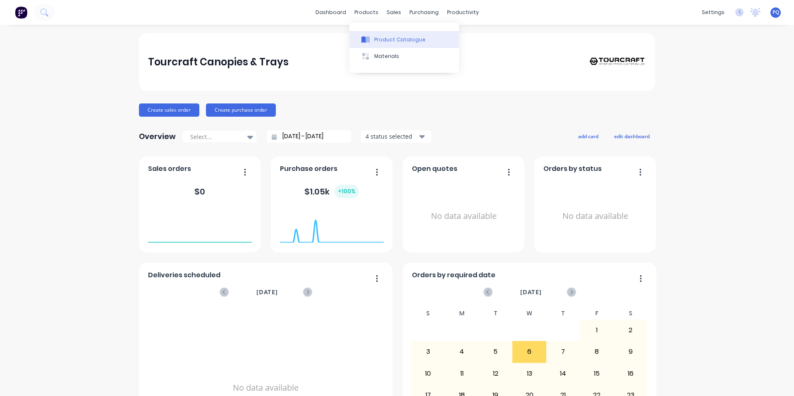
click at [361, 39] on div at bounding box center [366, 39] width 12 height 7
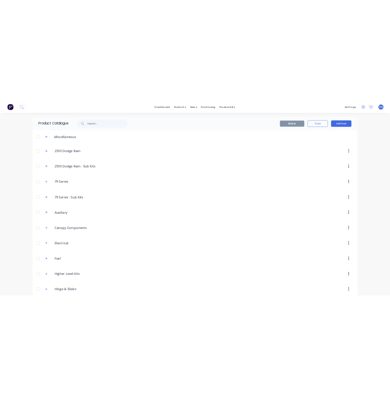
scroll to position [165, 0]
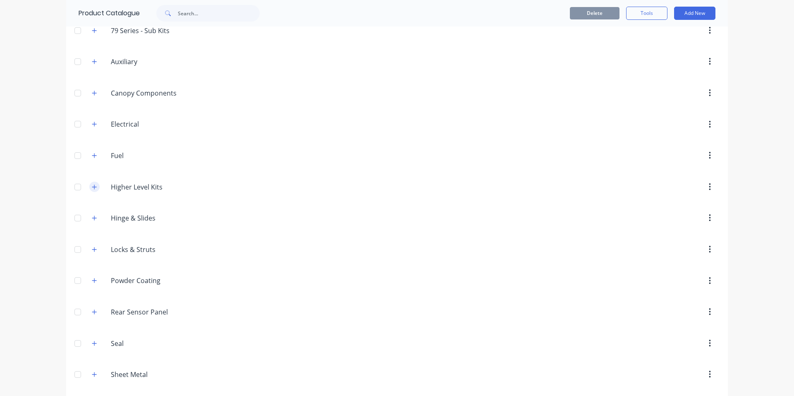
click at [90, 191] on button "button" at bounding box center [94, 187] width 10 height 10
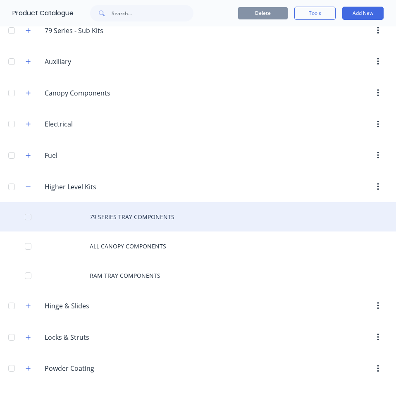
click at [96, 218] on div "79 SERIES TRAY COMPONENTS" at bounding box center [198, 216] width 396 height 29
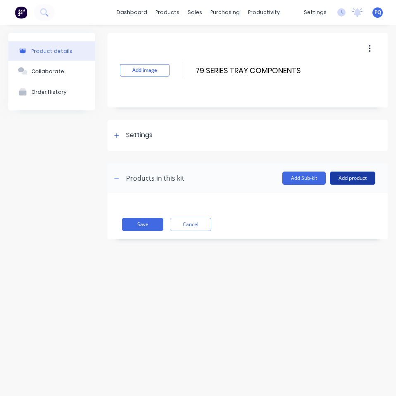
click at [357, 180] on button "Add product" at bounding box center [353, 178] width 46 height 13
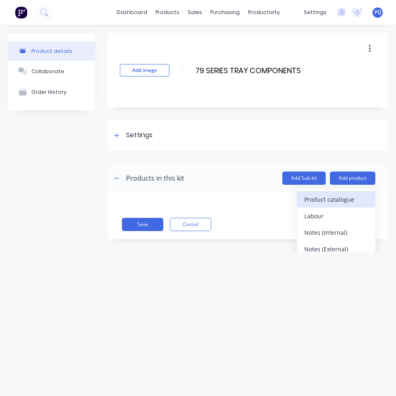
click at [348, 195] on div "Product catalogue" at bounding box center [337, 200] width 64 height 12
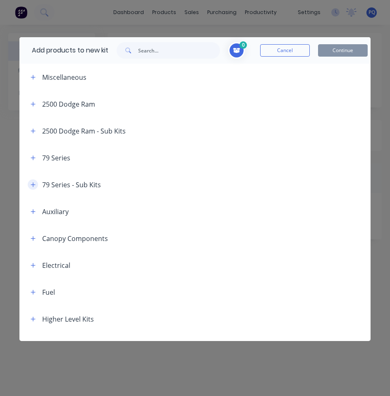
click at [31, 185] on icon "button" at bounding box center [33, 184] width 5 height 5
click at [31, 185] on icon "button" at bounding box center [33, 185] width 5 height 0
click at [31, 160] on icon "button" at bounding box center [33, 158] width 5 height 6
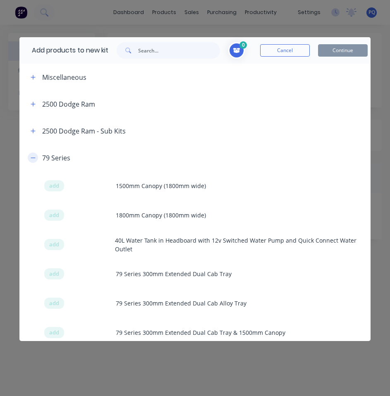
click at [32, 159] on icon "button" at bounding box center [33, 158] width 5 height 6
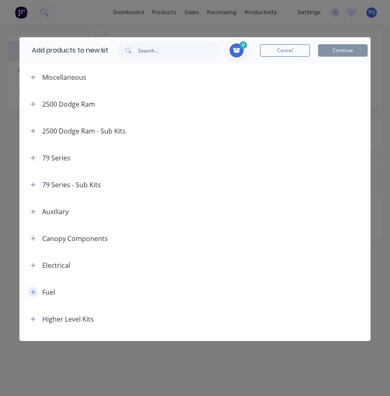
click at [33, 291] on icon "button" at bounding box center [33, 292] width 5 height 5
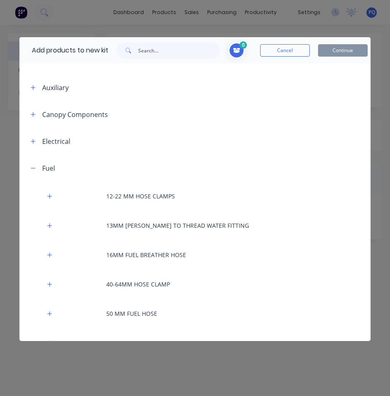
scroll to position [165, 0]
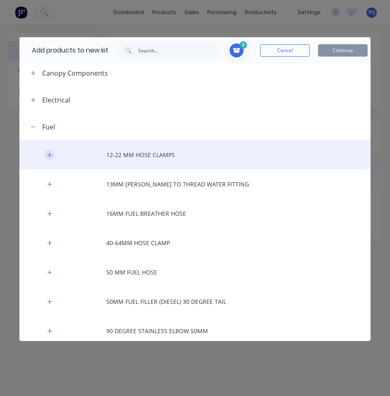
click at [46, 154] on button "button" at bounding box center [49, 155] width 10 height 10
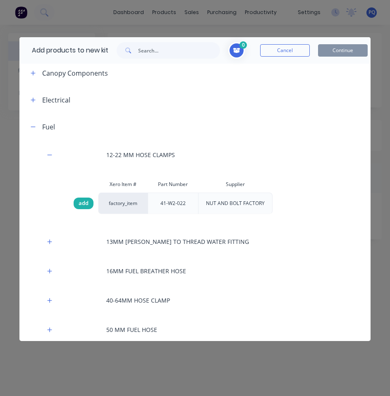
click at [84, 206] on span "add" at bounding box center [84, 203] width 10 height 8
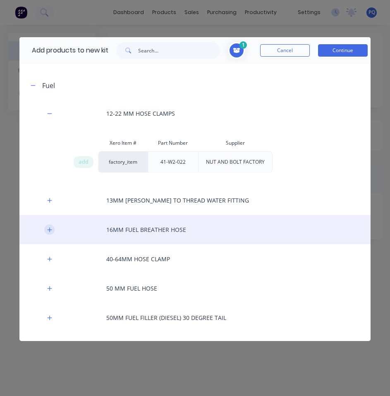
click at [51, 234] on button "button" at bounding box center [49, 230] width 10 height 10
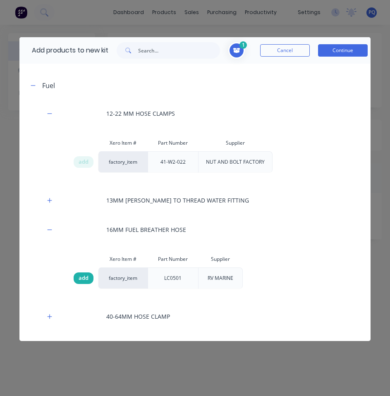
click at [89, 279] on div "add" at bounding box center [84, 279] width 20 height 12
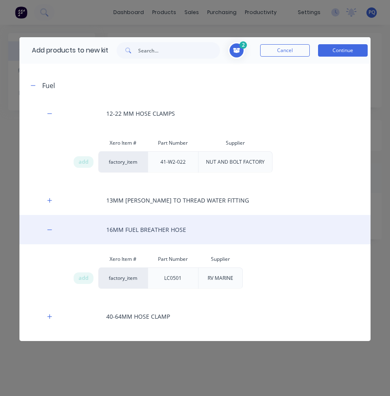
scroll to position [248, 0]
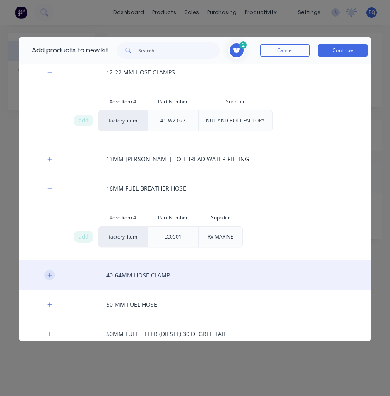
click at [47, 273] on icon "button" at bounding box center [49, 276] width 5 height 6
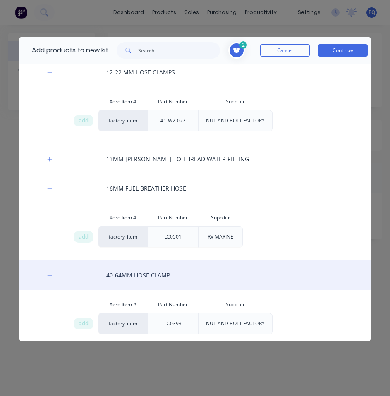
scroll to position [331, 0]
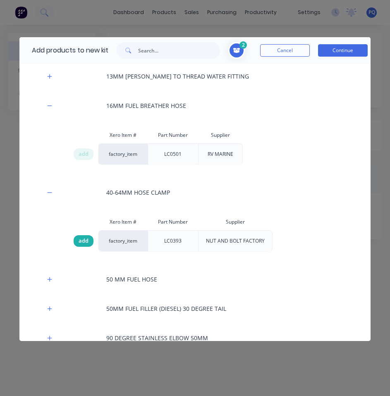
click at [81, 243] on span "add" at bounding box center [84, 241] width 10 height 8
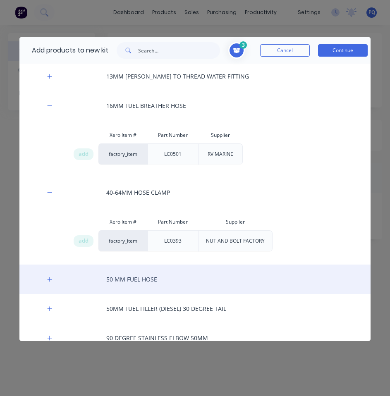
scroll to position [414, 0]
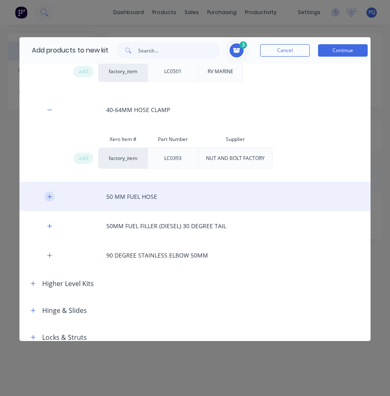
click at [51, 199] on icon "button" at bounding box center [49, 197] width 5 height 6
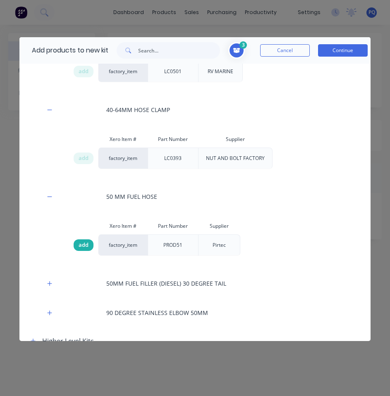
click at [86, 245] on span "add" at bounding box center [84, 245] width 10 height 8
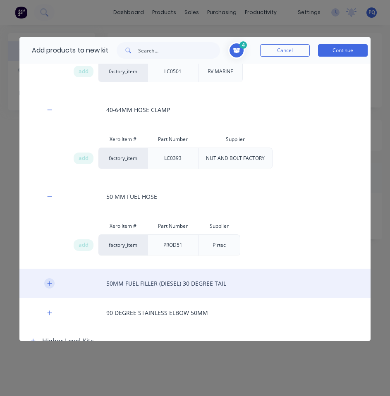
click at [50, 284] on icon "button" at bounding box center [49, 283] width 5 height 5
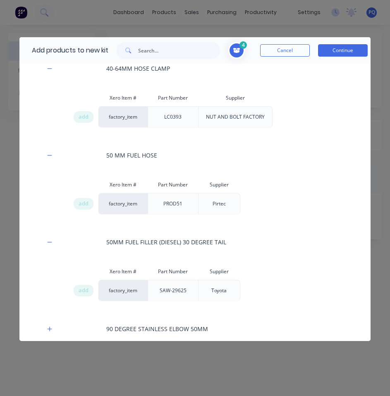
scroll to position [496, 0]
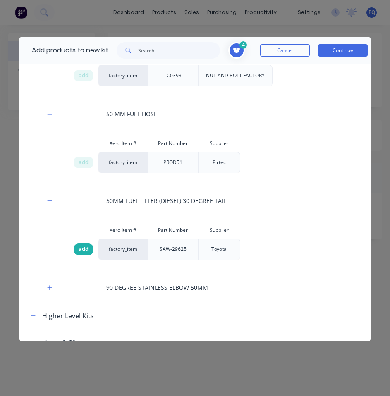
click at [74, 252] on div "add" at bounding box center [84, 250] width 20 height 12
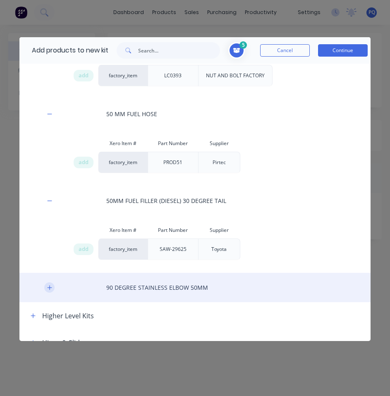
click at [51, 285] on icon "button" at bounding box center [49, 288] width 5 height 6
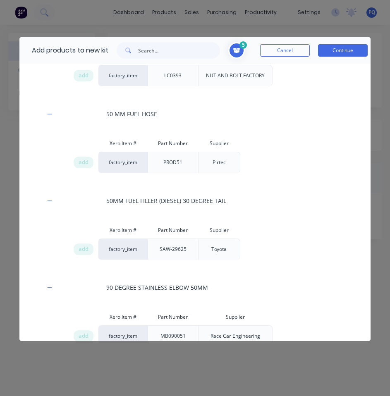
scroll to position [579, 0]
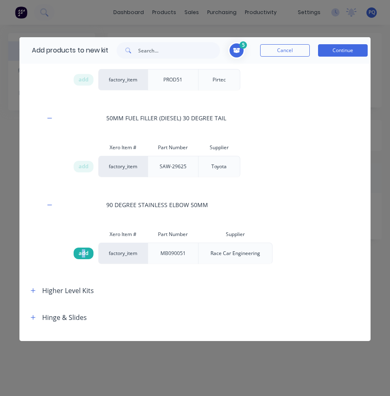
click at [83, 252] on span "add" at bounding box center [84, 253] width 10 height 8
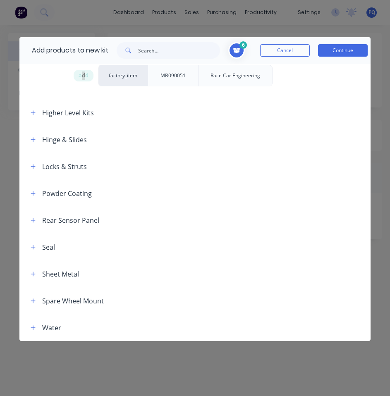
scroll to position [41, 0]
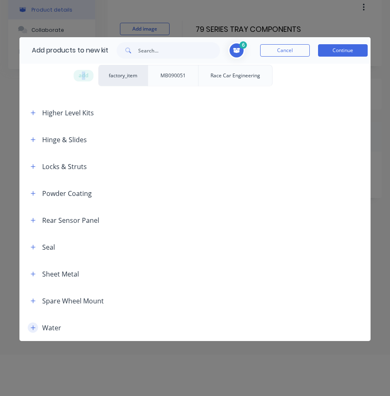
click at [32, 329] on icon "button" at bounding box center [33, 328] width 5 height 6
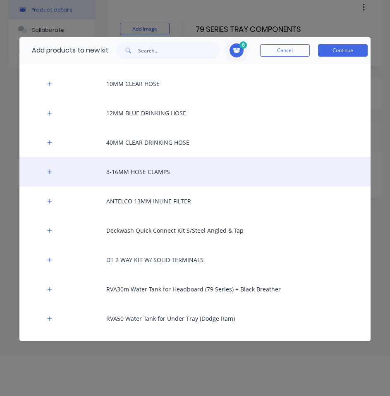
scroll to position [1198, 0]
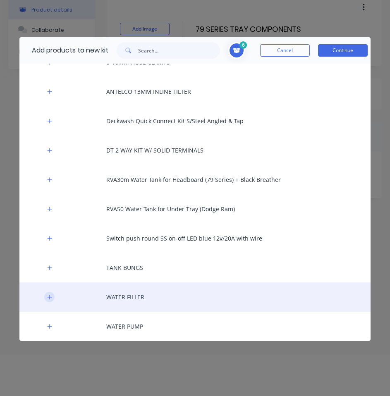
click at [51, 296] on icon "button" at bounding box center [49, 298] width 5 height 6
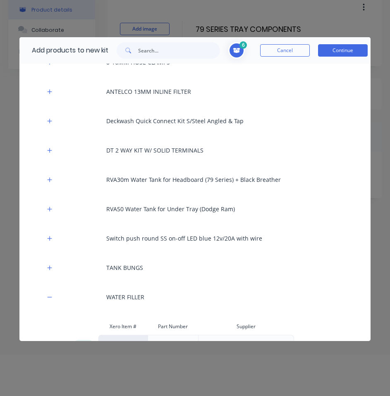
scroll to position [1255, 0]
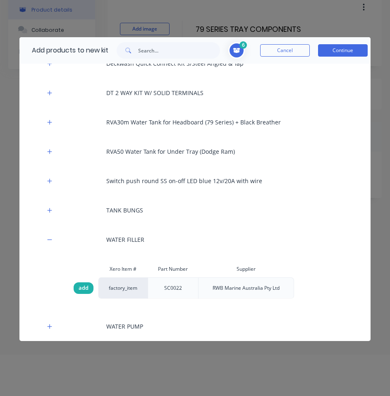
click at [80, 288] on span "add" at bounding box center [84, 288] width 10 height 8
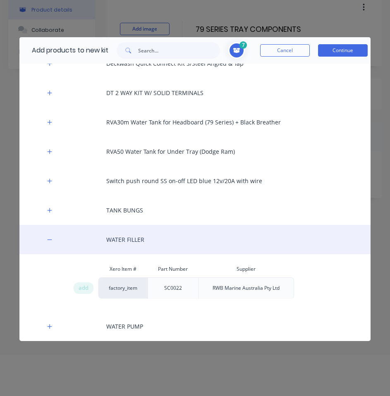
scroll to position [1131, 0]
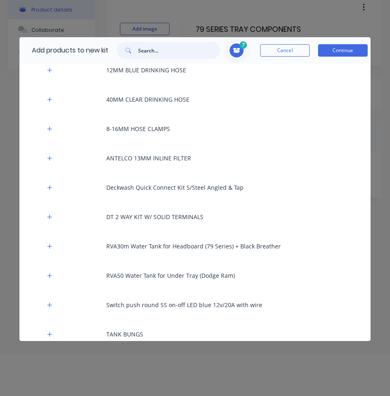
click at [192, 47] on input "text" at bounding box center [179, 50] width 82 height 17
paste input "EL1438"
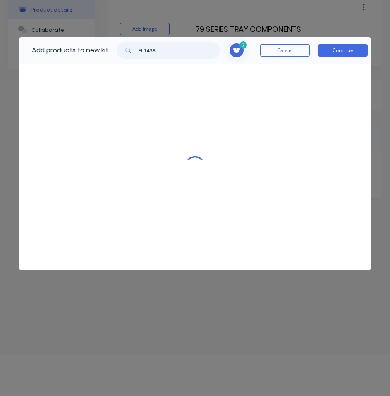
scroll to position [0, 0]
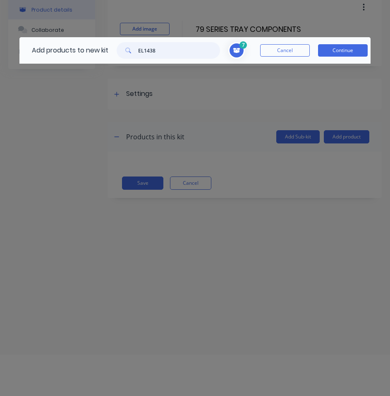
type input "EL1438"
drag, startPoint x: 160, startPoint y: 48, endPoint x: 118, endPoint y: 48, distance: 41.4
click at [118, 48] on div "EL1438" at bounding box center [168, 50] width 103 height 17
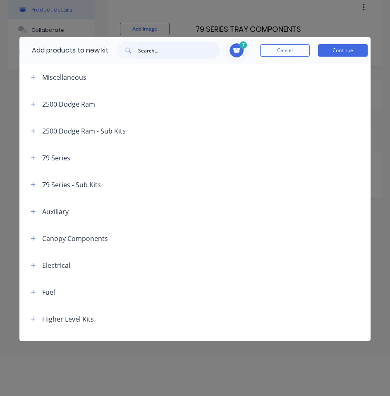
click at [180, 56] on input "text" at bounding box center [179, 50] width 82 height 17
paste input "10MM [PERSON_NAME] TO THREAD WATER FITTING"
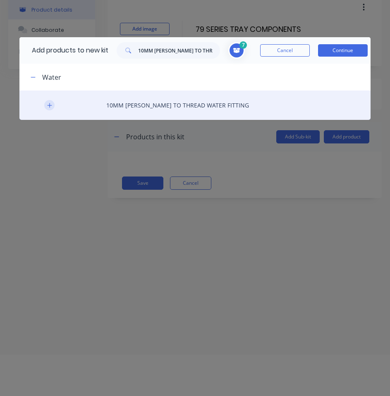
click at [50, 101] on button "button" at bounding box center [49, 105] width 10 height 10
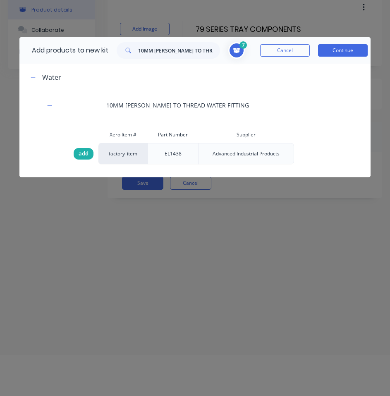
click at [81, 155] on span "add" at bounding box center [84, 154] width 10 height 8
click at [156, 46] on input "10MM [PERSON_NAME] TO THREAD WATER FITTING" at bounding box center [179, 50] width 82 height 17
paste input "3"
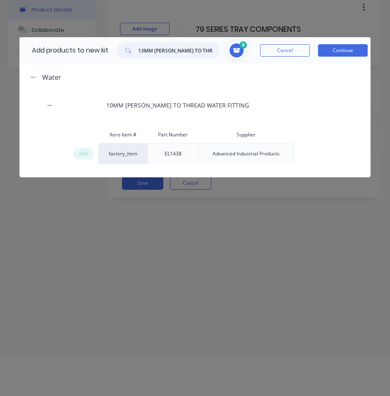
scroll to position [0, 20]
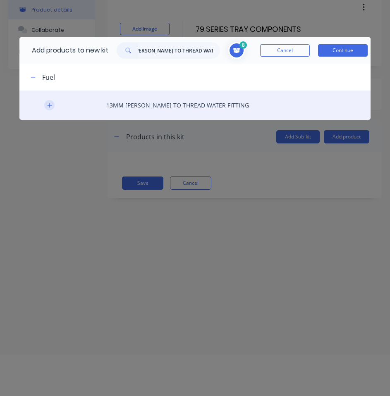
click at [52, 106] on icon "button" at bounding box center [49, 106] width 5 height 6
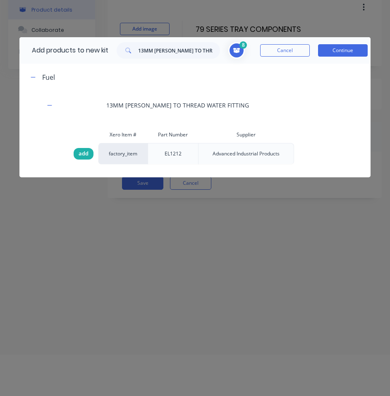
click at [85, 151] on span "add" at bounding box center [84, 154] width 10 height 8
drag, startPoint x: 119, startPoint y: 132, endPoint x: 80, endPoint y: 146, distance: 41.7
click at [88, 153] on div "add" at bounding box center [84, 154] width 20 height 12
click at [240, 54] on span at bounding box center [237, 50] width 19 height 19
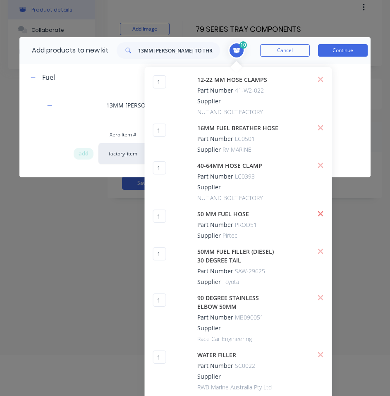
click at [323, 213] on icon at bounding box center [320, 213] width 5 height 5
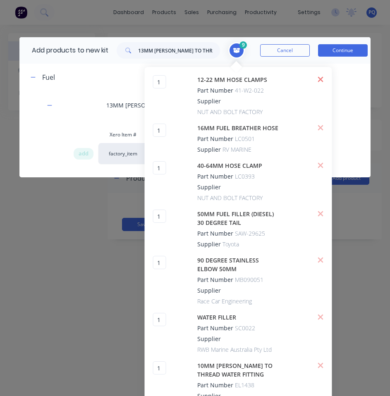
click at [322, 79] on icon at bounding box center [320, 79] width 5 height 5
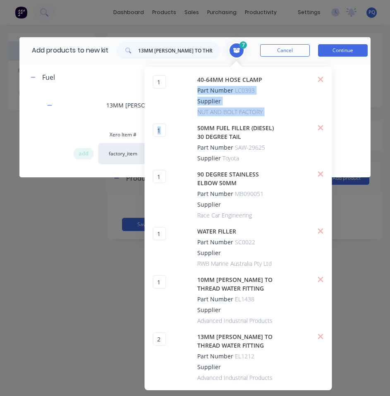
click at [322, 79] on icon at bounding box center [320, 79] width 5 height 5
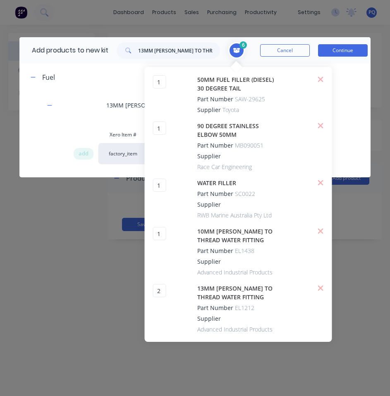
click at [322, 79] on icon at bounding box center [320, 79] width 5 height 5
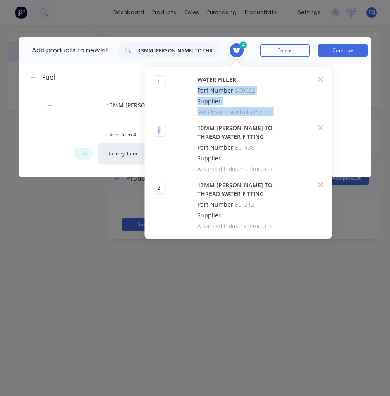
click at [322, 79] on icon at bounding box center [320, 79] width 5 height 5
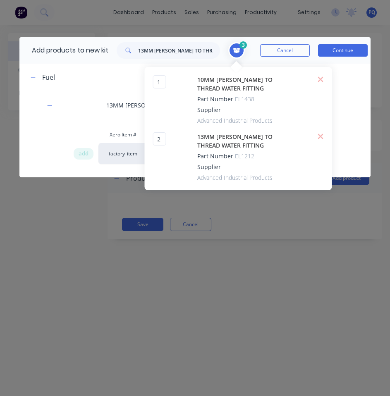
click at [322, 79] on icon at bounding box center [320, 79] width 5 height 5
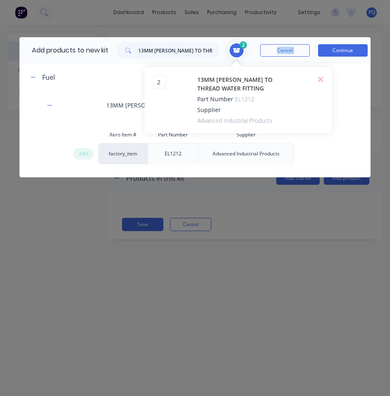
click at [322, 79] on icon at bounding box center [320, 79] width 5 height 5
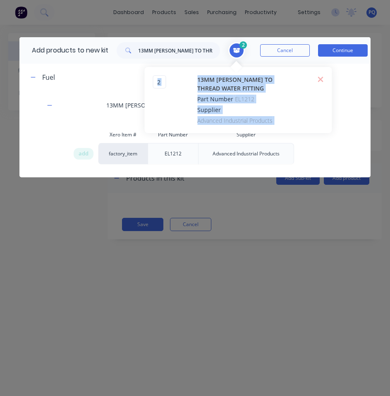
click at [322, 79] on div "2 2 ? 13MM [PERSON_NAME] TO THREAD WATER FITTING Part Number EL1212 Supplier Ad…" at bounding box center [237, 100] width 187 height 66
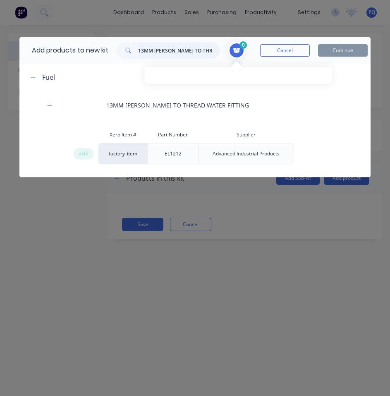
click at [174, 51] on input "13MM [PERSON_NAME] TO THREAD WATER FITTING" at bounding box center [179, 50] width 82 height 17
click at [157, 50] on input "13MM [PERSON_NAME] TO THREAD WATER FITTING" at bounding box center [179, 50] width 82 height 17
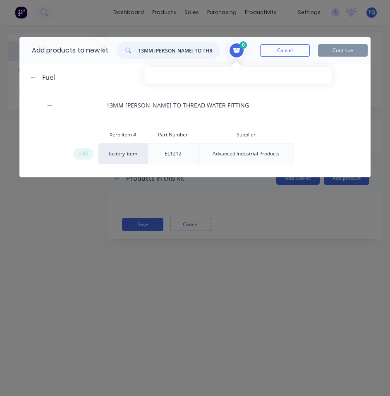
click at [157, 50] on input "13MM [PERSON_NAME] TO THREAD WATER FITTING" at bounding box center [179, 50] width 82 height 17
paste input "50MM FUEL FILLER (DIESEL) 30 DEGREE TAIL"
click at [80, 152] on span "add" at bounding box center [84, 154] width 10 height 8
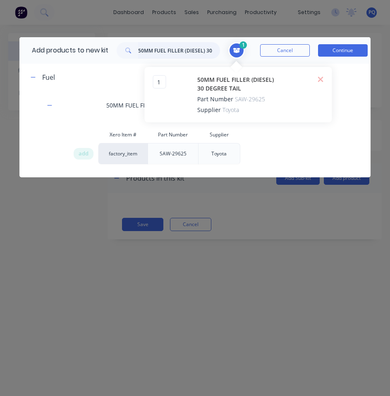
click at [159, 44] on input "50MM FUEL FILLER (DIESEL) 30 DEGREE TAIL" at bounding box center [179, 50] width 82 height 17
paste input "90 DEGREE STAINLESS ELBOW 50MM"
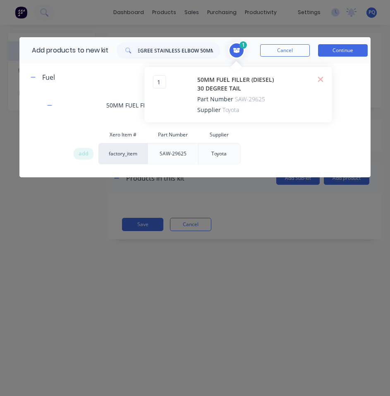
click at [240, 50] on icon at bounding box center [236, 51] width 7 height 6
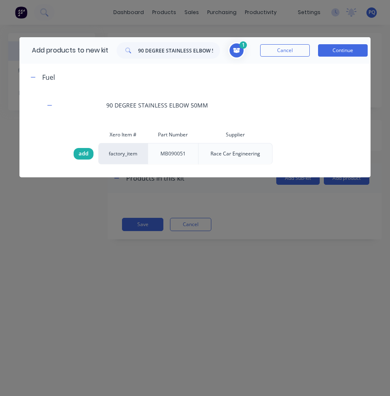
click at [77, 153] on div "add" at bounding box center [84, 154] width 20 height 12
click at [156, 53] on input "90 DEGREE STAINLESS ELBOW 50MM" at bounding box center [179, 50] width 82 height 17
paste input "50 MM FUEL HOSE"
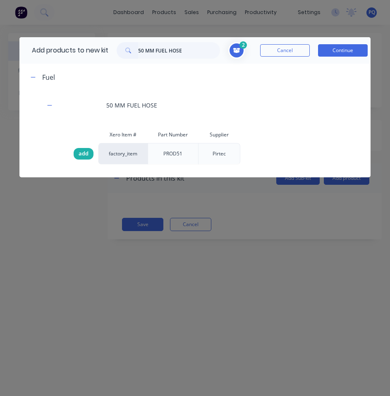
click at [84, 153] on span "add" at bounding box center [84, 154] width 10 height 8
click at [159, 49] on input "50 MM FUEL HOSE" at bounding box center [179, 50] width 82 height 17
paste input "16MM FUEL BREATHER"
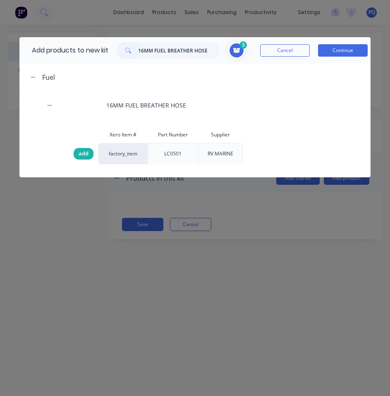
click at [79, 156] on span "add" at bounding box center [84, 154] width 10 height 8
click at [194, 55] on input "16MM FUEL BREATHER HOSE" at bounding box center [179, 50] width 82 height 17
paste input "2-22 MM HOSE CLAMPS"
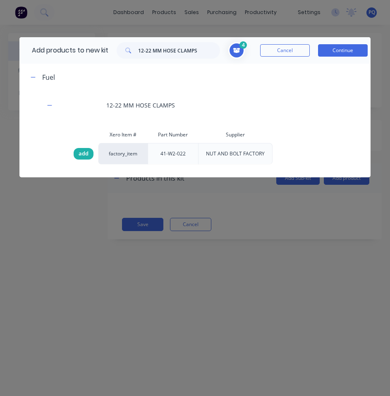
click at [85, 155] on span "add" at bounding box center [84, 154] width 10 height 8
click at [156, 52] on input "12-22 MM HOSE CLAMPS" at bounding box center [179, 50] width 82 height 17
paste input "40-64MM HOSE CLAMP"
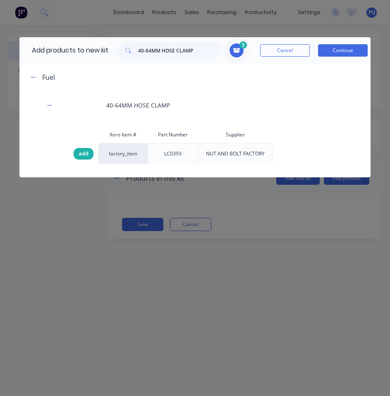
click at [85, 156] on span "add" at bounding box center [84, 154] width 10 height 8
click at [165, 52] on input "40-64MM HOSE CLAMP" at bounding box center [179, 50] width 82 height 17
paste input "WATER FILLER"
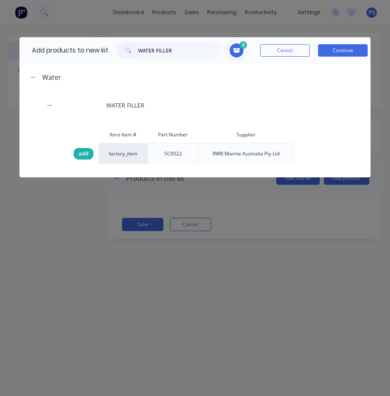
click at [80, 154] on span "add" at bounding box center [84, 154] width 10 height 8
click at [179, 51] on input "WATER FILLER" at bounding box center [179, 50] width 82 height 17
paste input "10MM [PERSON_NAME] TO THREAD WATER FITTING"
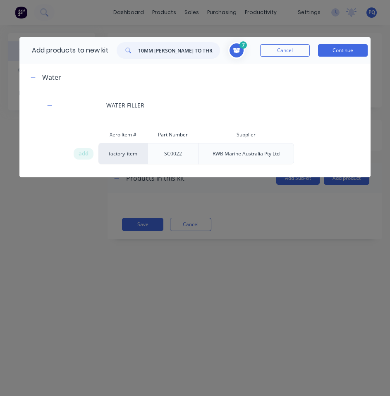
scroll to position [0, 20]
click at [78, 152] on div "add" at bounding box center [84, 154] width 20 height 12
click at [187, 50] on input "10MM [PERSON_NAME] TO THREAD WATER FITTING" at bounding box center [179, 50] width 82 height 17
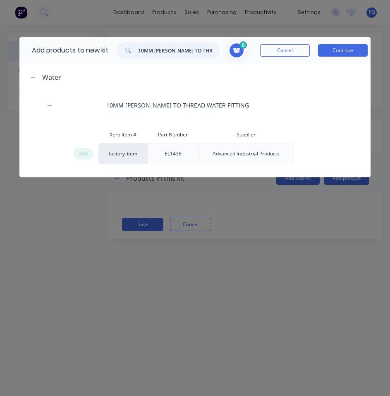
click at [187, 50] on input "10MM [PERSON_NAME] TO THREAD WATER FITTING" at bounding box center [179, 50] width 82 height 17
paste input "3"
click at [74, 155] on div "add" at bounding box center [84, 154] width 20 height 12
click at [163, 53] on input "13MM [PERSON_NAME] TO THREAD WATER FITTING" at bounding box center [179, 50] width 82 height 17
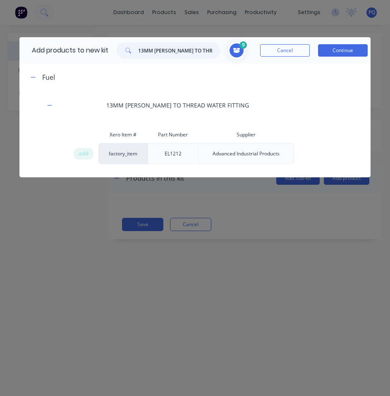
click at [163, 53] on input "13MM [PERSON_NAME] TO THREAD WATER FITTING" at bounding box center [179, 50] width 82 height 17
paste input "TANK BUNGS"
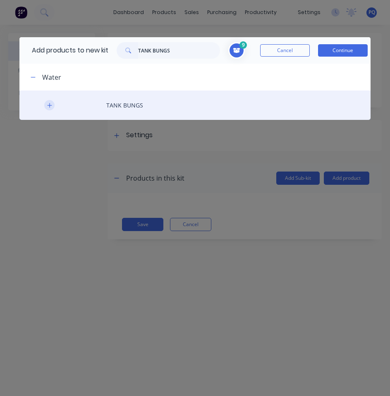
click at [53, 106] on button "button" at bounding box center [49, 105] width 10 height 10
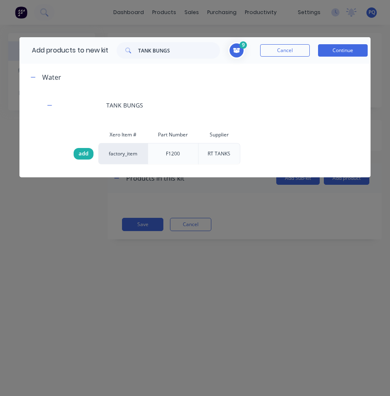
click at [89, 153] on div "add" at bounding box center [84, 154] width 20 height 12
click at [149, 58] on input "TANK BUNGS" at bounding box center [179, 50] width 82 height 17
paste input "1-1/2' WATER TANK FILLER"
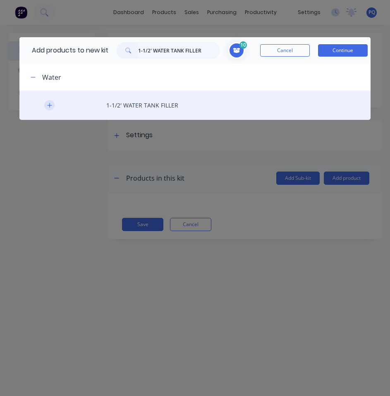
click at [45, 105] on button "button" at bounding box center [49, 105] width 10 height 10
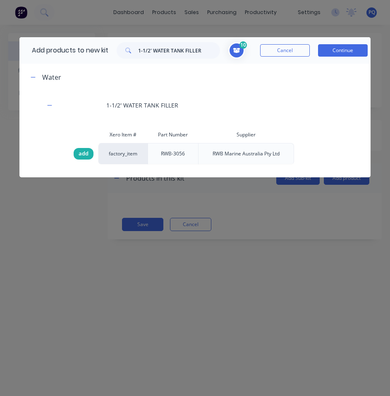
click at [89, 157] on div "add" at bounding box center [84, 154] width 20 height 12
click at [188, 53] on input "1-1/2' WATER TANK FILLER" at bounding box center [179, 50] width 82 height 17
paste input "WATER PUMP"
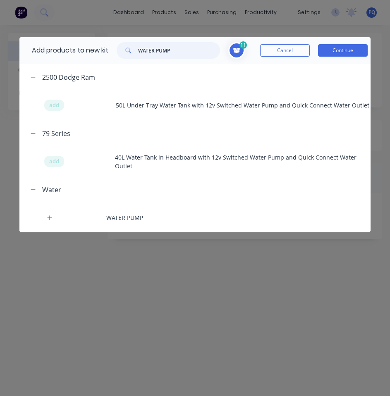
scroll to position [41, 0]
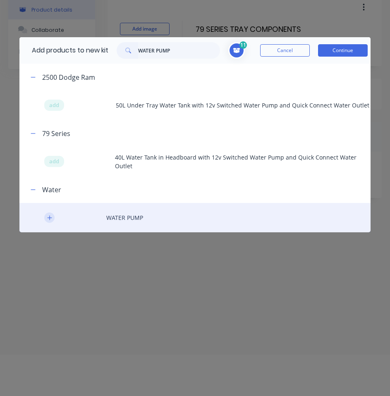
click at [46, 218] on button "button" at bounding box center [49, 218] width 10 height 10
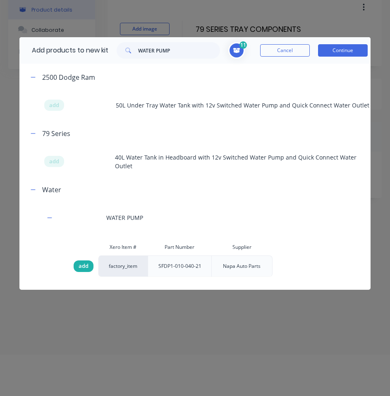
click at [80, 265] on span "add" at bounding box center [84, 266] width 10 height 8
click at [159, 50] on input "WATER PUMP" at bounding box center [179, 50] width 82 height 17
paste input "Switch push round SS on-off LED blue 12v/20A with wire"
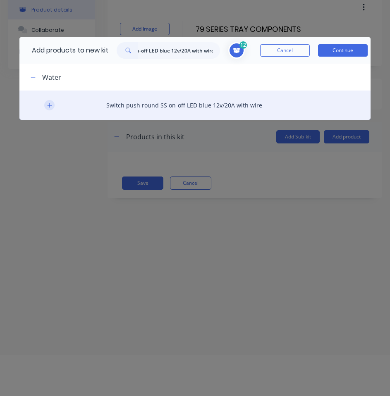
scroll to position [0, 0]
click at [46, 104] on button "button" at bounding box center [49, 105] width 10 height 10
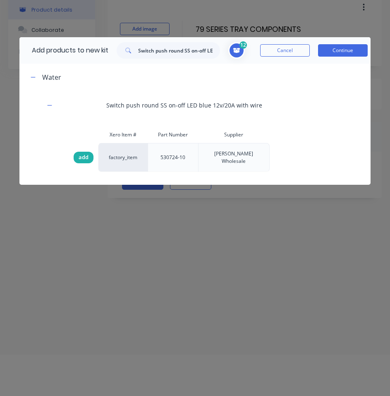
click at [86, 153] on span "add" at bounding box center [84, 157] width 10 height 8
click at [143, 51] on input "Switch push round SS on-off LED blue 12v/20A with wire" at bounding box center [179, 50] width 82 height 17
paste input "DT 2 WAY KIT W/ SOLID TERMINALS"
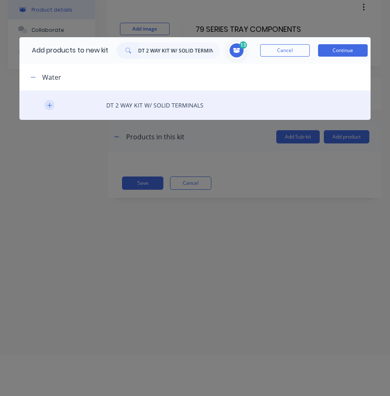
click at [52, 104] on button "button" at bounding box center [49, 105] width 10 height 10
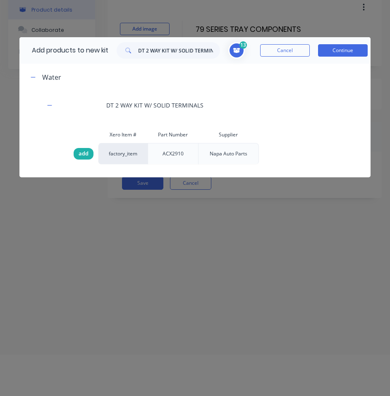
click at [84, 151] on span "add" at bounding box center [84, 154] width 10 height 8
click at [176, 46] on input "DT 2 WAY KIT W/ SOLID TERMINALS" at bounding box center [179, 50] width 82 height 17
paste input "ANTELCO 13MM INLINE FILTER"
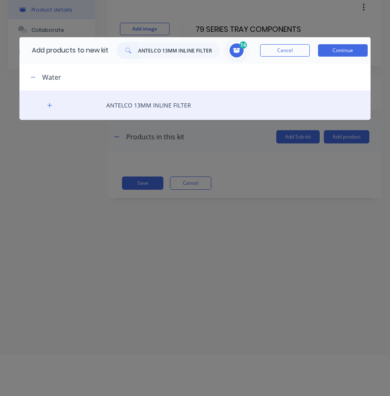
drag, startPoint x: 52, startPoint y: 105, endPoint x: 60, endPoint y: 110, distance: 9.4
click at [52, 106] on icon "button" at bounding box center [49, 105] width 5 height 5
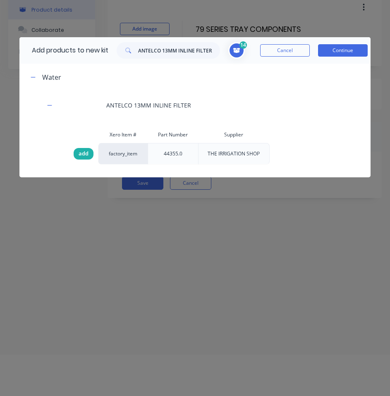
click at [85, 153] on span "add" at bounding box center [84, 154] width 10 height 8
click at [172, 53] on input "ANTELCO 13MM INLINE FILTER" at bounding box center [179, 50] width 82 height 17
paste input "RVA30m Water Tank for Headboard (79 Series) + Black Breather"
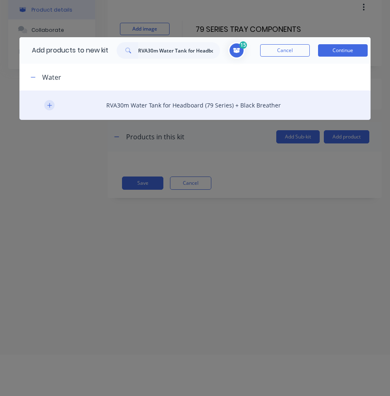
click at [49, 105] on icon "button" at bounding box center [49, 105] width 5 height 5
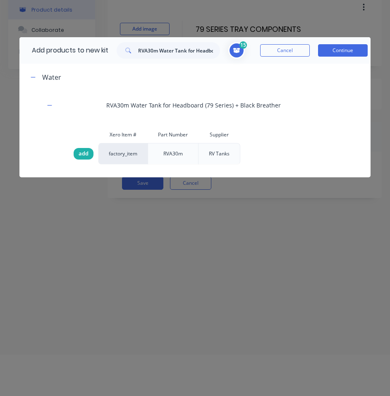
click at [82, 154] on span "add" at bounding box center [84, 154] width 10 height 8
click at [147, 51] on input "RVA30m Water Tank for Headboard (79 Series) + Black Breather" at bounding box center [179, 50] width 82 height 17
paste input "Deckwash Quick Connect Kit S/Steel Angled & Tap"
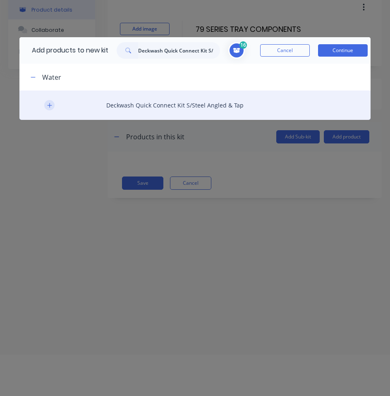
click at [48, 105] on icon "button" at bounding box center [49, 106] width 5 height 6
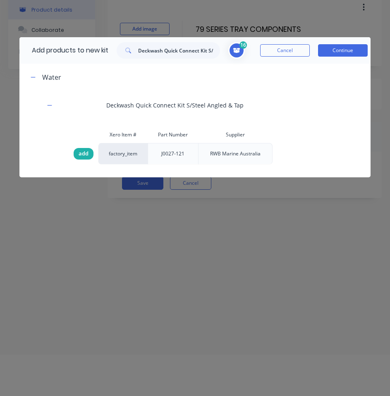
click at [82, 154] on span "add" at bounding box center [84, 154] width 10 height 8
click at [153, 43] on input "Deckwash Quick Connect Kit S/Steel Angled & Tap" at bounding box center [179, 50] width 82 height 17
paste input "8-16MM HOSE CLAMPS"
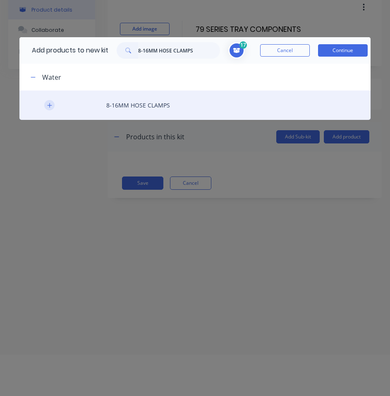
click at [49, 108] on icon "button" at bounding box center [49, 106] width 5 height 6
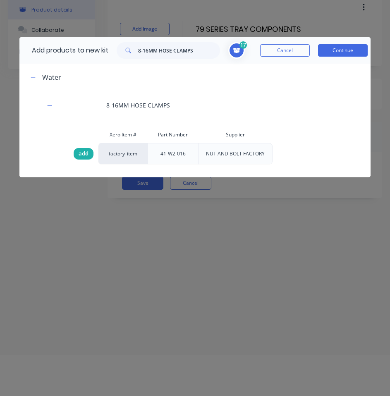
drag, startPoint x: 93, startPoint y: 154, endPoint x: 139, endPoint y: 165, distance: 47.1
click at [92, 154] on div "add" at bounding box center [84, 154] width 20 height 12
click at [194, 55] on input "8-16MM HOSE CLAMPS" at bounding box center [179, 50] width 82 height 17
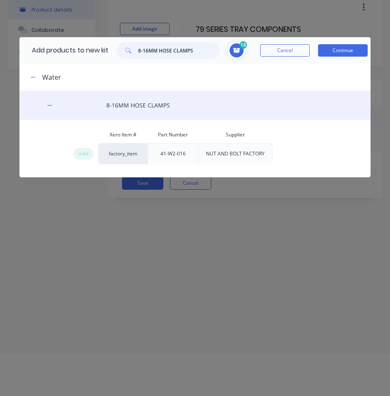
paste input "12-22"
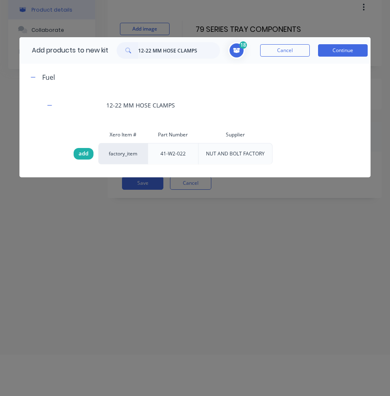
click at [85, 156] on span "add" at bounding box center [84, 154] width 10 height 8
click at [168, 51] on input "12-22 MM HOSE CLAMPS" at bounding box center [179, 50] width 82 height 17
paste input "40-64MM HOSE CLAMP"
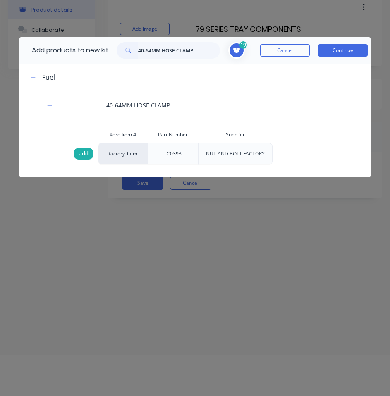
click at [79, 155] on span "add" at bounding box center [84, 154] width 10 height 8
click at [167, 45] on input "40-64MM HOSE CLAMP" at bounding box center [179, 50] width 82 height 17
paste input "10MM CLEAR HOSE"
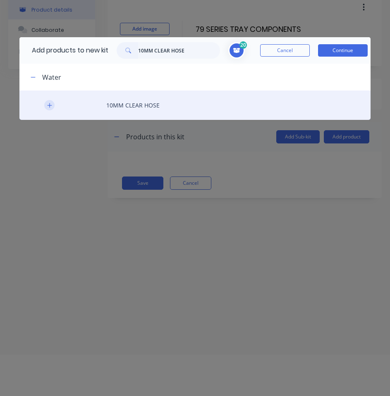
click at [46, 102] on button "button" at bounding box center [49, 105] width 10 height 10
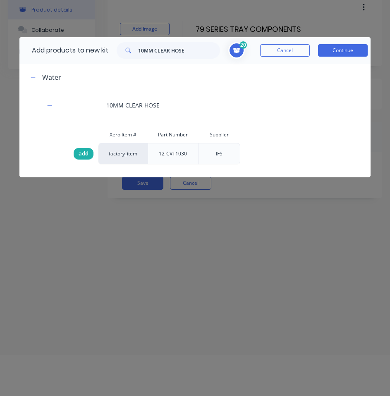
click at [79, 158] on span "add" at bounding box center [84, 154] width 10 height 8
click at [172, 49] on input "10MM CLEAR HOSE" at bounding box center [179, 50] width 82 height 17
paste input "2MM BLUE DRINKING"
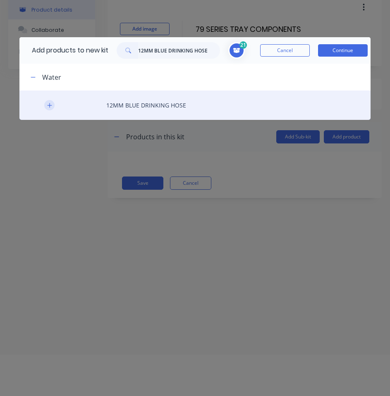
click at [51, 104] on icon "button" at bounding box center [49, 106] width 5 height 6
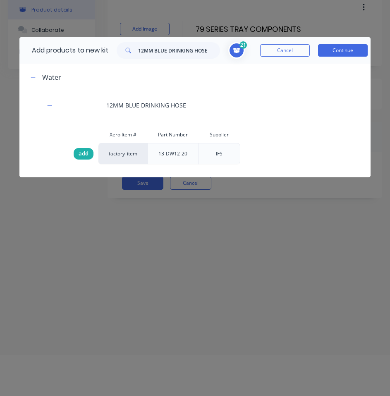
click at [80, 153] on span "add" at bounding box center [84, 154] width 10 height 8
click at [166, 52] on input "12MM BLUE DRINKING HOSE" at bounding box center [179, 50] width 82 height 17
paste input "40MM CLEAR"
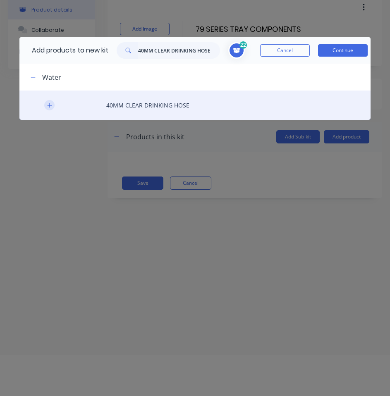
click at [51, 106] on icon "button" at bounding box center [49, 105] width 5 height 5
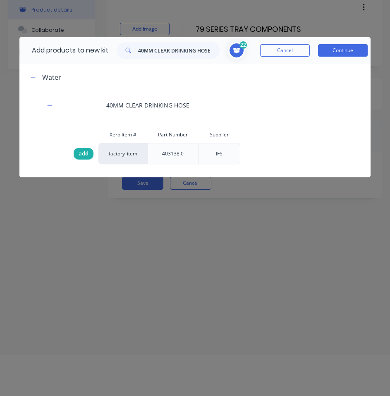
click at [73, 156] on div "add" at bounding box center [85, 154] width 25 height 22
click at [182, 55] on input "40MM CLEAR DRINKING HOSE" at bounding box center [179, 50] width 82 height 17
paste input "TAIL LIGHTS"
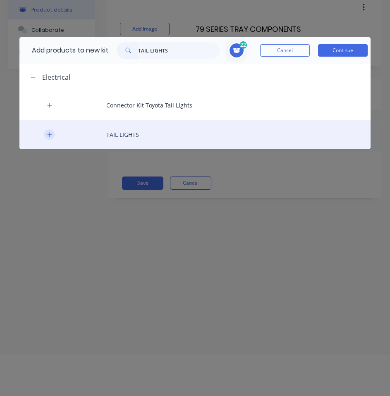
click at [47, 134] on icon "button" at bounding box center [49, 135] width 5 height 6
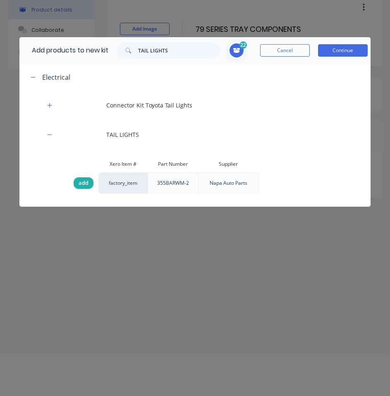
click at [80, 184] on span "add" at bounding box center [84, 183] width 10 height 8
click at [162, 50] on input "TAIL LIGHTS" at bounding box center [179, 50] width 82 height 17
paste input "RESISTOR"
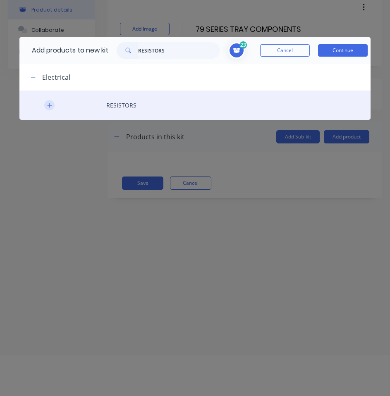
click at [50, 107] on icon "button" at bounding box center [49, 106] width 5 height 6
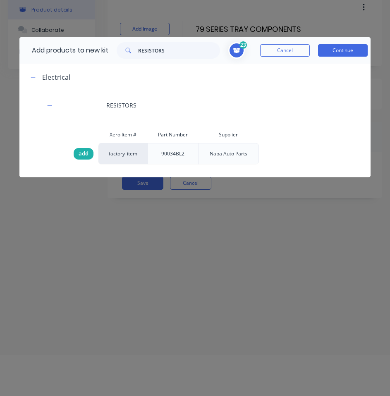
click at [79, 151] on span "add" at bounding box center [84, 154] width 10 height 8
click at [177, 54] on input "RESISTORS" at bounding box center [179, 50] width 82 height 17
paste input "Connector Kit Toyota Tail Lights"
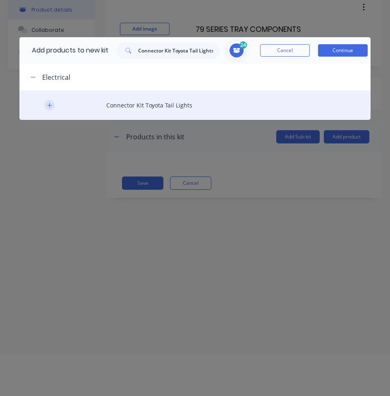
click at [48, 106] on icon "button" at bounding box center [49, 105] width 5 height 5
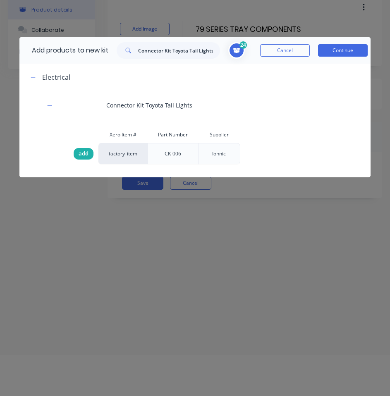
click at [82, 151] on span "add" at bounding box center [84, 154] width 10 height 8
click at [153, 52] on input "Connector Kit Toyota Tail Lights" at bounding box center [179, 50] width 82 height 17
paste input "NUMBER PLATE LIGHTS FOR DRAWER"
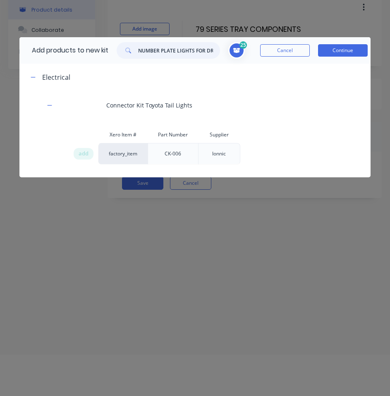
scroll to position [0, 13]
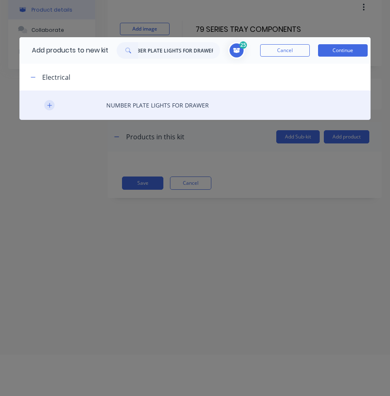
click at [46, 104] on button "button" at bounding box center [49, 105] width 10 height 10
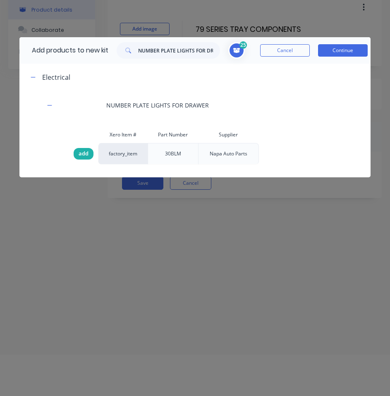
click at [80, 149] on div "add" at bounding box center [84, 154] width 20 height 12
click at [165, 50] on input "NUMBER PLATE LIGHTS FOR DRAWER" at bounding box center [179, 50] width 82 height 17
paste input "TWIN 4MM WIRE"
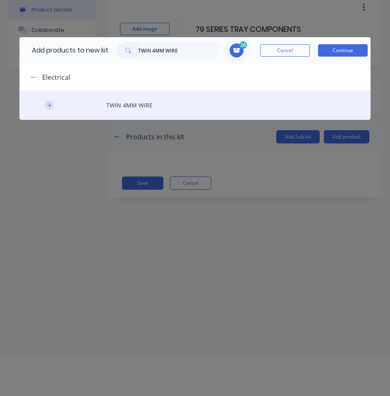
click at [49, 107] on icon "button" at bounding box center [49, 106] width 5 height 6
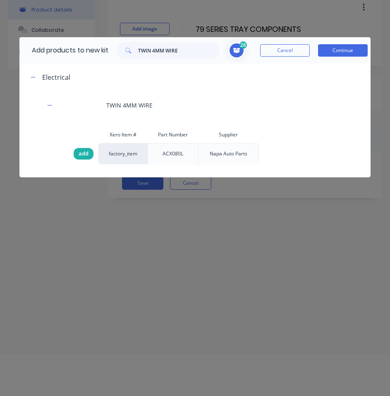
click at [79, 155] on span "add" at bounding box center [84, 154] width 10 height 8
click at [174, 56] on input "TWIN 4MM WIRE" at bounding box center [179, 50] width 82 height 17
paste input "BUTT HINGES FOR REAR TOOLBOXES"
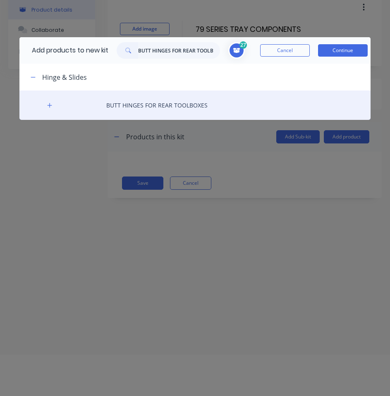
click at [43, 104] on div "BUTT HINGES FOR REAR TOOLBOXES" at bounding box center [194, 105] width 351 height 29
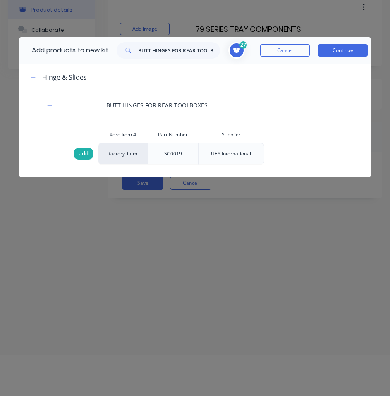
click at [75, 151] on div "add" at bounding box center [84, 154] width 20 height 12
click at [188, 45] on input "BUTT HINGES FOR REAR TOOLBOXES" at bounding box center [179, 50] width 82 height 17
paste input "25 MM PIANO HINGE"
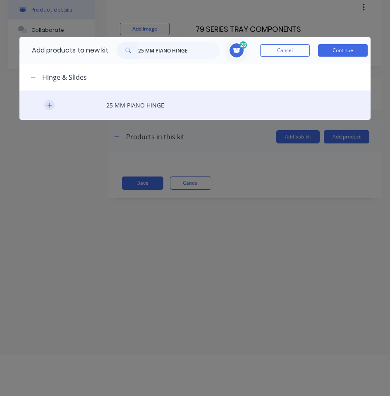
click at [50, 106] on icon "button" at bounding box center [49, 106] width 5 height 6
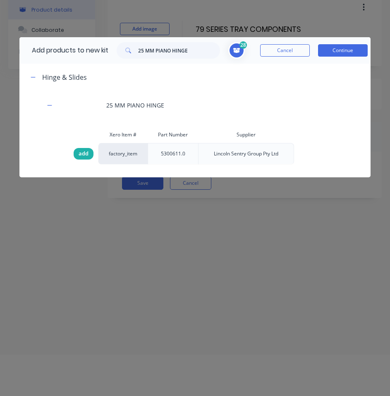
click at [89, 153] on div "add" at bounding box center [84, 154] width 20 height 12
click at [74, 153] on div "add" at bounding box center [84, 154] width 20 height 12
click at [177, 57] on input "25 MM PIANO HINGE" at bounding box center [179, 50] width 82 height 17
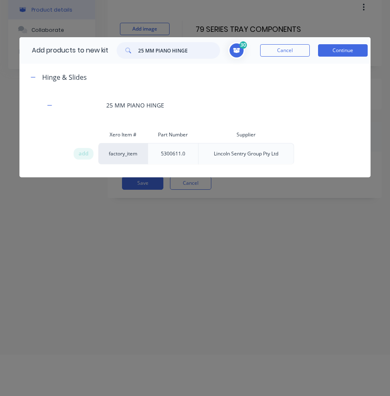
paste input "REAR DRAWER SLIDES"
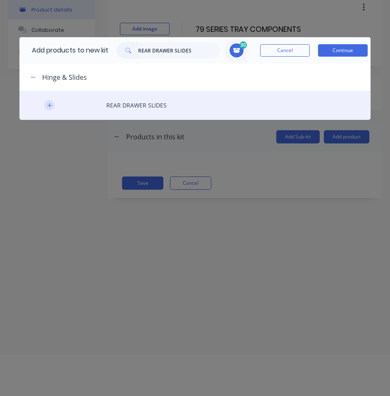
click at [49, 106] on icon "button" at bounding box center [49, 106] width 5 height 6
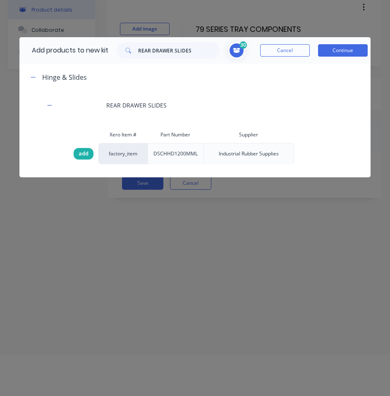
click at [82, 153] on span "add" at bounding box center [84, 154] width 10 height 8
click at [170, 56] on input "REAR DRAWER SLIDES" at bounding box center [179, 50] width 82 height 17
paste input "STRUTS FOR REAR DRAWER"
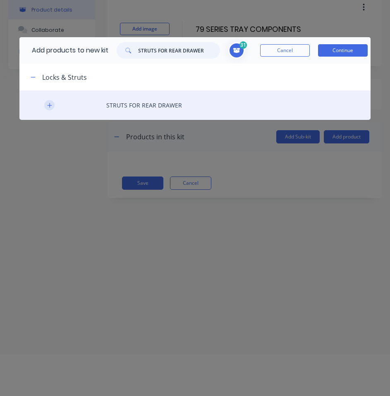
type input "STRUTS FOR REAR DRAWER"
click at [53, 108] on button "button" at bounding box center [49, 105] width 10 height 10
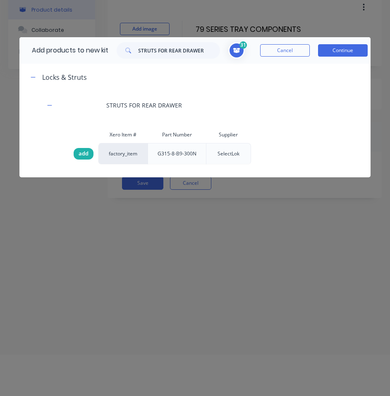
click at [82, 154] on span "add" at bounding box center [84, 154] width 10 height 8
click at [81, 156] on span "add" at bounding box center [84, 154] width 10 height 8
click at [76, 154] on div "add" at bounding box center [84, 154] width 20 height 12
type input "3"
click at [243, 51] on span at bounding box center [236, 50] width 17 height 17
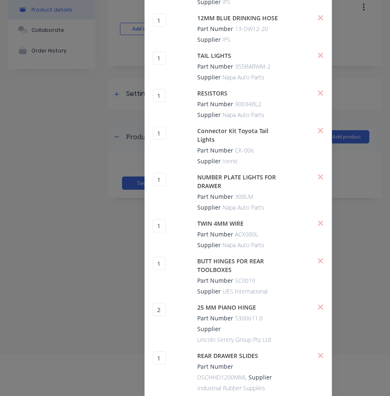
scroll to position [1014, 0]
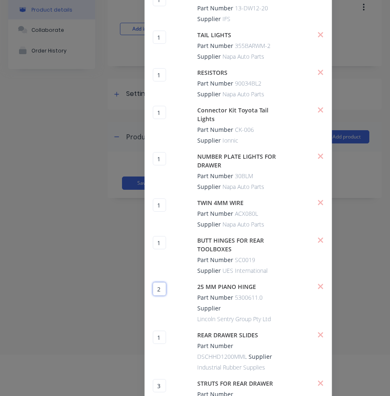
click at [160, 283] on input "2" at bounding box center [159, 289] width 13 height 13
type input "1"
drag, startPoint x: 166, startPoint y: 354, endPoint x: 154, endPoint y: 352, distance: 12.2
click at [154, 379] on input "3" at bounding box center [159, 385] width 13 height 13
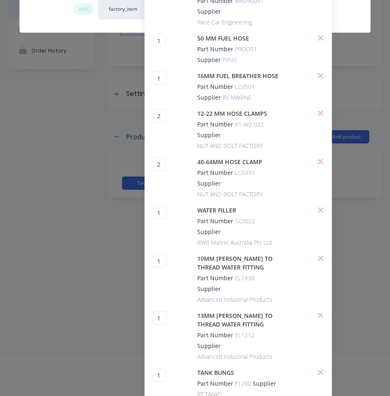
scroll to position [62, 0]
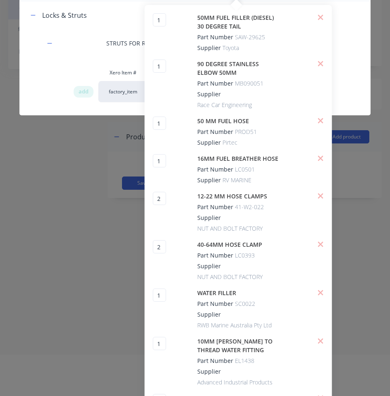
type input "1"
click at [159, 192] on input "2" at bounding box center [159, 198] width 13 height 13
type input "1"
click at [160, 240] on input "2" at bounding box center [159, 246] width 13 height 13
type input "1"
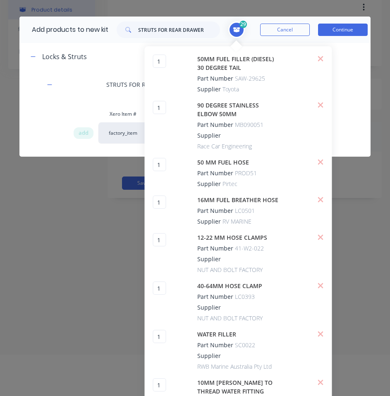
scroll to position [0, 0]
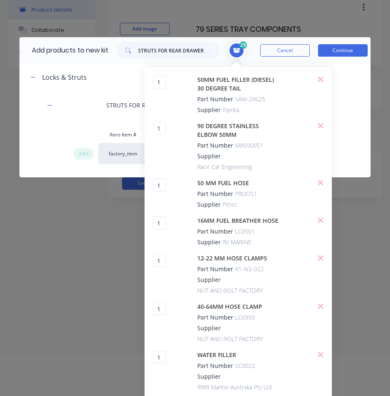
click at [129, 69] on header "Locks & Struts" at bounding box center [194, 77] width 351 height 27
click at [42, 122] on div "STRUTS FOR REAR DRAWER Xero Item # Part Number Supplier add factory_item G315-8…" at bounding box center [194, 131] width 351 height 81
click at [145, 52] on input "STRUTS FOR REAR DRAWER" at bounding box center [179, 50] width 82 height 17
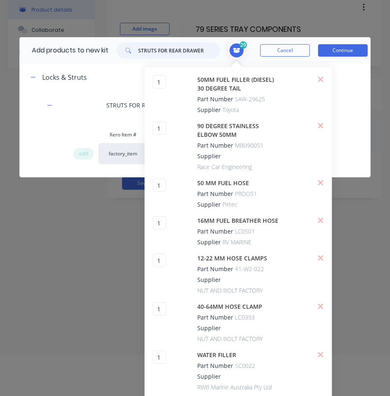
paste input "COMPRESSION LOCKS"
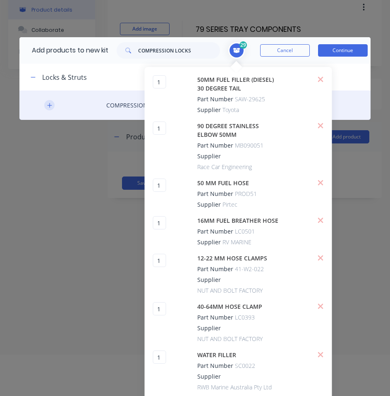
click at [48, 108] on button "button" at bounding box center [49, 105] width 10 height 10
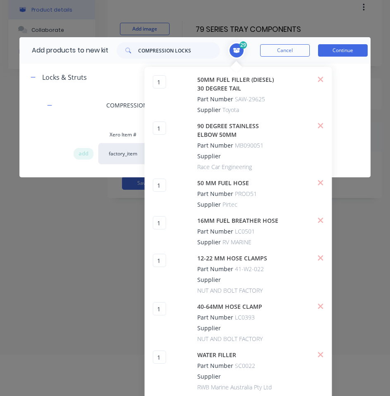
drag, startPoint x: 78, startPoint y: 151, endPoint x: 123, endPoint y: 129, distance: 50.7
click at [78, 151] on div "add" at bounding box center [84, 154] width 20 height 12
click at [238, 52] on icon at bounding box center [236, 50] width 7 height 5
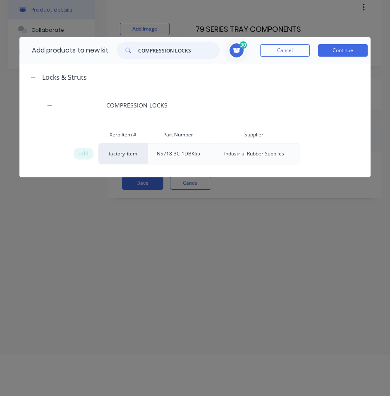
click at [161, 46] on input "COMPRESSION LOCKS" at bounding box center [179, 50] width 82 height 17
paste input "DROP T LOCKS FOR TRAY"
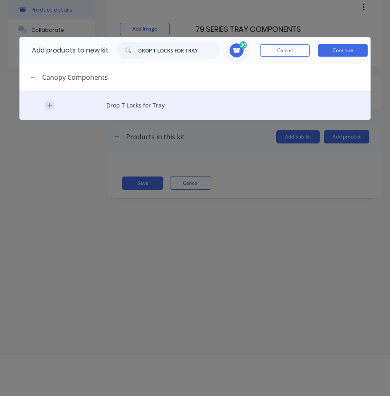
click at [49, 107] on icon "button" at bounding box center [49, 106] width 5 height 6
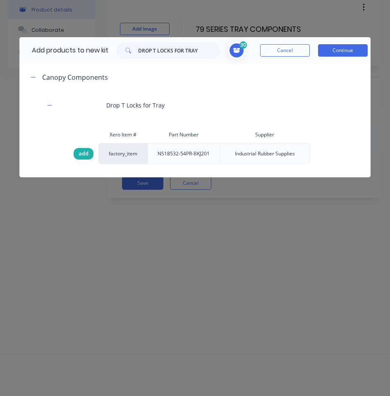
click at [83, 151] on span "add" at bounding box center [84, 154] width 10 height 8
click at [155, 46] on input "DROP T LOCKS FOR TRAY" at bounding box center [179, 50] width 82 height 17
paste input "REAR DRAWER SEAL (040NR)"
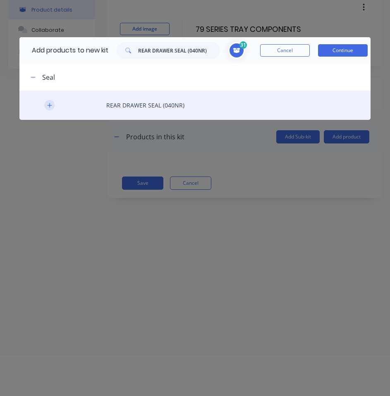
click at [52, 108] on button "button" at bounding box center [49, 105] width 10 height 10
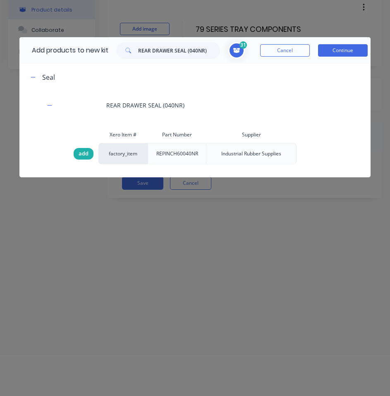
click at [79, 153] on span "add" at bounding box center [84, 154] width 10 height 8
click at [147, 47] on input "REAR DRAWER SEAL (040NR)" at bounding box center [179, 50] width 82 height 17
paste input "LARGE SEAL (REPINCH60054"
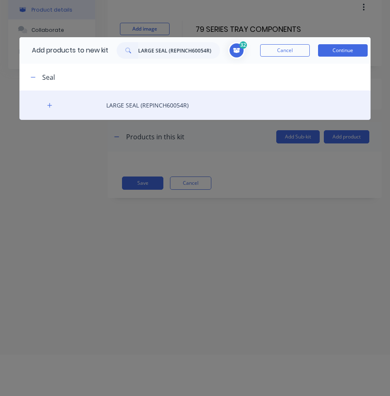
click at [43, 106] on div "LARGE SEAL (REPINCH60054R)" at bounding box center [194, 105] width 351 height 29
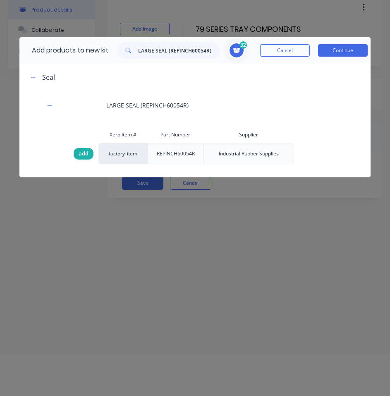
click at [78, 149] on div "add" at bounding box center [84, 154] width 20 height 12
click at [180, 46] on input "LARGE SEAL (REPINCH60054R)" at bounding box center [179, 50] width 82 height 17
paste input "MUDFLAPS"
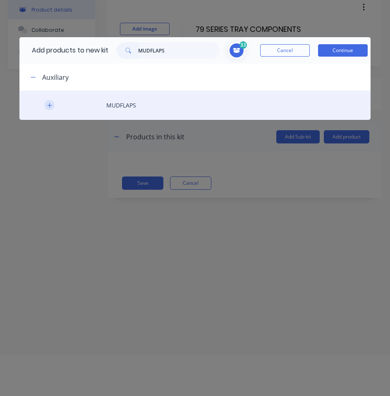
click at [51, 106] on icon "button" at bounding box center [49, 106] width 5 height 6
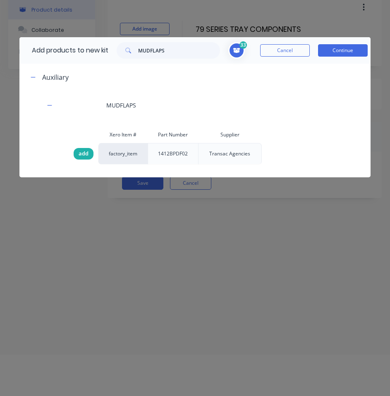
click at [77, 149] on div "add" at bounding box center [84, 154] width 20 height 12
click at [156, 50] on input "MUDFLAPS" at bounding box center [179, 50] width 82 height 17
paste input "10MM SPLIT CONDUIT"
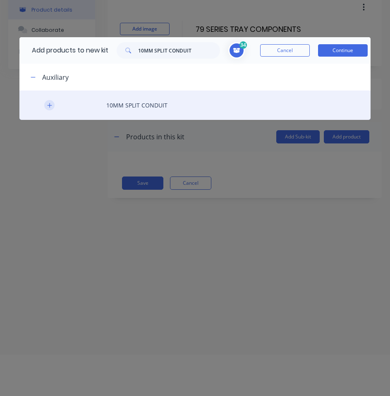
click at [53, 102] on button "button" at bounding box center [49, 105] width 10 height 10
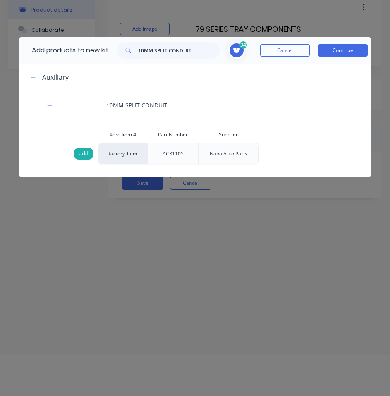
click at [75, 153] on div "add" at bounding box center [84, 154] width 20 height 12
click at [163, 50] on input "10MM SPLIT CONDUIT" at bounding box center [179, 50] width 82 height 17
paste input "3"
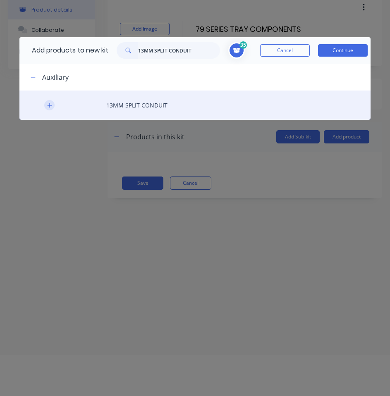
click at [48, 110] on button "button" at bounding box center [49, 105] width 10 height 10
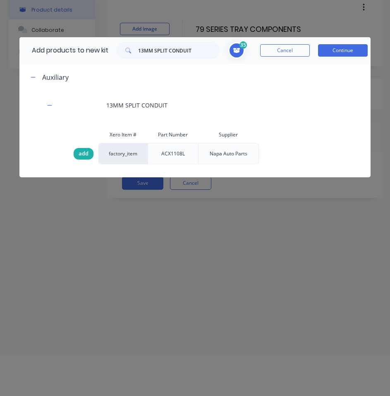
click at [84, 156] on span "add" at bounding box center [84, 154] width 10 height 8
click at [174, 49] on input "13MM SPLIT CONDUIT" at bounding box center [179, 50] width 82 height 17
paste input "6"
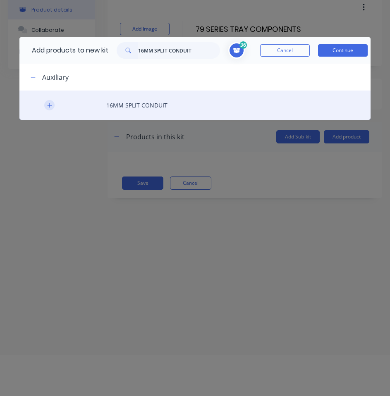
click at [48, 104] on icon "button" at bounding box center [49, 106] width 5 height 6
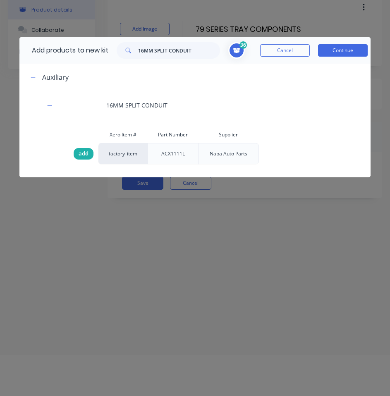
click at [84, 156] on span "add" at bounding box center [84, 154] width 10 height 8
click at [158, 49] on input "16MM SPLIT CONDUIT" at bounding box center [179, 50] width 82 height 17
click at [158, 50] on input "16MM SPLIT CONDUIT" at bounding box center [179, 50] width 82 height 17
paste input "REAR DRAWER RUBBER MA"
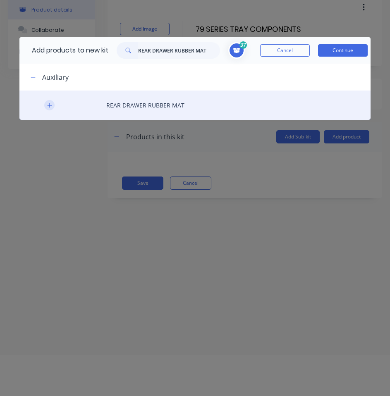
click at [48, 101] on button "button" at bounding box center [49, 105] width 10 height 10
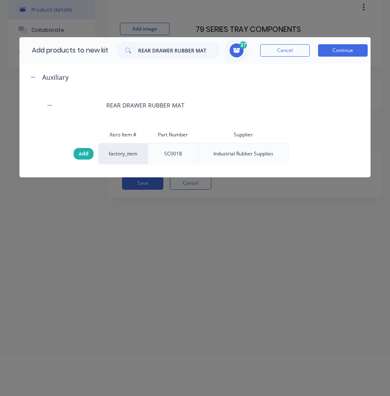
click at [74, 154] on div "add" at bounding box center [84, 154] width 20 height 12
click at [143, 53] on input "REAR DRAWER RUBBER MAT" at bounding box center [179, 50] width 82 height 17
paste input "M12 Stainless Rod"
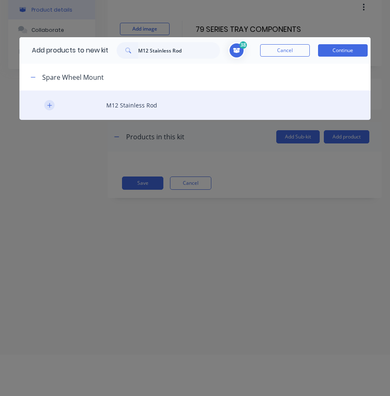
click at [50, 106] on icon "button" at bounding box center [49, 106] width 5 height 6
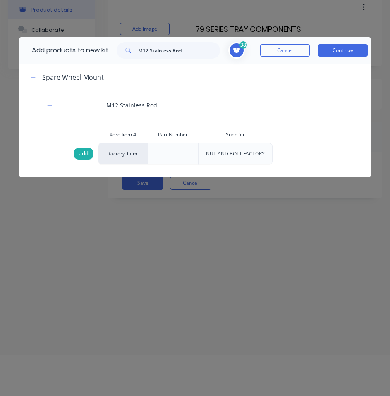
click at [79, 151] on span "add" at bounding box center [84, 154] width 10 height 8
click at [170, 52] on input "M12 Stainless Rod" at bounding box center [179, 50] width 82 height 17
paste input "NARVA ANTI THEFT LOCK NUTS"
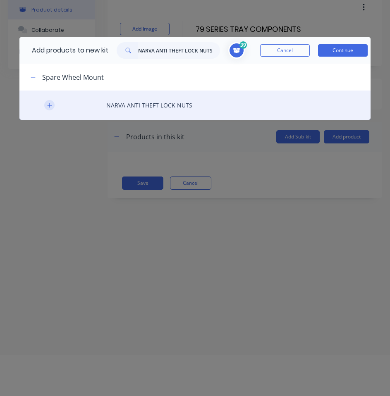
click at [50, 109] on button "button" at bounding box center [49, 105] width 10 height 10
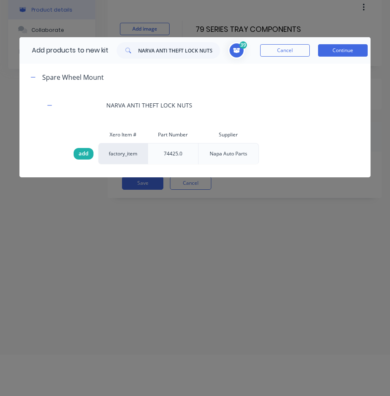
click at [84, 151] on span "add" at bounding box center [84, 154] width 10 height 8
click at [184, 50] on input "NARVA ANTI THEFT LOCK NUTS" at bounding box center [179, 50] width 82 height 17
paste input "Tray and Parts Powder Coated Protexture Black"
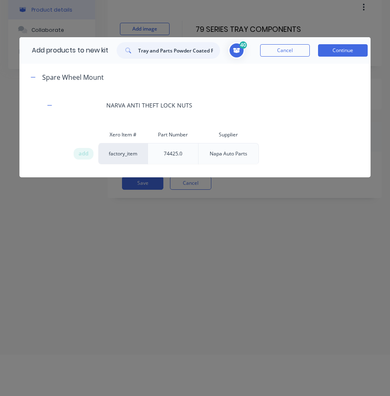
scroll to position [0, 38]
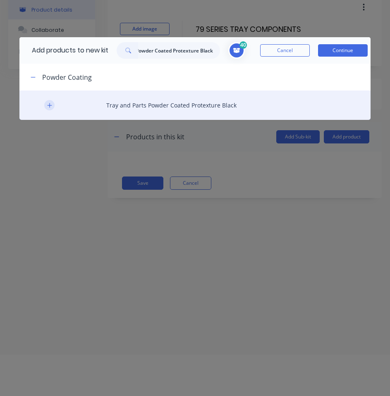
click at [50, 106] on icon "button" at bounding box center [49, 105] width 5 height 5
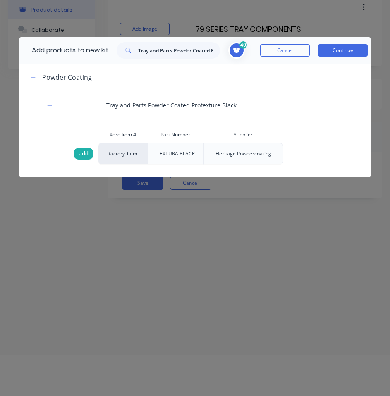
click at [77, 151] on div "add" at bounding box center [84, 154] width 20 height 12
click at [204, 54] on input "Tray and Parts Powder Coated Protexture Black" at bounding box center [179, 50] width 82 height 17
paste input "79 Series Tray and Parts (when ordered as 5 of)"
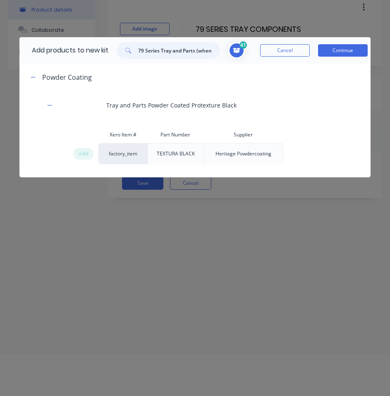
scroll to position [0, 37]
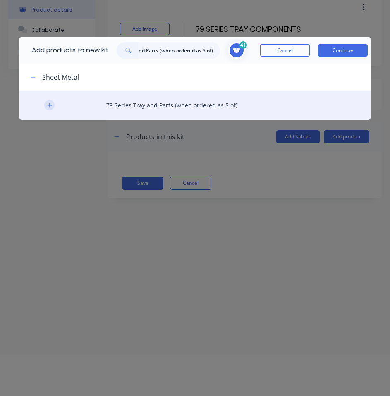
click at [52, 104] on icon "button" at bounding box center [49, 106] width 5 height 6
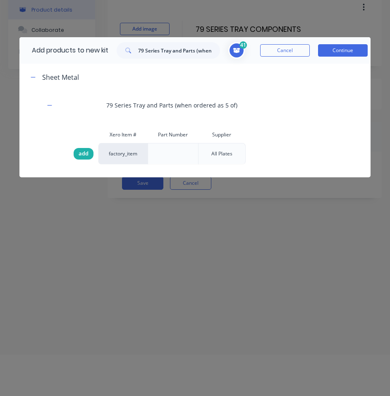
click at [79, 153] on span "add" at bounding box center [84, 154] width 10 height 8
click at [179, 45] on input "79 Series Tray and Parts (when ordered as 5 of)" at bounding box center [179, 50] width 82 height 17
paste input "12-22 MM HOSE CLAMPS"
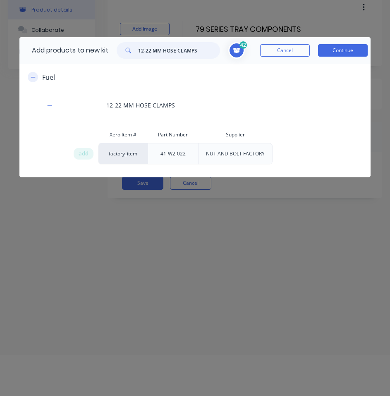
type input "12-22 MM HOSE CLAMPS"
click at [34, 79] on icon "button" at bounding box center [33, 77] width 5 height 6
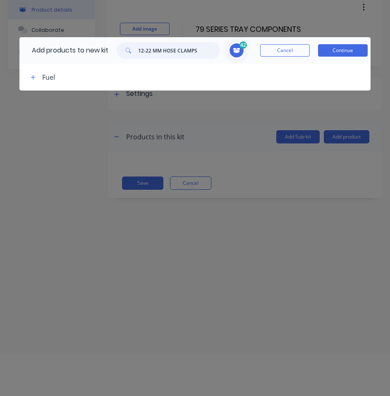
click at [167, 50] on input "12-22 MM HOSE CLAMPS" at bounding box center [179, 50] width 82 height 17
click at [156, 53] on input "text" at bounding box center [179, 50] width 82 height 17
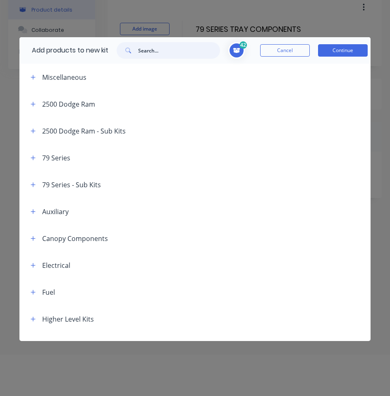
scroll to position [206, 0]
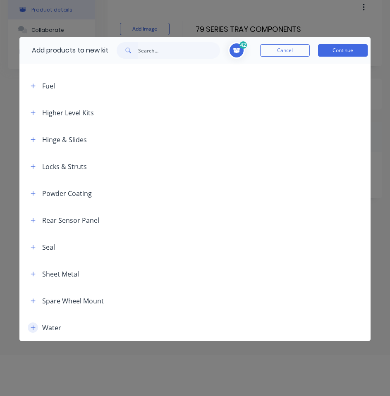
click at [33, 327] on icon "button" at bounding box center [33, 328] width 5 height 5
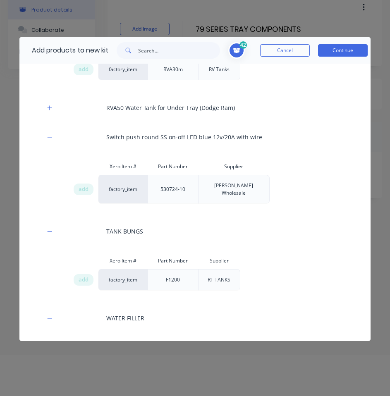
scroll to position [1452, 0]
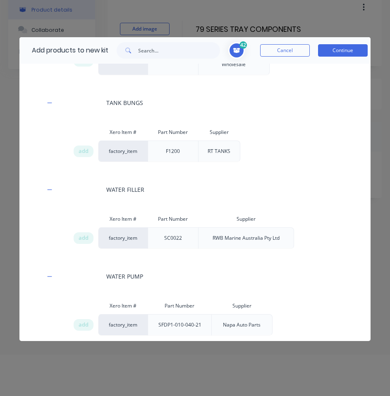
click at [237, 54] on span at bounding box center [237, 51] width 18 height 18
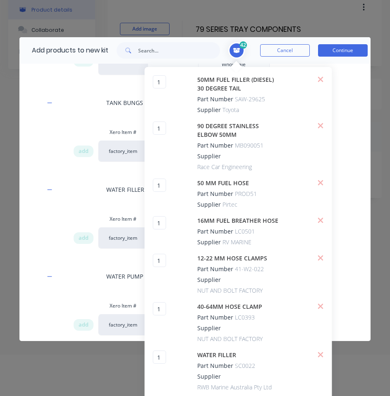
scroll to position [0, 0]
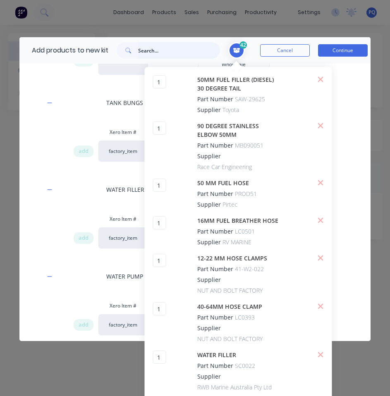
click at [158, 48] on input "text" at bounding box center [179, 50] width 82 height 17
paste input "40MM CLEAR DRINKING HOSE"
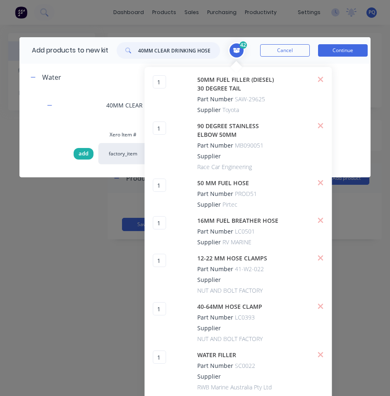
type input "40MM CLEAR DRINKING HOSE"
click at [79, 154] on span "add" at bounding box center [84, 154] width 10 height 8
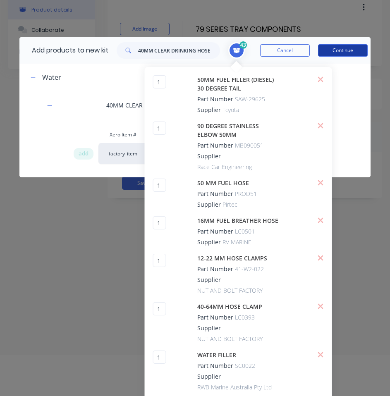
click at [358, 52] on button "Continue" at bounding box center [343, 50] width 50 height 12
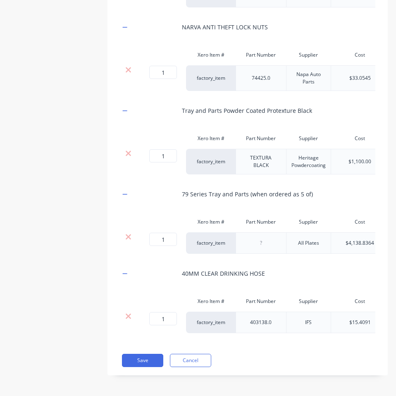
scroll to position [3832, 0]
click at [145, 360] on button "Save" at bounding box center [142, 360] width 41 height 13
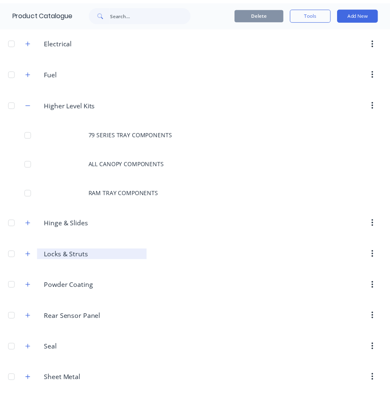
scroll to position [318, 0]
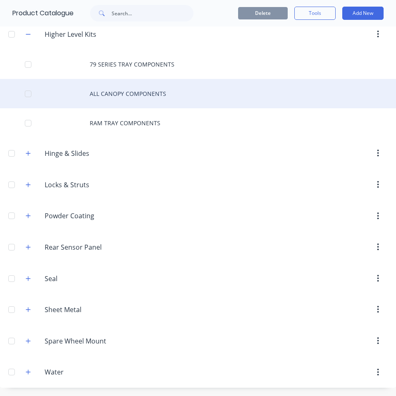
click at [113, 94] on div "ALL CANOPY COMPONENTS" at bounding box center [198, 93] width 396 height 29
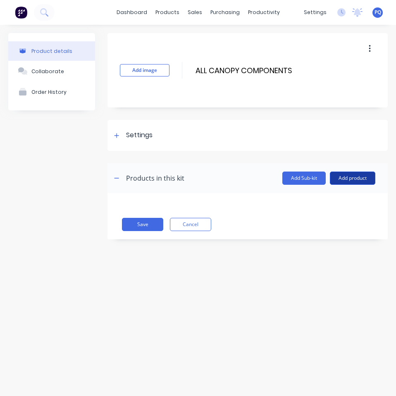
click at [350, 175] on button "Add product" at bounding box center [353, 178] width 46 height 13
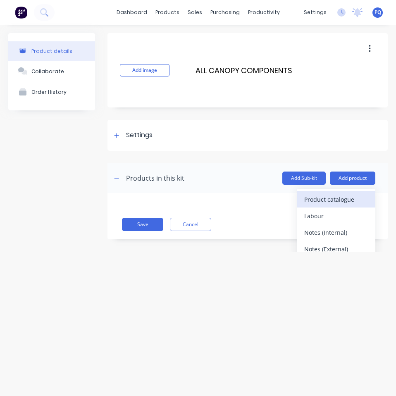
click at [327, 198] on div "Product catalogue" at bounding box center [337, 200] width 64 height 12
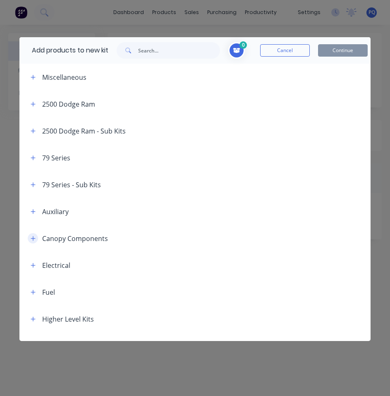
click at [29, 241] on button "button" at bounding box center [33, 238] width 10 height 10
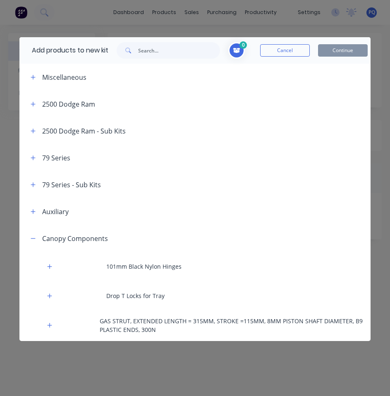
scroll to position [83, 0]
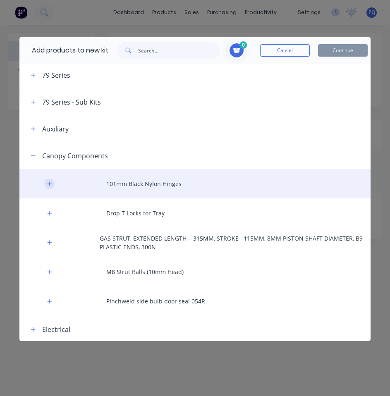
click at [50, 181] on icon "button" at bounding box center [49, 184] width 5 height 6
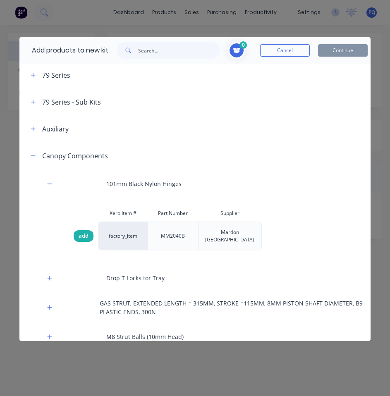
click at [81, 234] on span "add" at bounding box center [84, 236] width 10 height 8
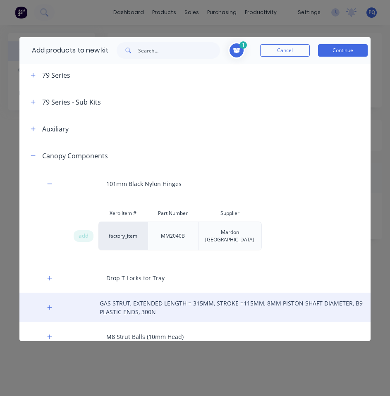
scroll to position [165, 0]
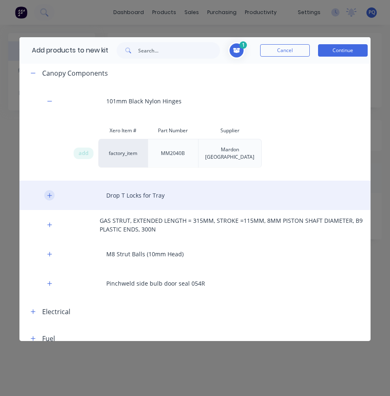
click at [48, 193] on icon "button" at bounding box center [49, 196] width 5 height 6
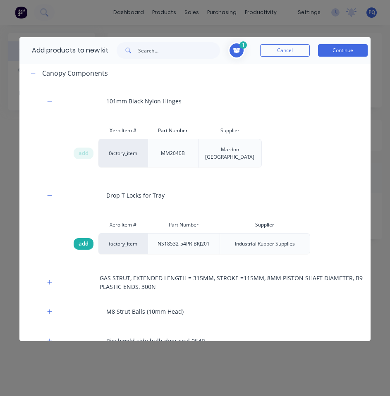
click at [81, 240] on span "add" at bounding box center [84, 244] width 10 height 8
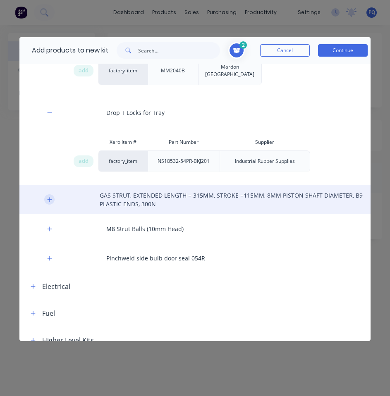
click at [48, 197] on icon "button" at bounding box center [49, 200] width 5 height 6
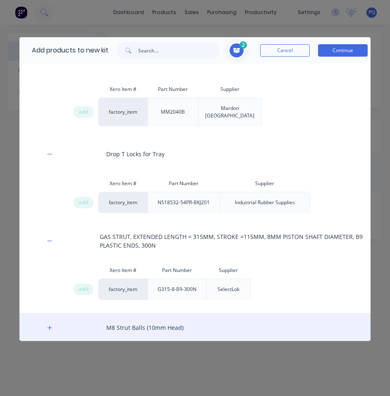
scroll to position [290, 0]
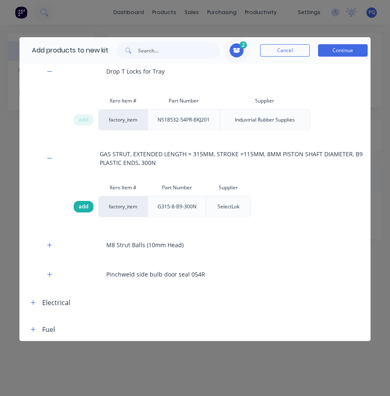
click at [76, 201] on div "add" at bounding box center [84, 207] width 20 height 12
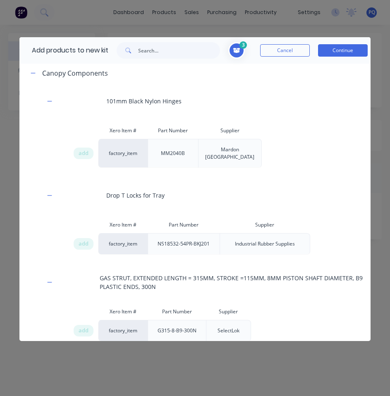
scroll to position [124, 0]
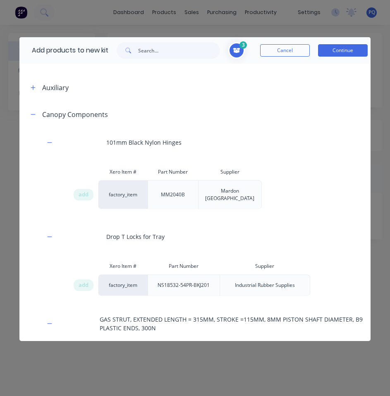
click at [243, 45] on span "3" at bounding box center [243, 44] width 7 height 7
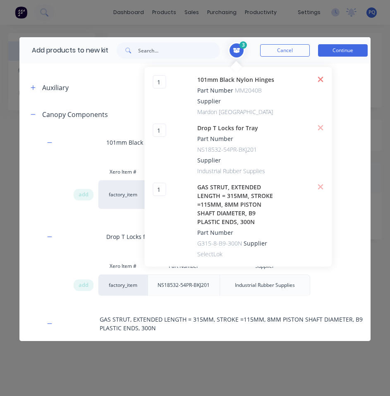
click at [321, 80] on icon at bounding box center [320, 79] width 5 height 5
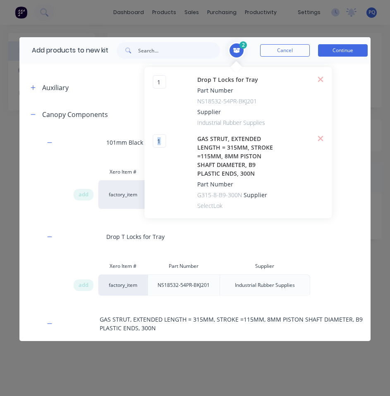
click at [321, 80] on icon at bounding box center [320, 79] width 5 height 5
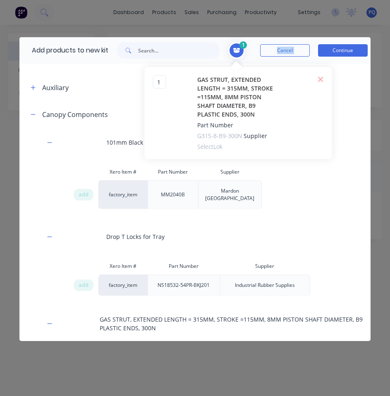
click at [321, 80] on icon at bounding box center [320, 79] width 5 height 5
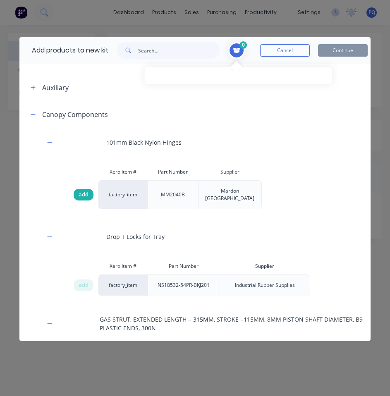
click at [83, 191] on span "add" at bounding box center [84, 195] width 10 height 8
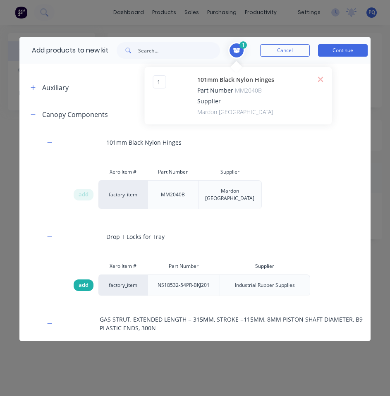
click at [83, 281] on span "add" at bounding box center [84, 285] width 10 height 8
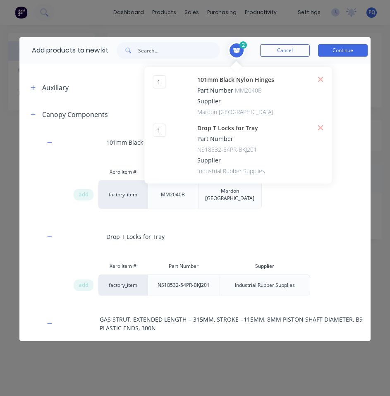
scroll to position [248, 0]
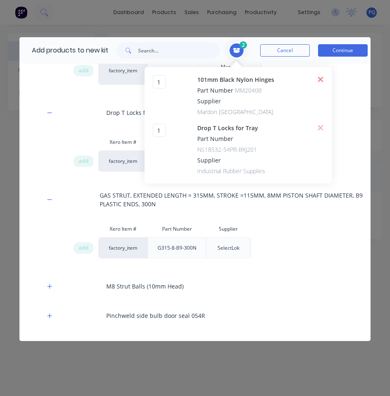
click at [324, 80] on icon at bounding box center [320, 79] width 6 height 8
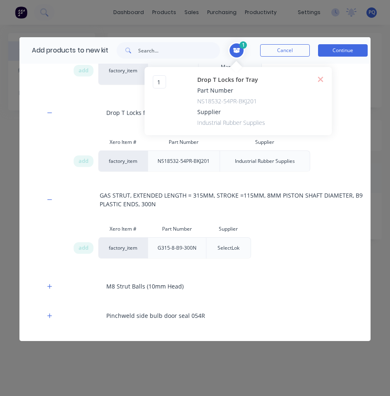
click at [324, 80] on icon at bounding box center [320, 79] width 6 height 8
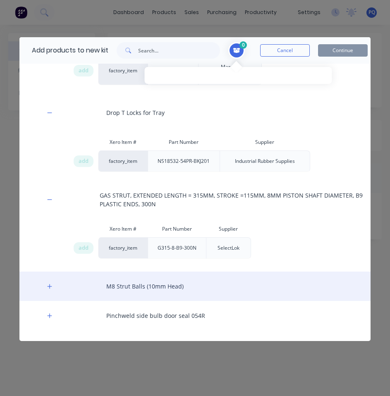
click at [46, 273] on div "M8 Strut Balls (10mm Head)" at bounding box center [194, 286] width 351 height 29
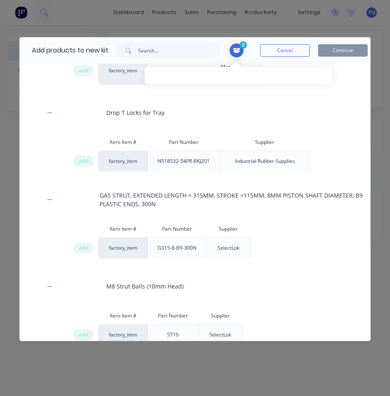
scroll to position [372, 0]
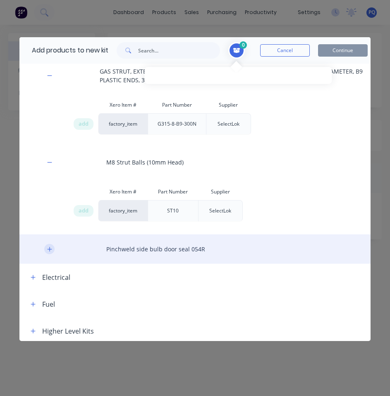
click at [53, 244] on button "button" at bounding box center [49, 249] width 10 height 10
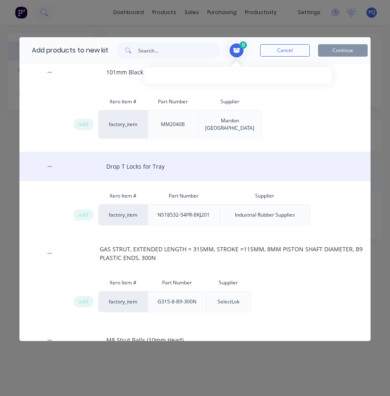
scroll to position [112, 0]
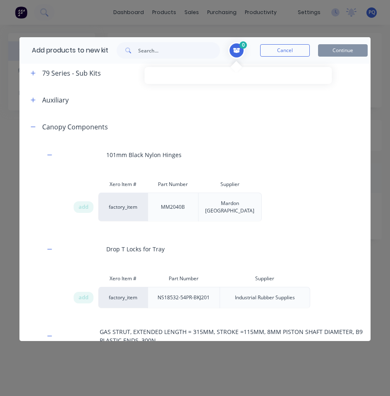
drag, startPoint x: 85, startPoint y: 201, endPoint x: 83, endPoint y: 216, distance: 15.0
click at [85, 203] on span "add" at bounding box center [84, 207] width 10 height 8
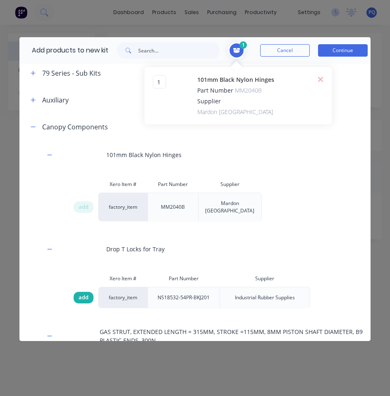
click at [84, 295] on div "add" at bounding box center [84, 298] width 20 height 12
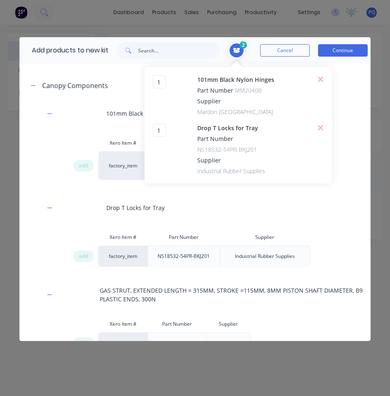
scroll to position [194, 0]
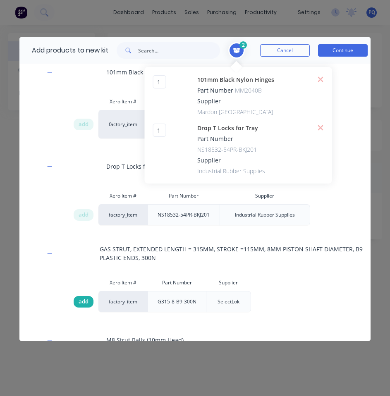
click at [79, 298] on span "add" at bounding box center [84, 302] width 10 height 8
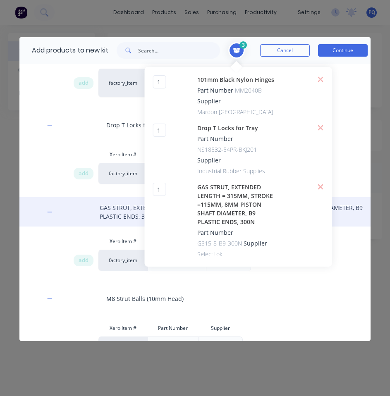
scroll to position [319, 0]
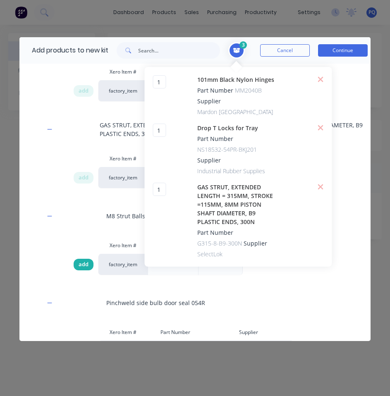
click at [85, 261] on span "add" at bounding box center [84, 265] width 10 height 8
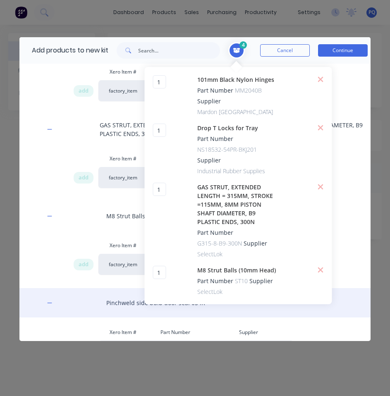
scroll to position [401, 0]
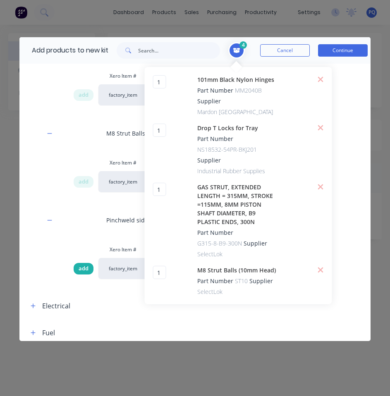
click at [82, 265] on span "add" at bounding box center [84, 269] width 10 height 8
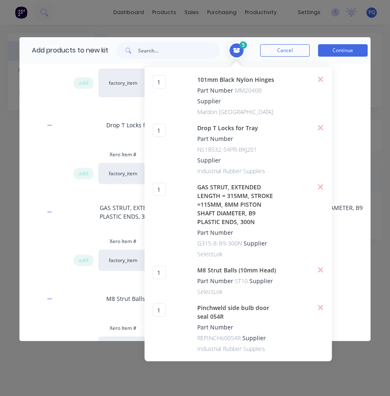
scroll to position [153, 0]
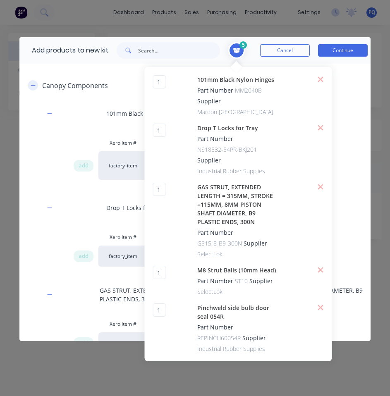
click at [37, 86] on button "button" at bounding box center [33, 85] width 10 height 10
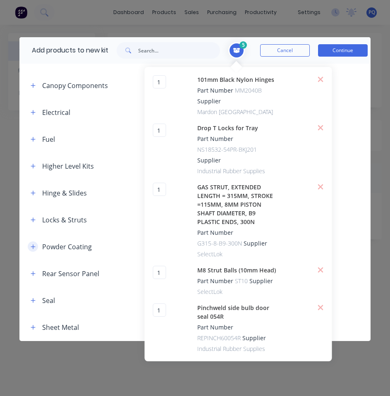
click at [35, 248] on icon "button" at bounding box center [33, 247] width 5 height 6
click at [239, 48] on icon at bounding box center [237, 50] width 8 height 7
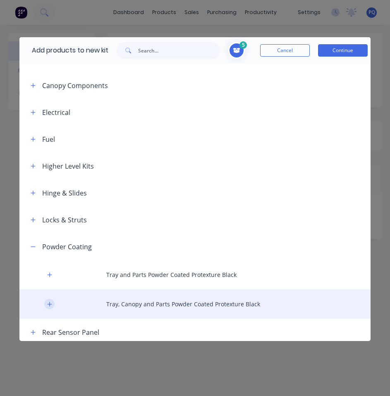
click at [48, 302] on icon "button" at bounding box center [49, 305] width 5 height 6
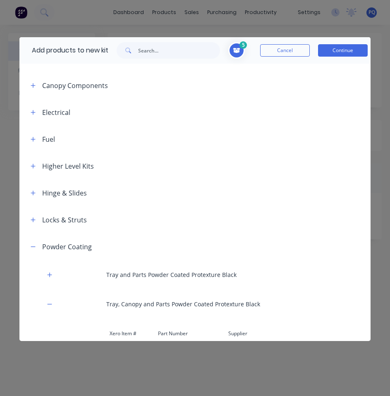
scroll to position [236, 0]
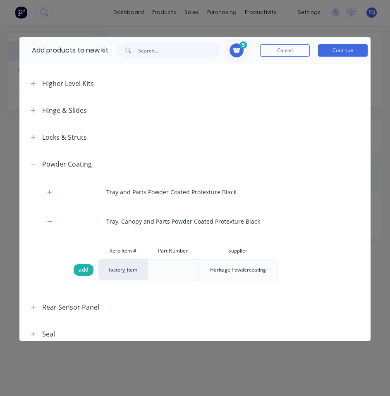
click at [89, 273] on div "add" at bounding box center [84, 270] width 20 height 12
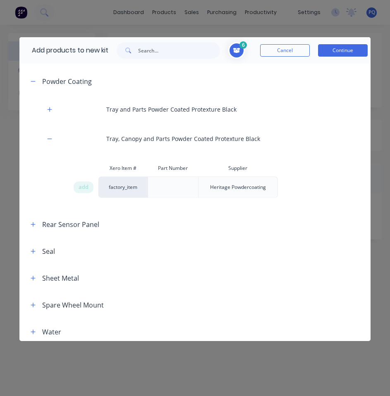
scroll to position [323, 0]
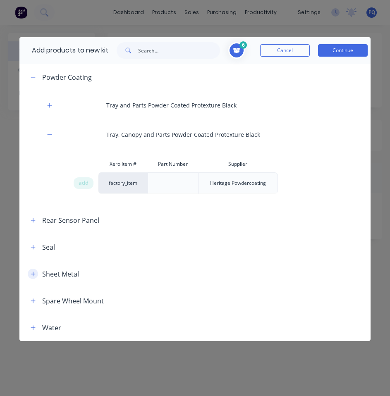
click at [31, 273] on icon "button" at bounding box center [33, 274] width 5 height 6
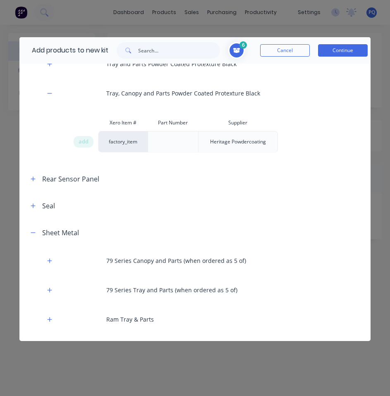
scroll to position [411, 0]
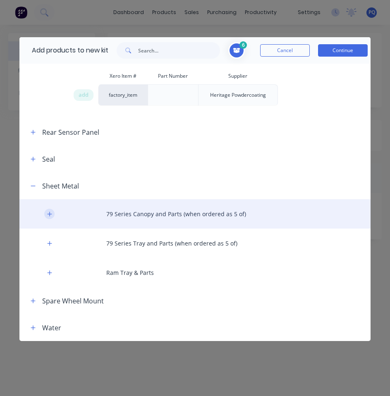
click at [51, 213] on icon "button" at bounding box center [49, 214] width 5 height 6
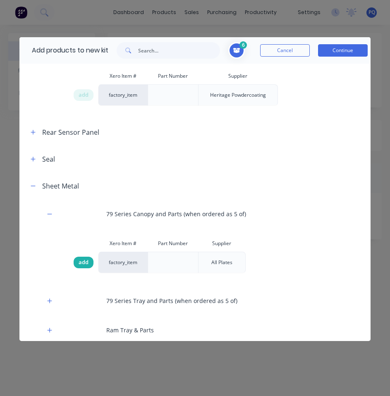
click at [86, 264] on span "add" at bounding box center [84, 263] width 10 height 8
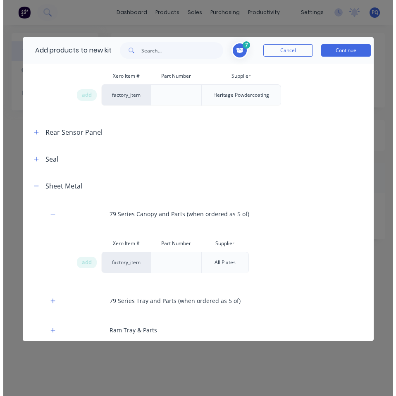
scroll to position [468, 0]
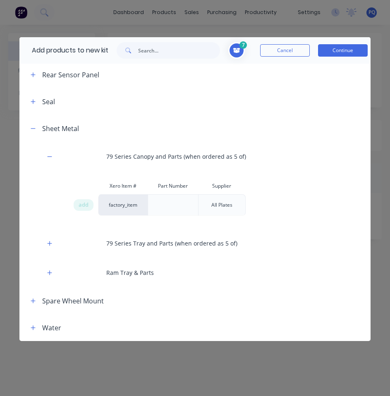
click at [339, 43] on div "7 1 1 ? 101mm Black Nylon Hinges Part Number MM2040B Supplier [GEOGRAPHIC_DATA]…" at bounding box center [297, 50] width 139 height 17
click at [338, 50] on button "Continue" at bounding box center [343, 50] width 50 height 12
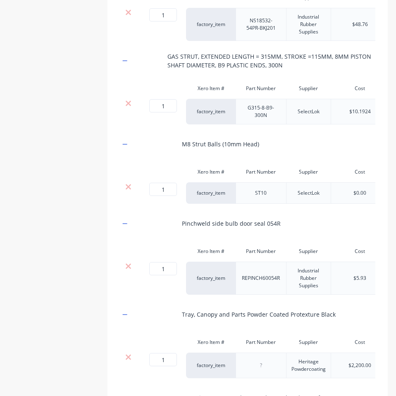
scroll to position [499, 0]
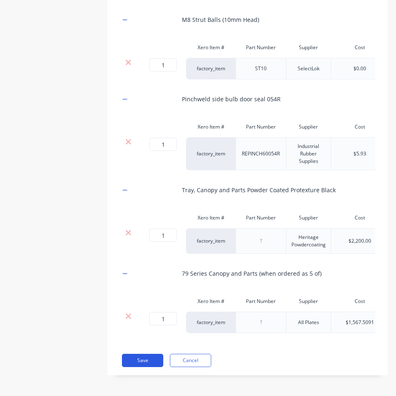
click at [134, 360] on button "Save" at bounding box center [142, 360] width 41 height 13
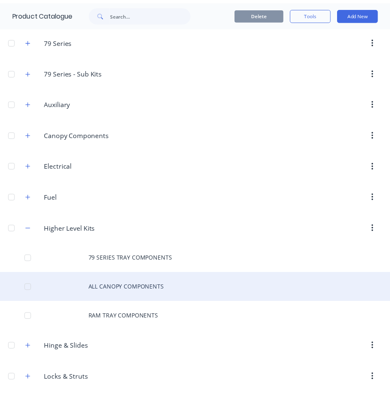
scroll to position [165, 0]
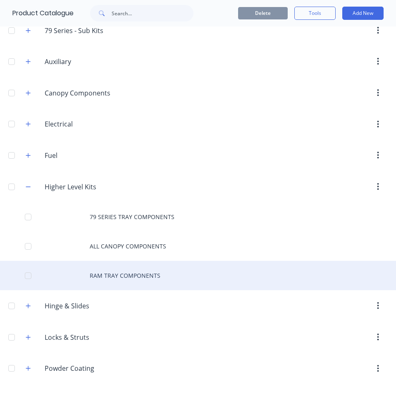
click at [112, 274] on div "RAM TRAY COMPONENTS" at bounding box center [198, 275] width 396 height 29
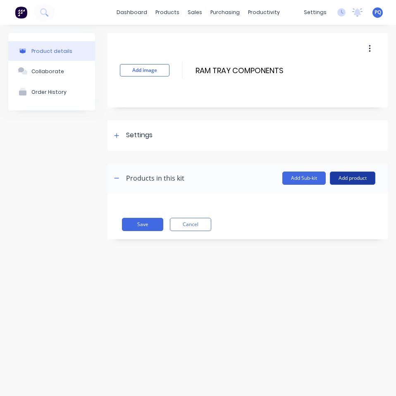
click at [348, 178] on button "Add product" at bounding box center [353, 178] width 46 height 13
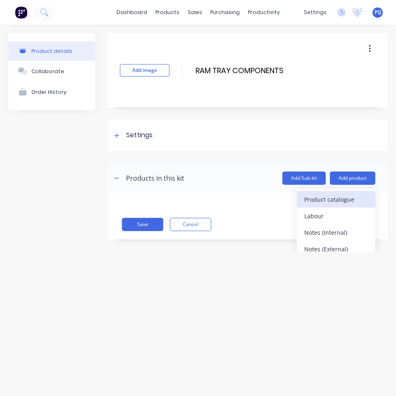
click at [339, 196] on div "Product catalogue" at bounding box center [337, 200] width 64 height 12
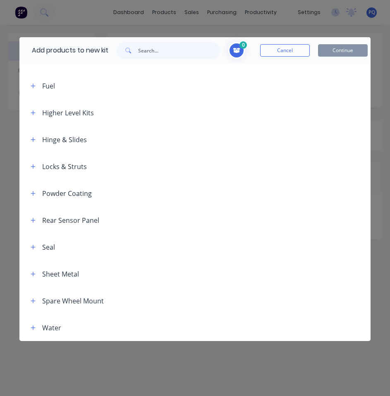
scroll to position [165, 0]
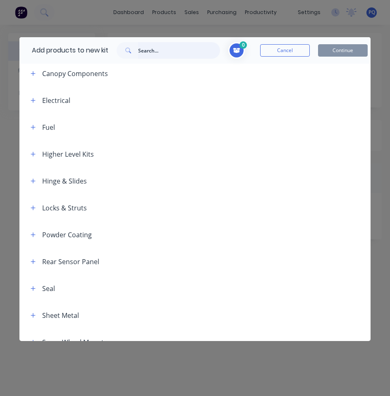
click at [168, 49] on input "text" at bounding box center [179, 50] width 82 height 17
paste input "50MM FUEL FILLER (DIESEL) 30 DEGREE TAIL"
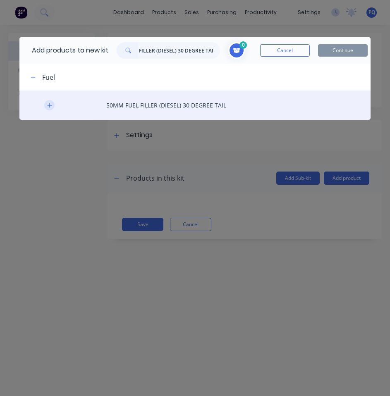
click at [46, 104] on button "button" at bounding box center [49, 105] width 10 height 10
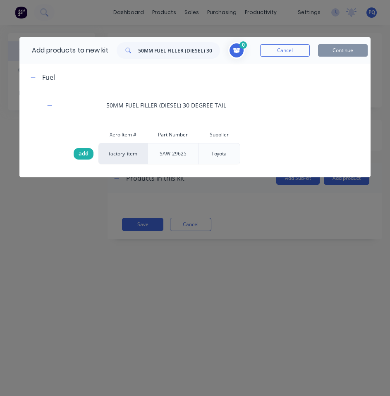
click at [78, 154] on div "add" at bounding box center [84, 154] width 20 height 12
click at [199, 48] on input "50MM FUEL FILLER (DIESEL) 30 DEGREE TAIL" at bounding box center [179, 50] width 82 height 17
paste input "90 DEGREE STAINLESS ELBOW 50MM"
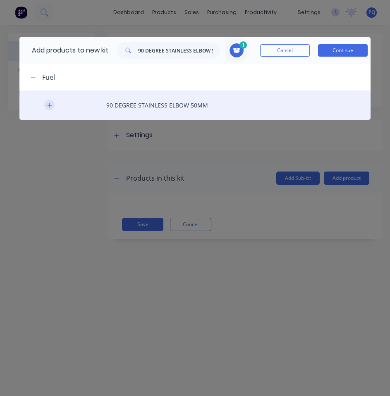
click at [51, 104] on icon "button" at bounding box center [49, 106] width 5 height 6
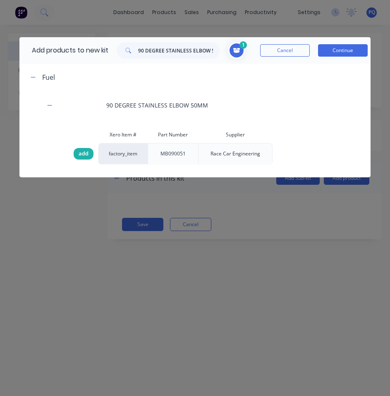
click at [85, 155] on span "add" at bounding box center [84, 154] width 10 height 8
click at [160, 46] on input "90 DEGREE STAINLESS ELBOW 50MM" at bounding box center [179, 50] width 82 height 17
paste input "50 MM FUEL HOSE"
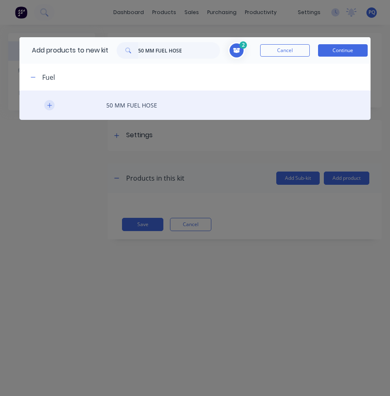
click at [49, 103] on icon "button" at bounding box center [49, 106] width 5 height 6
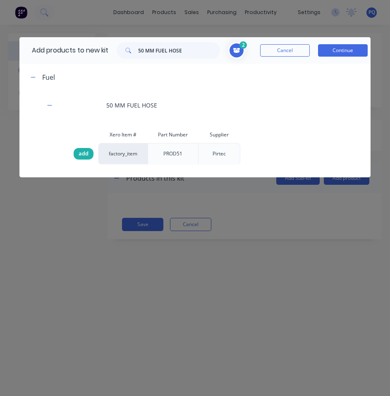
click at [83, 153] on span "add" at bounding box center [84, 154] width 10 height 8
click at [161, 53] on input "50 MM FUEL HOSE" at bounding box center [179, 50] width 82 height 17
paste input "16MM FUEL BREATHER"
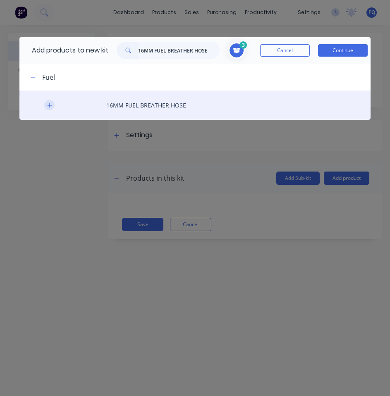
click at [49, 103] on icon "button" at bounding box center [49, 106] width 5 height 6
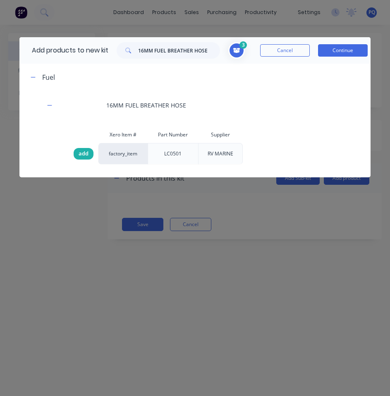
click at [79, 158] on div "add" at bounding box center [84, 154] width 20 height 12
click at [188, 46] on input "16MM FUEL BREATHER HOSE" at bounding box center [179, 50] width 82 height 17
paste input "2-22 MM HOSE CLAMPS"
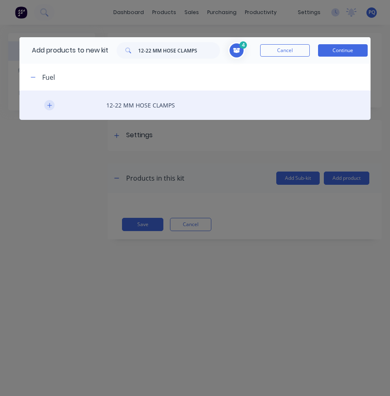
click at [52, 103] on icon "button" at bounding box center [49, 106] width 5 height 6
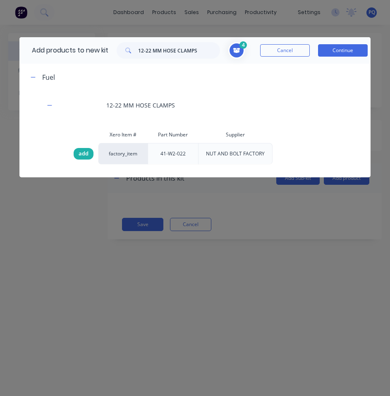
click at [84, 156] on span "add" at bounding box center [84, 154] width 10 height 8
click at [197, 48] on input "12-22 MM HOSE CLAMPS" at bounding box center [179, 50] width 82 height 17
paste input "40-64MM HOSE CLAMP"
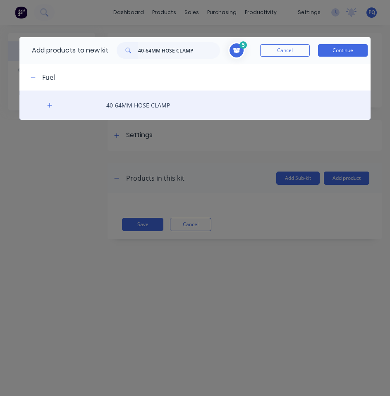
click at [56, 105] on div "40-64MM HOSE CLAMP" at bounding box center [194, 105] width 351 height 29
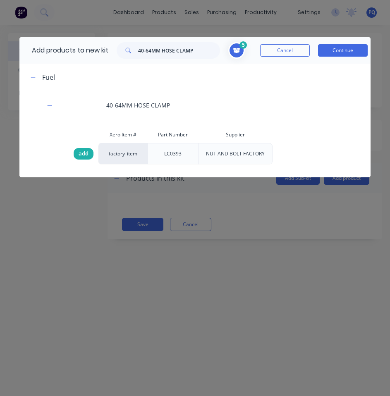
click at [80, 155] on span "add" at bounding box center [84, 154] width 10 height 8
click at [173, 55] on input "40-64MM HOSE CLAMP" at bounding box center [179, 50] width 82 height 17
paste input "WATER FILLER"
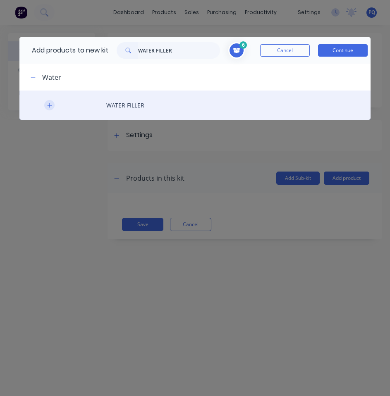
click at [50, 106] on icon "button" at bounding box center [49, 105] width 5 height 5
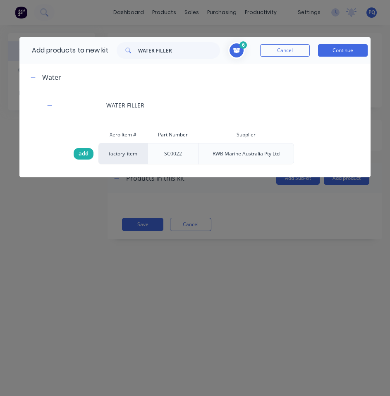
click at [88, 156] on span "add" at bounding box center [84, 154] width 10 height 8
click at [156, 51] on input "WATER FILLER" at bounding box center [179, 50] width 82 height 17
paste input "10MM [PERSON_NAME] TO THREAD WATER FITTING"
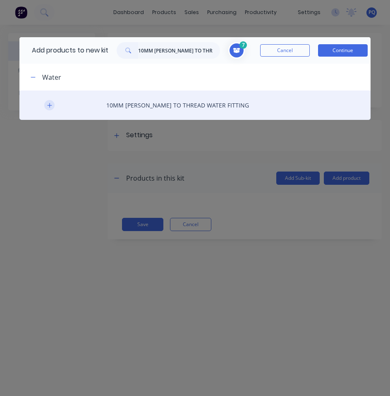
click at [53, 104] on button "button" at bounding box center [49, 105] width 10 height 10
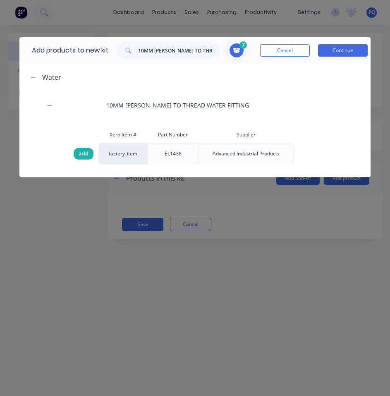
click at [85, 152] on span "add" at bounding box center [84, 154] width 10 height 8
click at [182, 55] on input "10MM [PERSON_NAME] TO THREAD WATER FITTING" at bounding box center [179, 50] width 82 height 17
paste input "3"
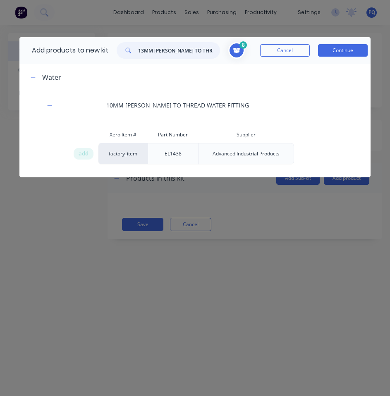
scroll to position [0, 20]
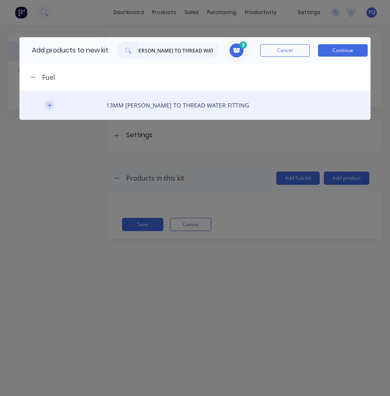
click at [53, 106] on button "button" at bounding box center [49, 105] width 10 height 10
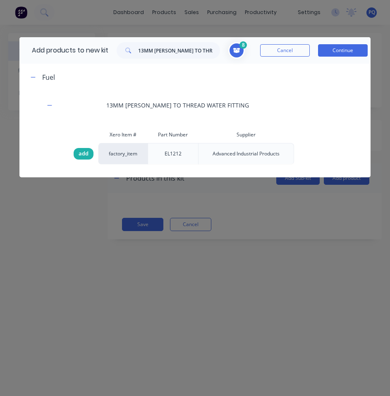
click at [82, 153] on span "add" at bounding box center [84, 154] width 10 height 8
click at [161, 53] on input "13MM [PERSON_NAME] TO THREAD WATER FITTING" at bounding box center [179, 50] width 82 height 17
paste input "TANK BUNGS"
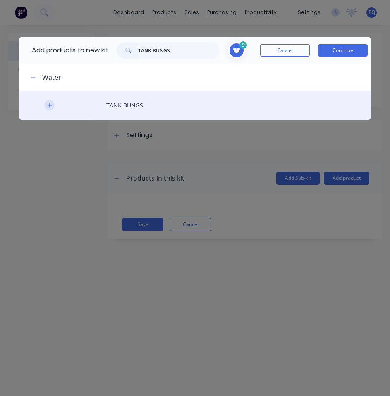
click at [48, 103] on icon "button" at bounding box center [49, 106] width 5 height 6
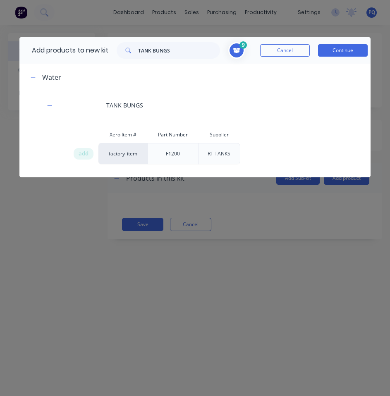
click at [79, 153] on span "add" at bounding box center [84, 154] width 10 height 8
click at [203, 48] on input "TANK BUNGS" at bounding box center [179, 50] width 82 height 17
paste input "1-1/2' WATER TANK FILLER"
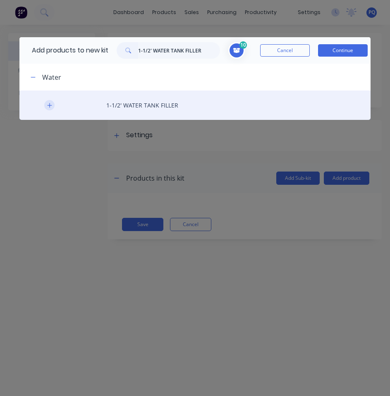
click at [51, 105] on icon "button" at bounding box center [49, 105] width 5 height 5
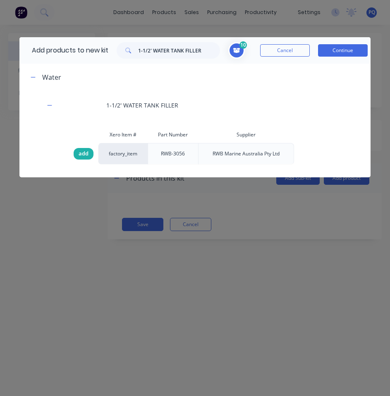
click at [83, 153] on span "add" at bounding box center [84, 154] width 10 height 8
click at [175, 55] on input "1-1/2' WATER TANK FILLER" at bounding box center [179, 50] width 82 height 17
paste input "WATER PUMP"
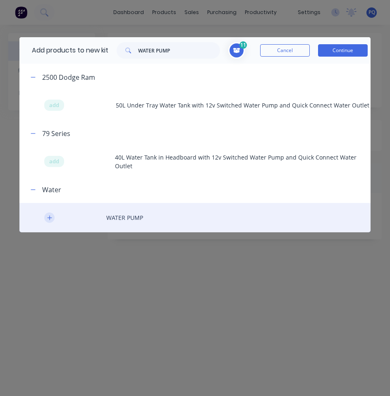
click at [51, 218] on icon "button" at bounding box center [49, 218] width 5 height 6
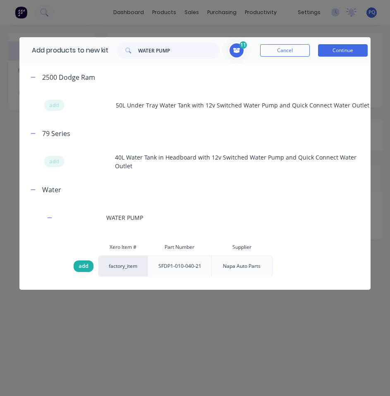
click at [81, 264] on span "add" at bounding box center [84, 266] width 10 height 8
click at [153, 60] on div "Add products to new kit WATER PUMP" at bounding box center [123, 50] width 209 height 26
click at [158, 48] on input "WATER PUMP" at bounding box center [179, 50] width 82 height 17
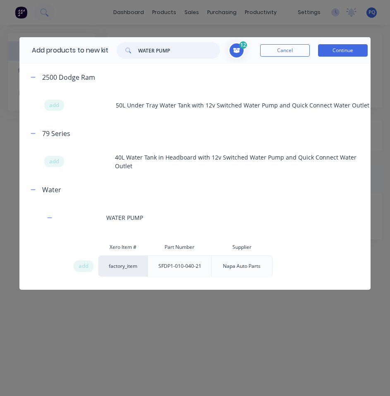
paste input "Switch push round SS on-off LED blue 12v/20A with wire"
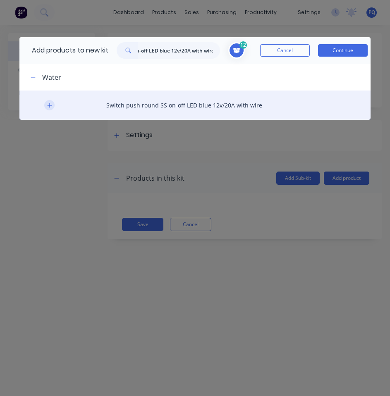
click at [47, 103] on icon "button" at bounding box center [49, 106] width 5 height 6
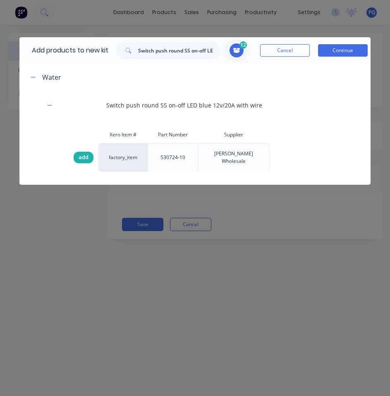
click at [77, 153] on div "add" at bounding box center [84, 158] width 20 height 12
click at [146, 48] on input "Switch push round SS on-off LED blue 12v/20A with wire" at bounding box center [179, 50] width 82 height 17
paste input "DT 2 WAY KIT W/ SOLID TERMINALS"
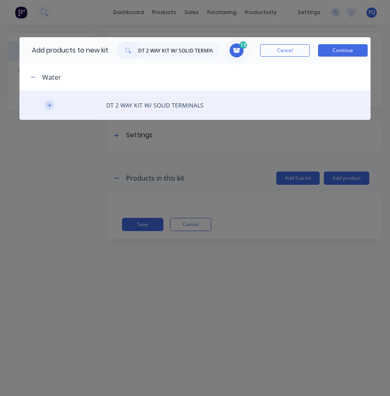
click at [50, 103] on icon "button" at bounding box center [49, 106] width 5 height 6
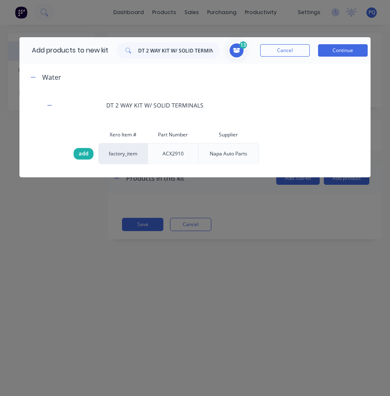
click at [82, 154] on span "add" at bounding box center [84, 154] width 10 height 8
click at [161, 51] on input "DT 2 WAY KIT W/ SOLID TERMINALS" at bounding box center [179, 50] width 82 height 17
paste input "ANTELCO 13MM INLINE FILTER"
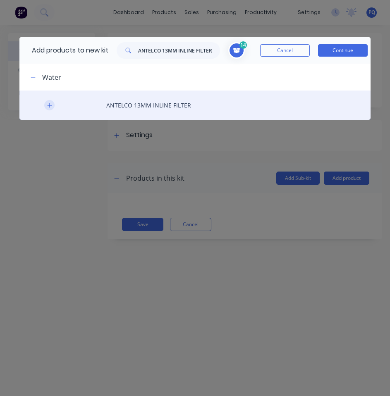
click at [50, 107] on icon "button" at bounding box center [49, 105] width 5 height 5
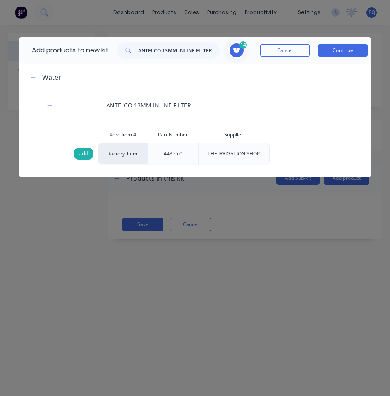
click at [80, 151] on span "add" at bounding box center [84, 154] width 10 height 8
click at [234, 45] on span at bounding box center [236, 50] width 17 height 17
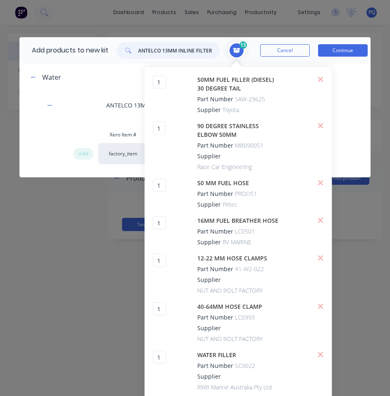
click at [198, 53] on input "ANTELCO 13MM INLINE FILTER" at bounding box center [179, 50] width 82 height 17
paste input "RVA50 Water Tank for Under Tray (Dodge Ram)"
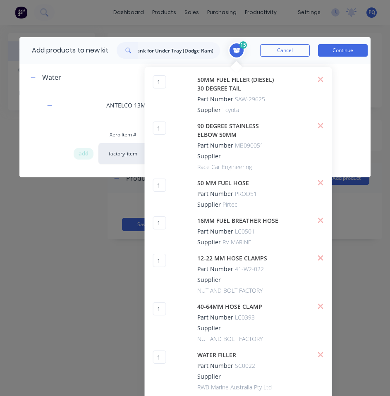
click at [237, 52] on icon at bounding box center [236, 50] width 7 height 5
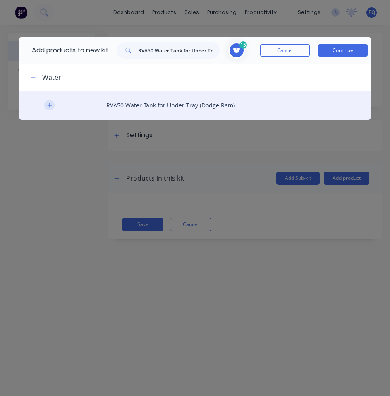
click at [51, 107] on icon "button" at bounding box center [49, 106] width 5 height 6
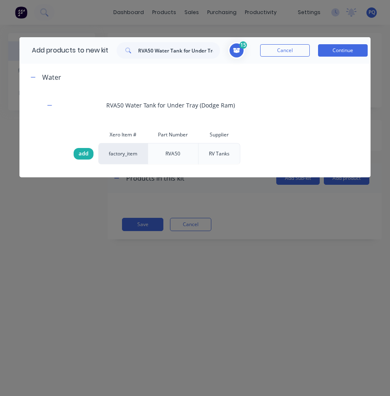
click at [89, 156] on div "add" at bounding box center [84, 154] width 20 height 12
click at [153, 53] on input "RVA50 Water Tank for Under Tray (Dodge Ram)" at bounding box center [179, 50] width 82 height 17
paste input "Deckwash Quick Connect Kit S/Steel Angled & Tap"
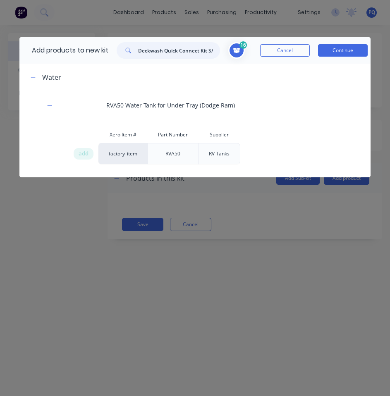
scroll to position [0, 43]
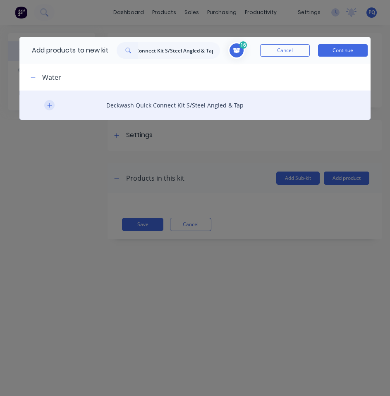
click at [48, 106] on icon "button" at bounding box center [49, 106] width 5 height 6
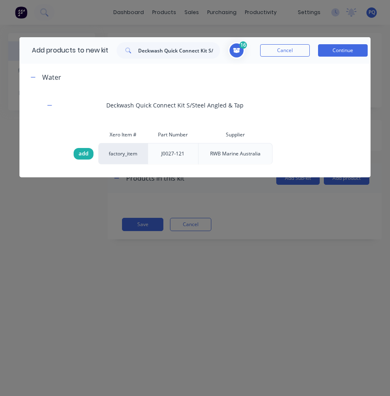
click at [84, 152] on span "add" at bounding box center [84, 154] width 10 height 8
click at [165, 55] on input "Deckwash Quick Connect Kit S/Steel Angled & Tap" at bounding box center [179, 50] width 82 height 17
paste input "8-16MM HOSE CLAMPS"
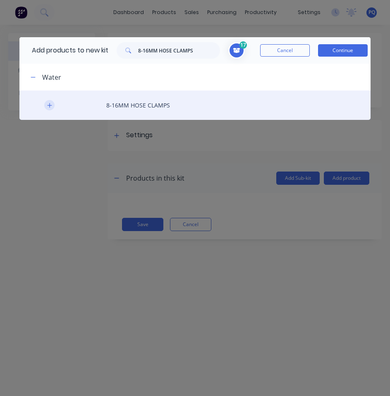
click at [51, 109] on button "button" at bounding box center [49, 105] width 10 height 10
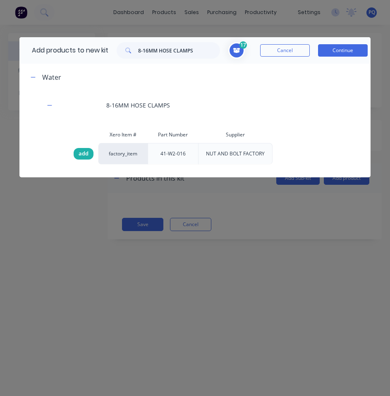
click at [79, 149] on div "add" at bounding box center [84, 154] width 20 height 12
click at [166, 53] on input "8-16MM HOSE CLAMPS" at bounding box center [179, 50] width 82 height 17
paste input "12-22"
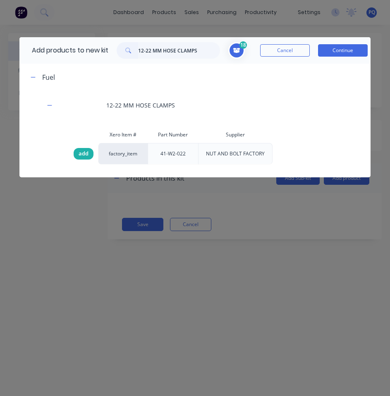
click at [80, 152] on span "add" at bounding box center [84, 154] width 10 height 8
click at [198, 54] on input "12-22 MM HOSE CLAMPS" at bounding box center [179, 50] width 82 height 17
paste input "40-64MM HOSE CLAMP"
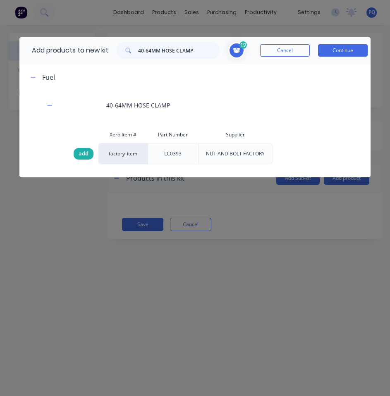
click at [83, 150] on span "add" at bounding box center [84, 154] width 10 height 8
click at [174, 42] on div "Add products to new kit 40-64MM HOSE CLAMP" at bounding box center [123, 50] width 209 height 26
click at [173, 46] on input "40-64MM HOSE CLAMP" at bounding box center [179, 50] width 82 height 17
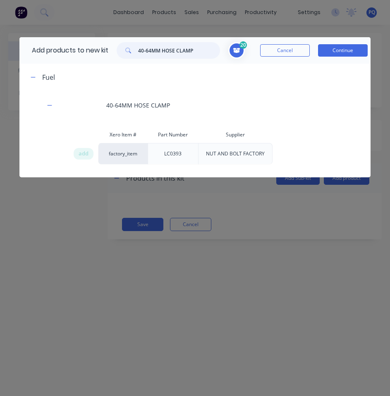
click at [173, 46] on input "40-64MM HOSE CLAMP" at bounding box center [179, 50] width 82 height 17
paste input "10MM CLEAR HOSE"
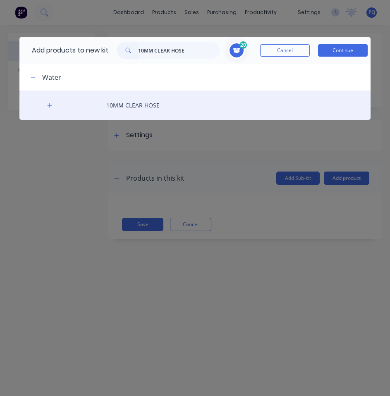
drag, startPoint x: 47, startPoint y: 103, endPoint x: 55, endPoint y: 111, distance: 11.7
click at [47, 104] on icon "button" at bounding box center [49, 106] width 5 height 6
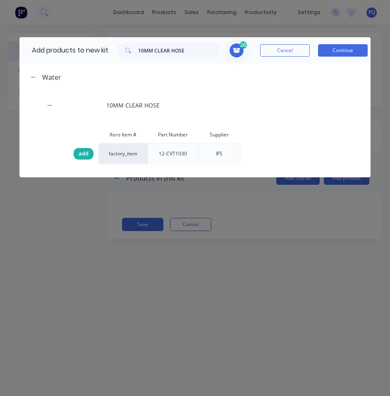
click at [81, 154] on span "add" at bounding box center [84, 154] width 10 height 8
click at [206, 51] on input "10MM CLEAR HOSE" at bounding box center [179, 50] width 82 height 17
paste input "2MM BLUE DRINKING"
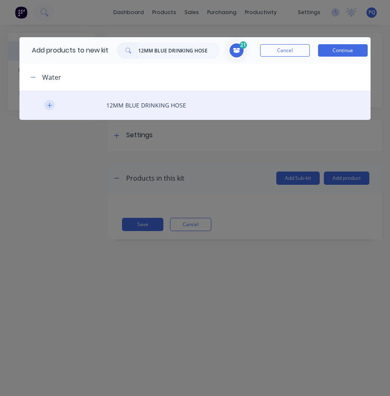
click at [45, 106] on button "button" at bounding box center [49, 105] width 10 height 10
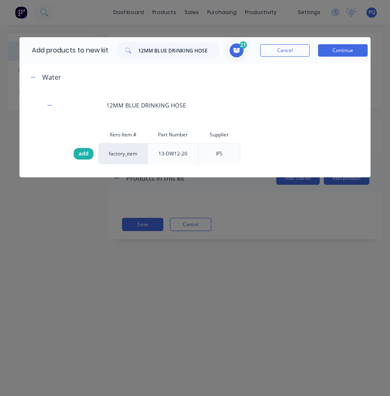
click at [81, 154] on span "add" at bounding box center [84, 154] width 10 height 8
click at [187, 53] on input "12MM BLUE DRINKING HOSE" at bounding box center [179, 50] width 82 height 17
paste input "40MM CLEAR"
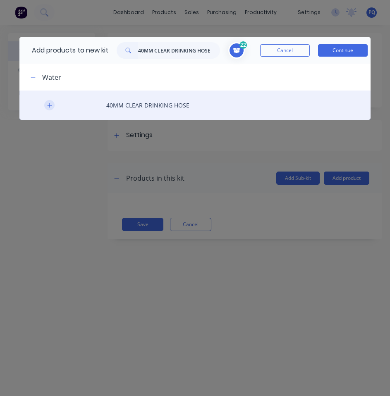
click at [50, 105] on icon "button" at bounding box center [49, 105] width 5 height 5
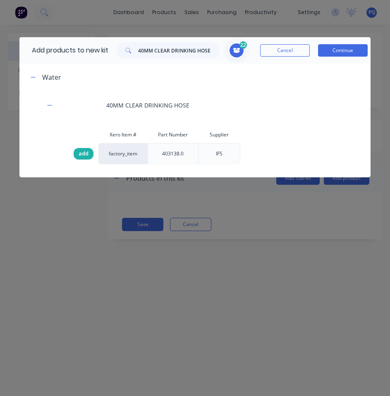
click at [77, 151] on div "add" at bounding box center [84, 154] width 20 height 12
click at [149, 45] on input "40MM CLEAR DRINKING HOSE" at bounding box center [179, 50] width 82 height 17
click at [176, 52] on input "40MM CLEAR DRINKING HOSE" at bounding box center [179, 50] width 82 height 17
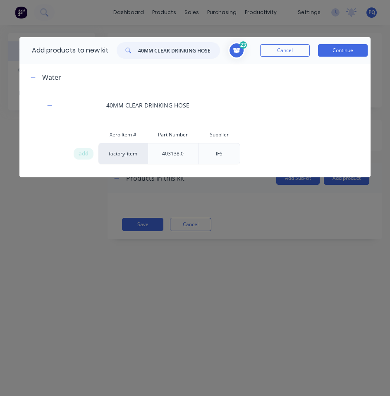
click at [176, 52] on input "40MM CLEAR DRINKING HOSE" at bounding box center [179, 50] width 82 height 17
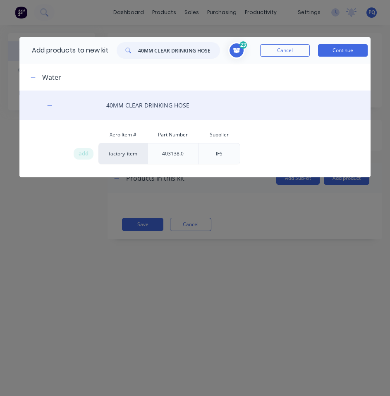
paste input "TAIL LIGHTS"
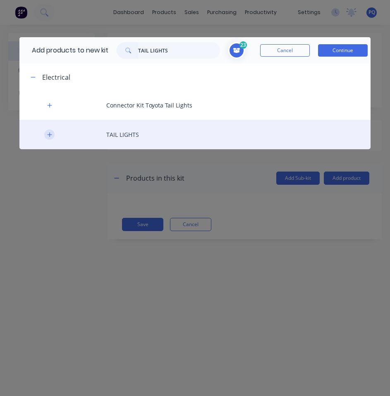
click at [49, 133] on icon "button" at bounding box center [49, 135] width 5 height 6
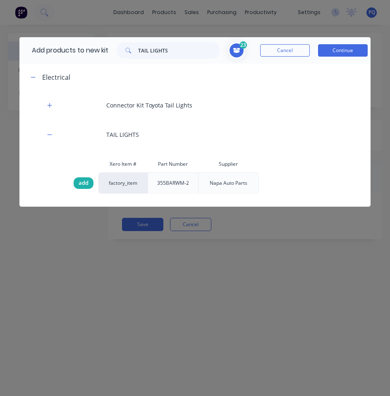
click at [80, 184] on span "add" at bounding box center [84, 183] width 10 height 8
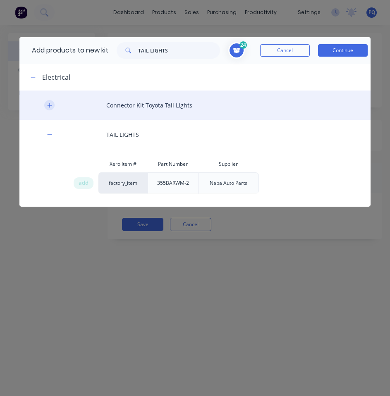
click at [49, 103] on icon "button" at bounding box center [49, 106] width 5 height 6
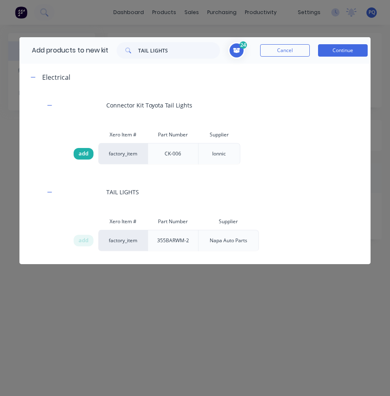
click at [80, 151] on span "add" at bounding box center [84, 154] width 10 height 8
click at [148, 55] on input "TAIL LIGHTS" at bounding box center [179, 50] width 82 height 17
paste input "RESISTOR"
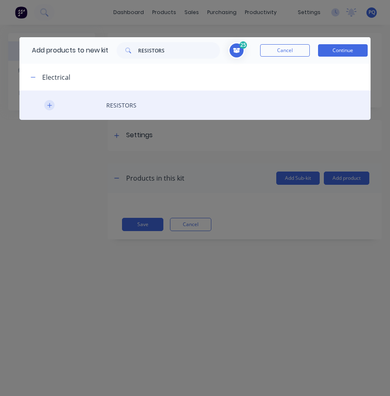
click at [45, 104] on button "button" at bounding box center [49, 105] width 10 height 10
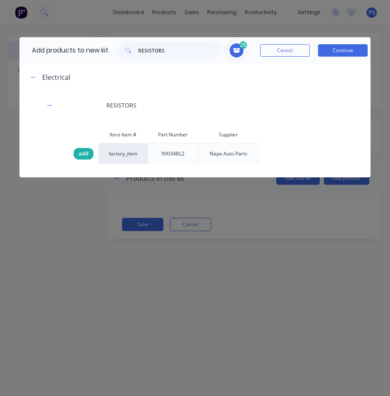
click at [84, 154] on span "add" at bounding box center [84, 154] width 10 height 8
click at [146, 44] on input "RESISTORS" at bounding box center [179, 50] width 82 height 17
paste input "NUMBER PLATE LIGHTS FOR DRAWER"
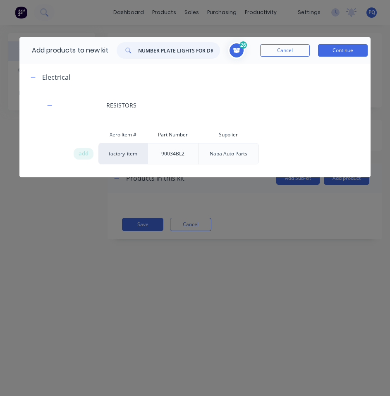
scroll to position [0, 13]
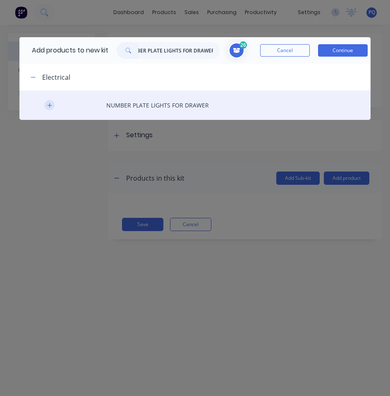
click at [51, 104] on icon "button" at bounding box center [49, 106] width 5 height 6
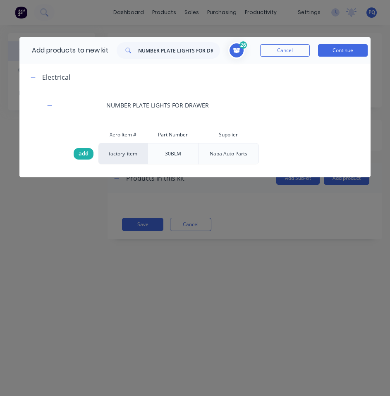
click at [86, 158] on span "add" at bounding box center [84, 154] width 10 height 8
click at [174, 54] on input "NUMBER PLATE LIGHTS FOR DRAWER" at bounding box center [179, 50] width 82 height 17
paste input "TWIN 4MM WIRE"
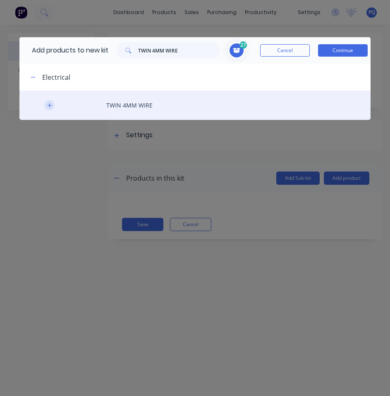
click at [50, 108] on button "button" at bounding box center [49, 105] width 10 height 10
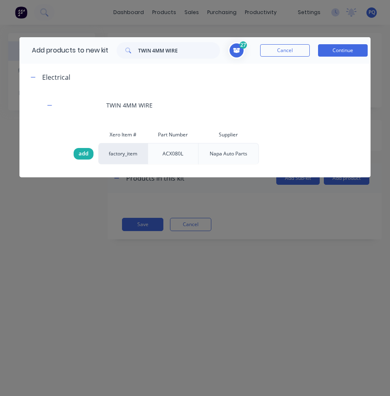
click at [86, 157] on span "add" at bounding box center [84, 154] width 10 height 8
click at [180, 55] on input "TWIN 4MM WIRE" at bounding box center [179, 50] width 82 height 17
paste input "BUTT HINGES FOR REAR TOOLBOXES"
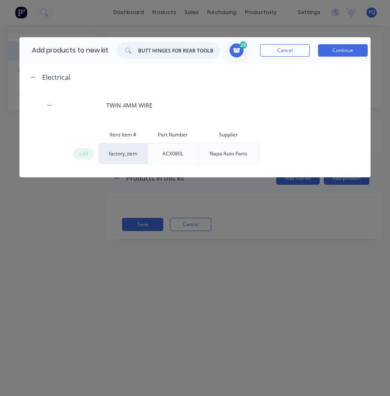
scroll to position [0, 12]
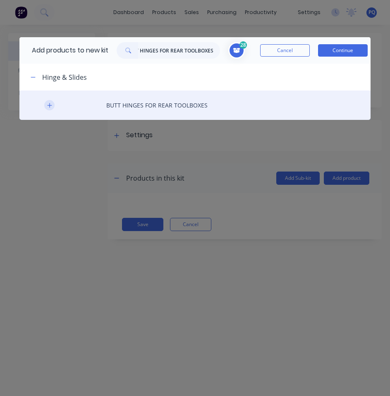
click at [48, 108] on icon "button" at bounding box center [49, 106] width 5 height 6
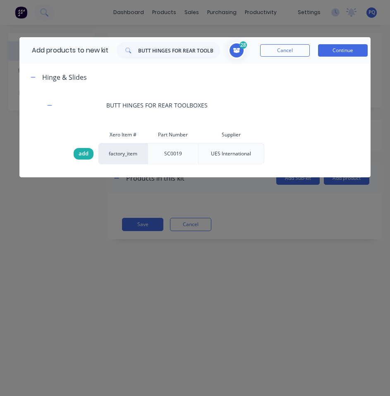
click at [84, 154] on span "add" at bounding box center [84, 154] width 10 height 8
click at [200, 50] on input "BUTT HINGES FOR REAR TOOLBOXES" at bounding box center [179, 50] width 82 height 17
paste input "25 MM PIANO HINGE"
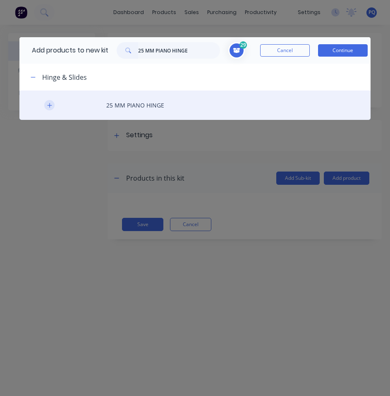
click at [48, 105] on icon "button" at bounding box center [49, 106] width 5 height 6
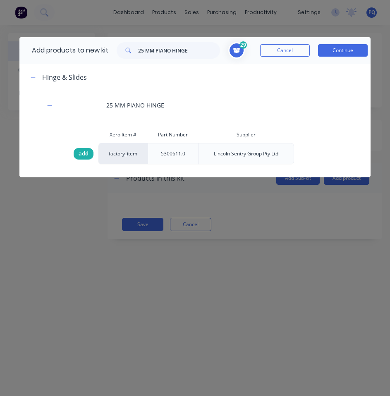
click at [82, 153] on span "add" at bounding box center [84, 154] width 10 height 8
click at [188, 48] on input "25 MM PIANO HINGE" at bounding box center [179, 50] width 82 height 17
paste input "REAR DRAWER SLIDES"
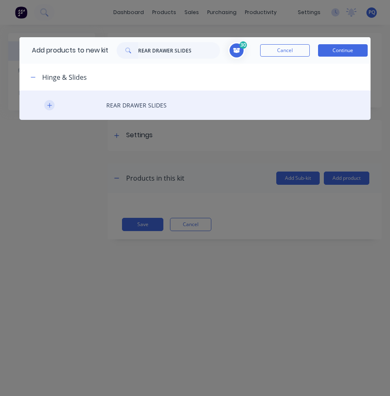
click at [48, 108] on icon "button" at bounding box center [49, 106] width 5 height 6
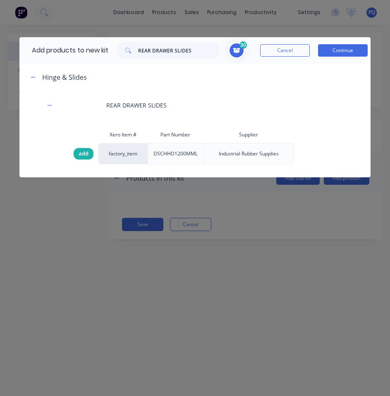
click at [85, 153] on span "add" at bounding box center [84, 154] width 10 height 8
click at [195, 51] on input "REAR DRAWER SLIDES" at bounding box center [179, 50] width 82 height 17
paste input "STRUTS FOR REAR DRAWER"
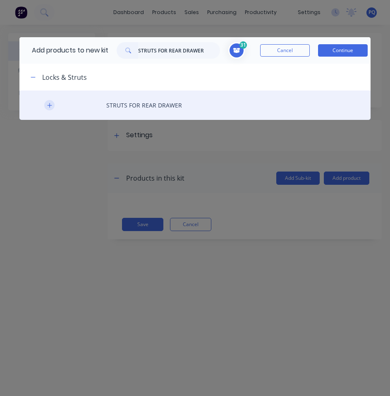
click at [50, 105] on icon "button" at bounding box center [49, 105] width 5 height 5
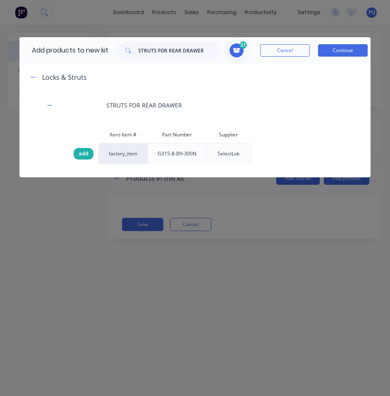
click at [84, 153] on span "add" at bounding box center [84, 154] width 10 height 8
click at [185, 57] on input "STRUTS FOR REAR DRAWER" at bounding box center [179, 50] width 82 height 17
paste input "COMPRESSION LOCKS"
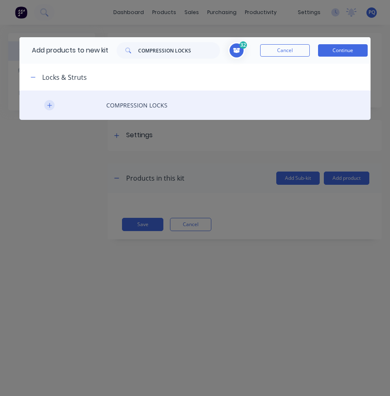
click at [50, 103] on icon "button" at bounding box center [49, 106] width 5 height 6
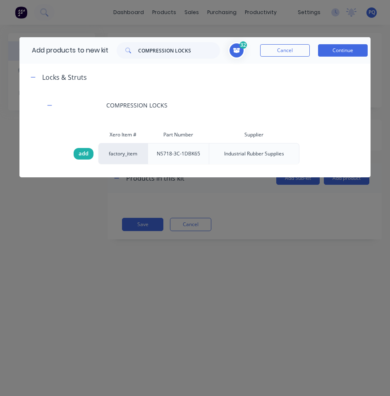
click at [82, 153] on span "add" at bounding box center [84, 154] width 10 height 8
click at [196, 53] on input "COMPRESSION LOCKS" at bounding box center [179, 50] width 82 height 17
paste input "DROP T LOCKS FOR TRAY"
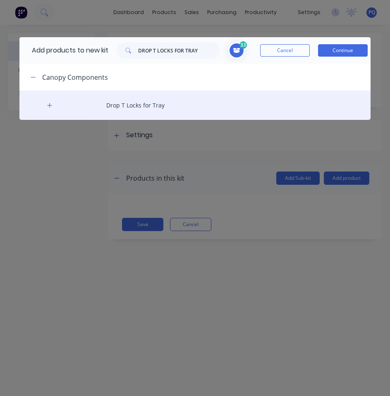
click at [51, 99] on div "Drop T Locks for Tray" at bounding box center [194, 105] width 351 height 29
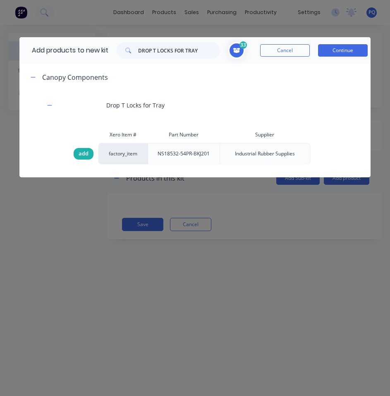
click at [82, 154] on span "add" at bounding box center [84, 154] width 10 height 8
click at [173, 54] on input "DROP T LOCKS FOR TRAY" at bounding box center [179, 50] width 82 height 17
paste input "REAR DRAWER SEAL (040NR)"
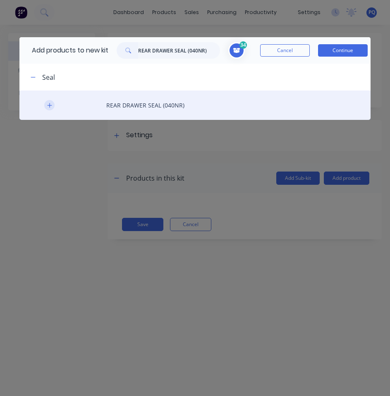
click at [51, 110] on button "button" at bounding box center [49, 105] width 10 height 10
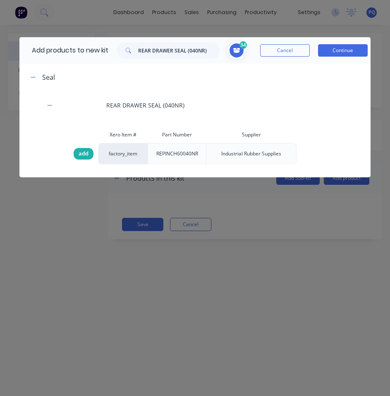
click at [84, 150] on span "add" at bounding box center [84, 154] width 10 height 8
click at [199, 58] on input "REAR DRAWER SEAL (040NR)" at bounding box center [179, 50] width 82 height 17
paste input "LARGE SEAL (REPINCH60054"
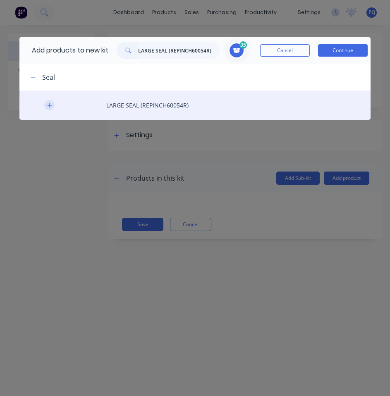
click at [50, 104] on icon "button" at bounding box center [49, 106] width 5 height 6
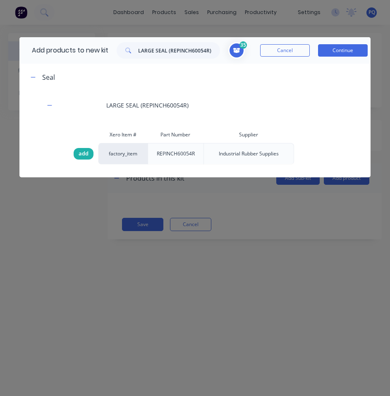
click at [84, 153] on span "add" at bounding box center [84, 154] width 10 height 8
click at [169, 55] on input "LARGE SEAL (REPINCH60054R)" at bounding box center [179, 50] width 82 height 17
paste input "MUDFLAPS"
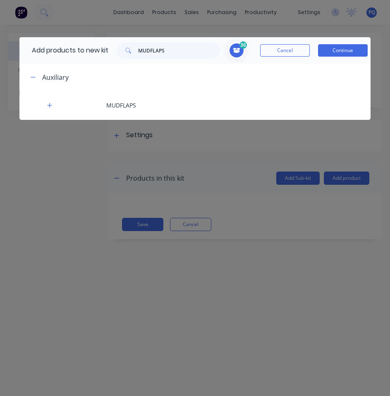
drag, startPoint x: 55, startPoint y: 107, endPoint x: 77, endPoint y: 124, distance: 27.1
click at [55, 108] on div "MUDFLAPS" at bounding box center [194, 105] width 351 height 29
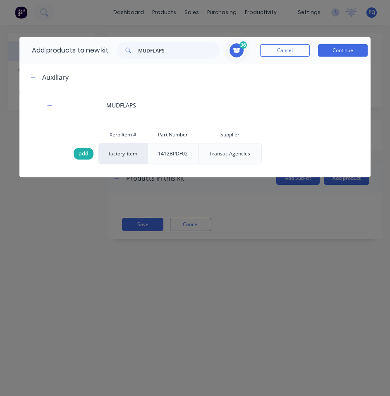
click at [89, 152] on div "add" at bounding box center [84, 154] width 20 height 12
click at [208, 50] on input "MUDFLAPS" at bounding box center [179, 50] width 82 height 17
paste input "10MM SPLIT CONDUIT"
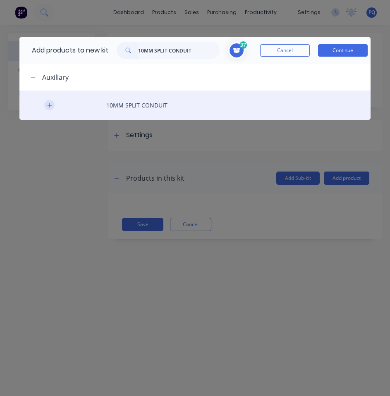
click at [47, 106] on icon "button" at bounding box center [49, 106] width 5 height 6
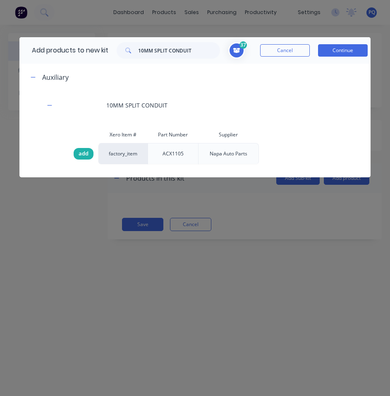
click at [77, 159] on div "add" at bounding box center [84, 154] width 20 height 12
click at [199, 53] on input "10MM SPLIT CONDUIT" at bounding box center [179, 50] width 82 height 17
paste input "3"
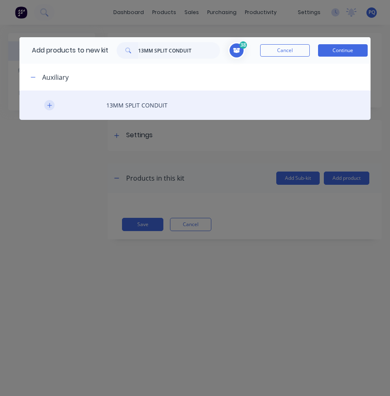
click at [48, 102] on button "button" at bounding box center [49, 105] width 10 height 10
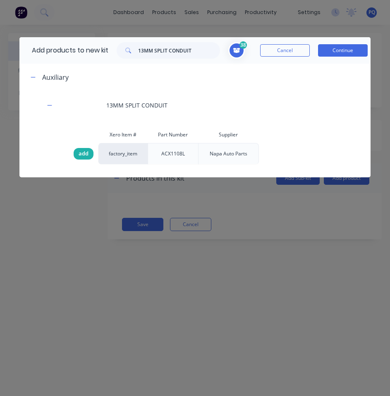
click at [82, 155] on span "add" at bounding box center [84, 154] width 10 height 8
click at [154, 54] on input "13MM SPLIT CONDUIT" at bounding box center [179, 50] width 82 height 17
paste input "6"
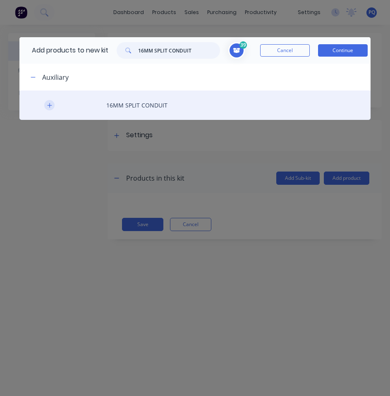
type input "16MM SPLIT CONDUIT"
click at [50, 106] on icon "button" at bounding box center [49, 105] width 5 height 5
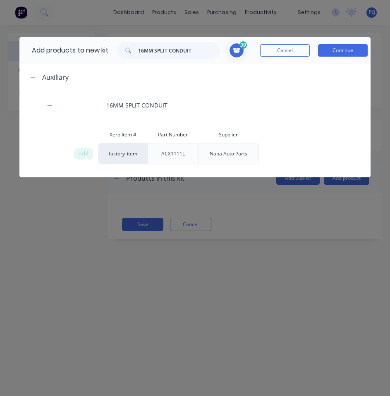
click at [234, 53] on span at bounding box center [236, 50] width 17 height 17
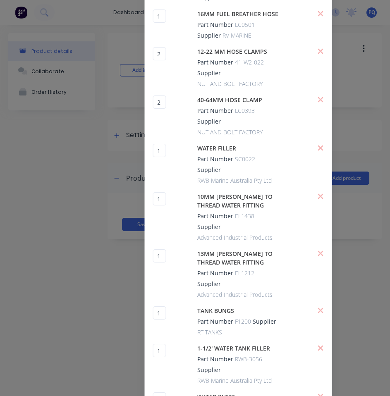
scroll to position [165, 0]
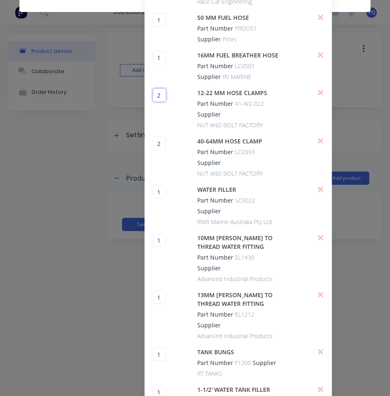
click at [163, 89] on input "2" at bounding box center [159, 95] width 13 height 13
type input "1"
click at [165, 139] on input "2" at bounding box center [159, 143] width 13 height 13
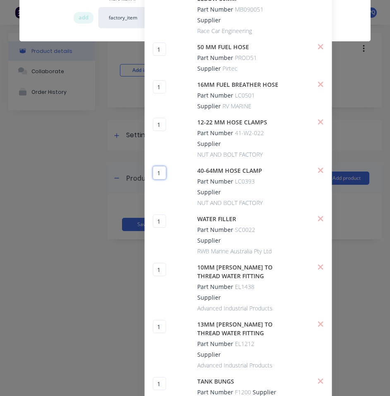
scroll to position [0, 0]
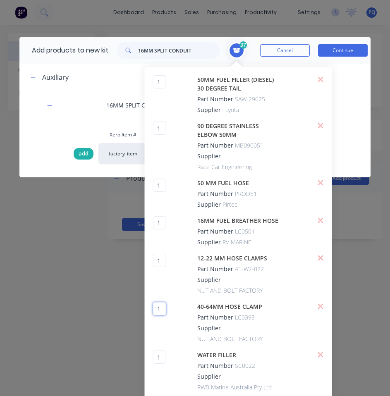
type input "1"
click at [79, 153] on span "add" at bounding box center [84, 154] width 10 height 8
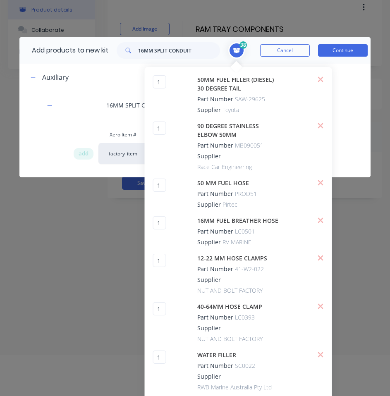
click at [236, 52] on icon at bounding box center [236, 50] width 7 height 5
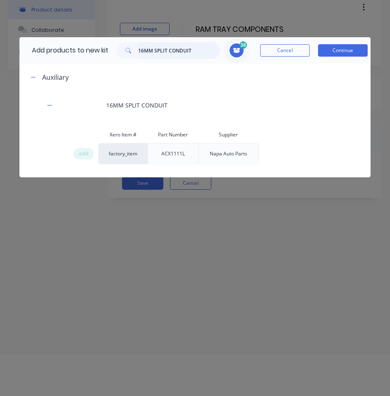
click at [181, 53] on input "16MM SPLIT CONDUIT" at bounding box center [179, 50] width 82 height 17
paste input "REAR DRAWER RUBBER MA"
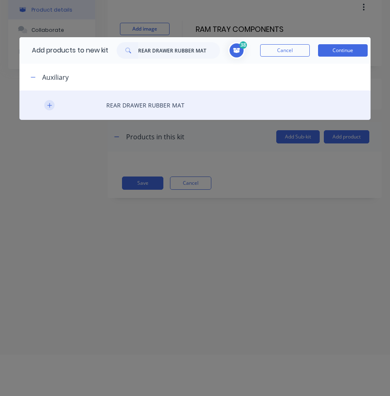
click at [53, 104] on button "button" at bounding box center [49, 105] width 10 height 10
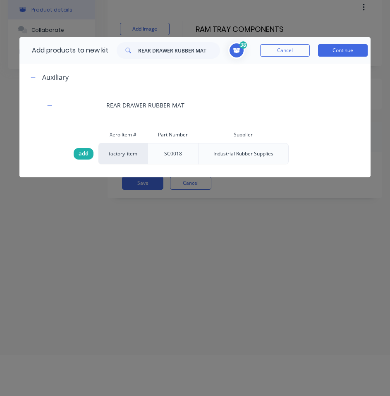
click at [79, 150] on span "add" at bounding box center [84, 154] width 10 height 8
click at [150, 46] on input "REAR DRAWER RUBBER MAT" at bounding box center [179, 50] width 82 height 17
paste input "M12 Stainless Rod"
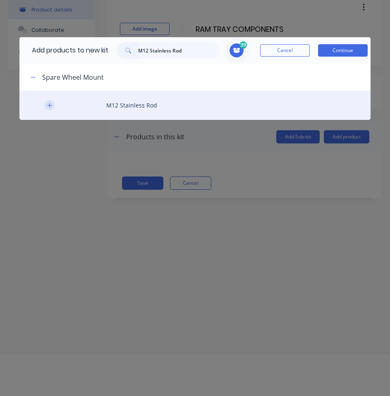
click at [53, 101] on button "button" at bounding box center [49, 105] width 10 height 10
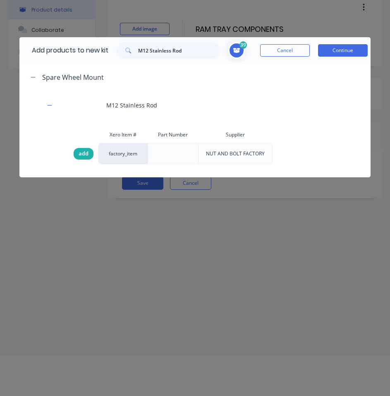
click at [91, 156] on div "add" at bounding box center [84, 154] width 20 height 12
click at [149, 55] on input "M12 Stainless Rod" at bounding box center [179, 50] width 82 height 17
paste input "NARVA ANTI THEFT LOCK NUTS"
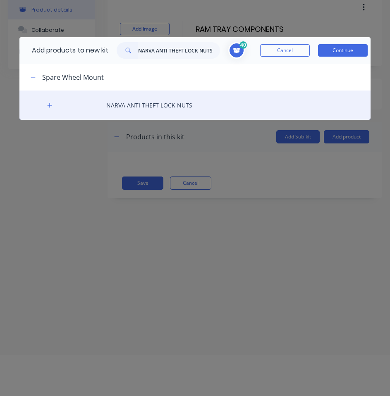
click at [44, 103] on div "NARVA ANTI THEFT LOCK NUTS" at bounding box center [194, 105] width 351 height 29
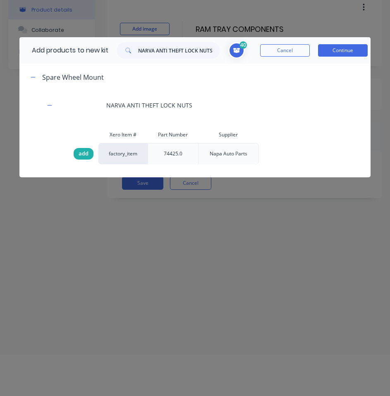
click at [82, 151] on span "add" at bounding box center [84, 154] width 10 height 8
click at [156, 55] on input "NARVA ANTI THEFT LOCK NUTS" at bounding box center [179, 50] width 82 height 17
paste input "Tray and Parts Powder Coated Protexture Black"
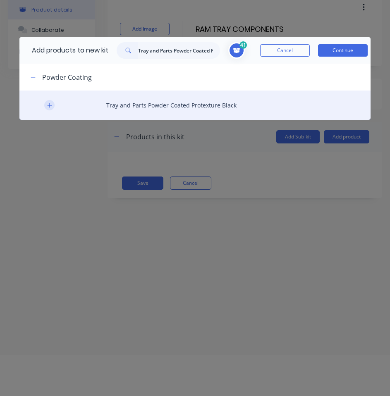
click at [50, 104] on icon "button" at bounding box center [49, 106] width 5 height 6
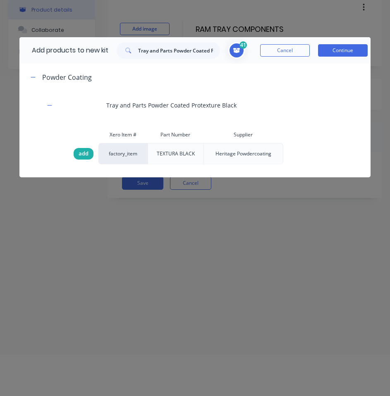
click at [81, 152] on span "add" at bounding box center [84, 154] width 10 height 8
click at [194, 58] on input "Tray and Parts Powder Coated Protexture Black" at bounding box center [179, 50] width 82 height 17
paste input "Ram Tray & Parts"
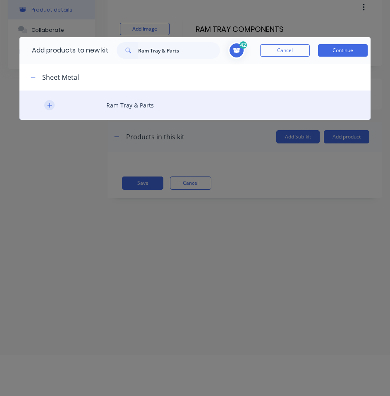
click at [46, 102] on button "button" at bounding box center [49, 105] width 10 height 10
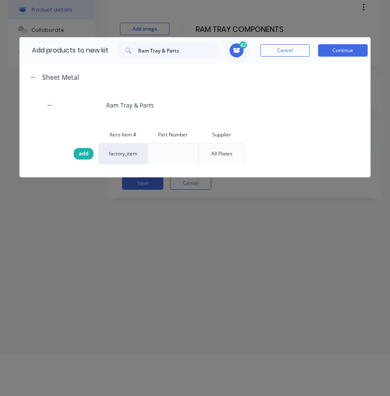
click at [82, 151] on span "add" at bounding box center [84, 154] width 10 height 8
click at [178, 57] on input "Ram Tray & Parts" at bounding box center [179, 50] width 82 height 17
paste input "3mm 512 Tint Acrylic Covers"
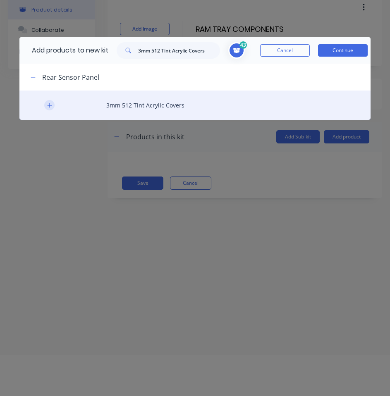
click at [49, 105] on icon "button" at bounding box center [49, 105] width 5 height 5
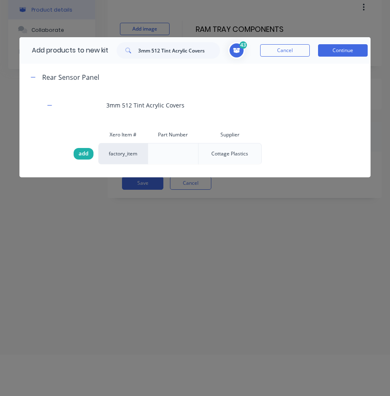
click at [82, 154] on span "add" at bounding box center [84, 154] width 10 height 8
click at [177, 53] on input "3mm 512 Tint Acrylic Covers" at bounding box center [179, 50] width 82 height 17
paste input "Stedi 10W Mini LED Flush [GEOGRAPHIC_DATA]"
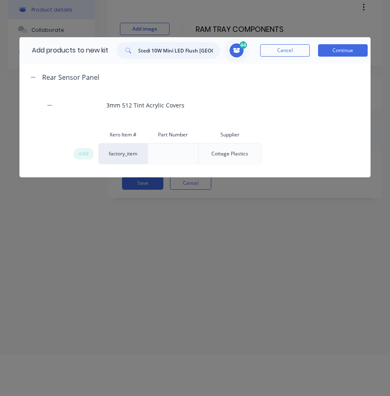
scroll to position [0, 19]
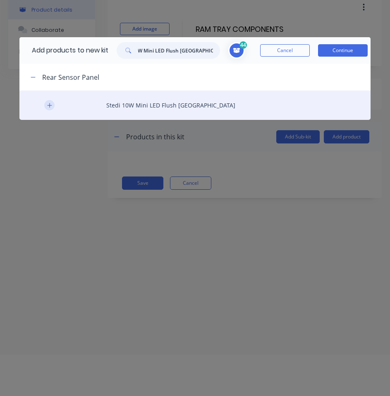
type input "Stedi 10W Mini LED Flush [GEOGRAPHIC_DATA]"
click at [49, 106] on icon "button" at bounding box center [49, 105] width 5 height 5
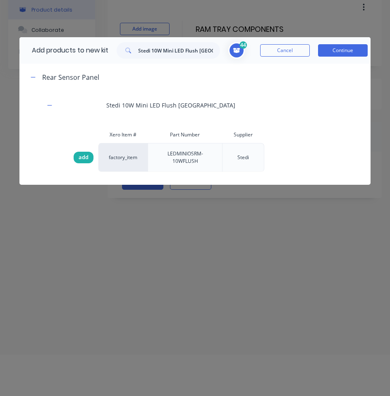
click at [85, 156] on span "add" at bounding box center [84, 157] width 10 height 8
click at [345, 52] on button "Continue" at bounding box center [343, 50] width 50 height 12
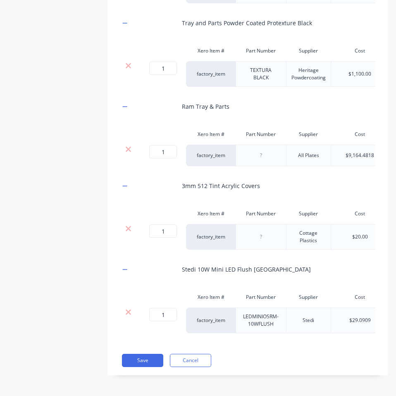
scroll to position [4012, 0]
drag, startPoint x: 135, startPoint y: 358, endPoint x: 375, endPoint y: 377, distance: 240.3
click at [135, 358] on button "Save" at bounding box center [142, 360] width 41 height 13
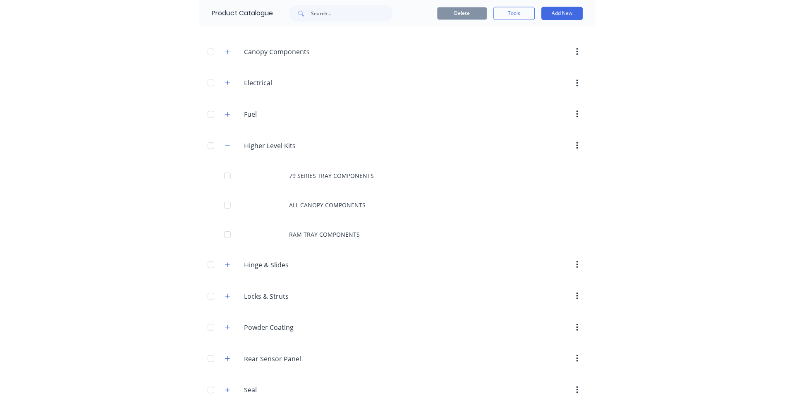
scroll to position [248, 0]
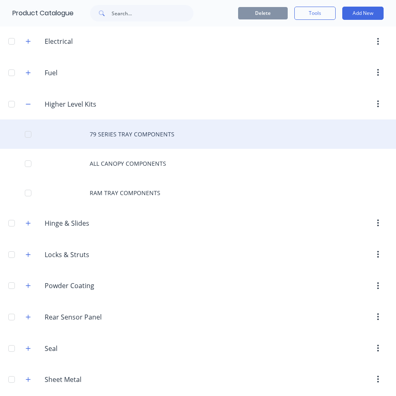
click at [107, 135] on div "79 SERIES TRAY COMPONENTS" at bounding box center [198, 134] width 396 height 29
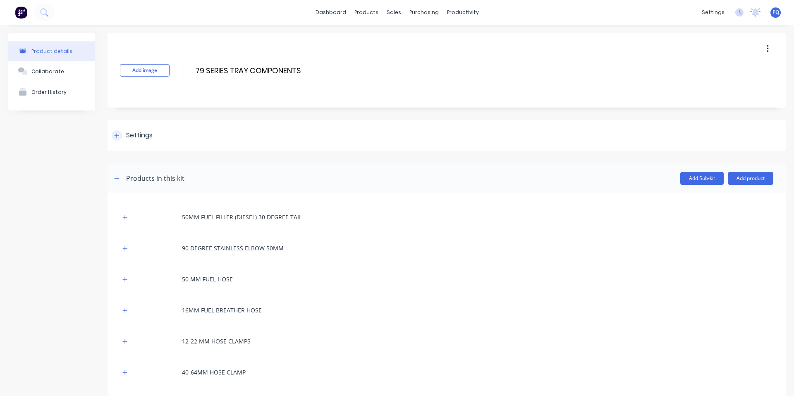
click at [117, 133] on icon at bounding box center [116, 136] width 5 height 6
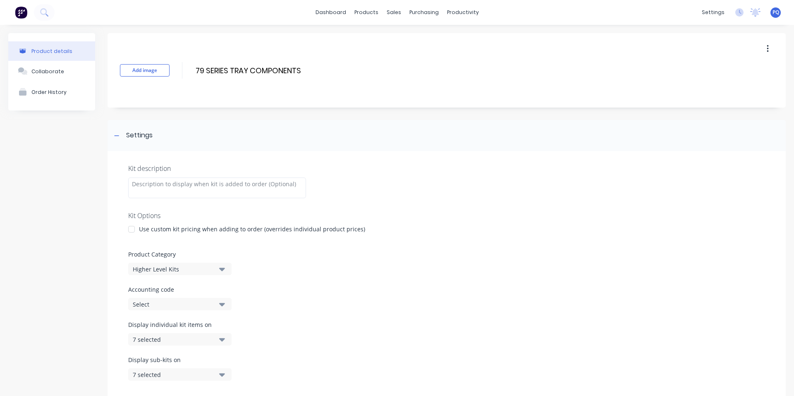
scroll to position [41, 0]
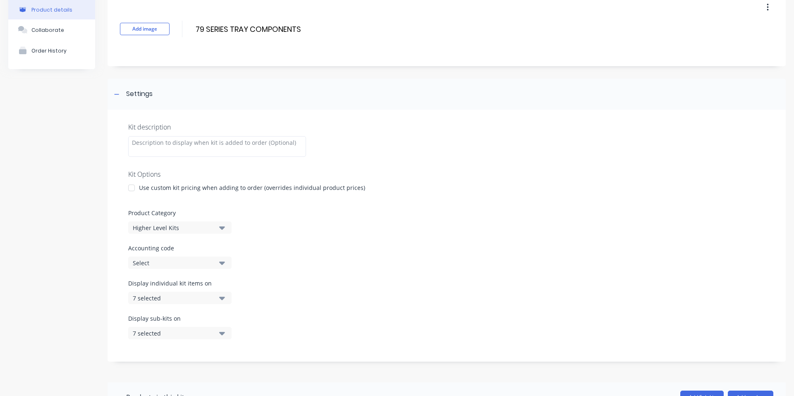
click at [167, 185] on div "Use custom kit pricing when adding to order (overrides individual product price…" at bounding box center [252, 187] width 226 height 9
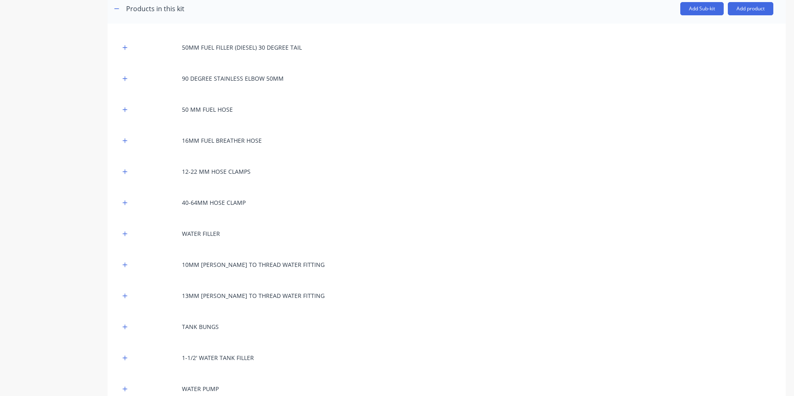
scroll to position [118, 0]
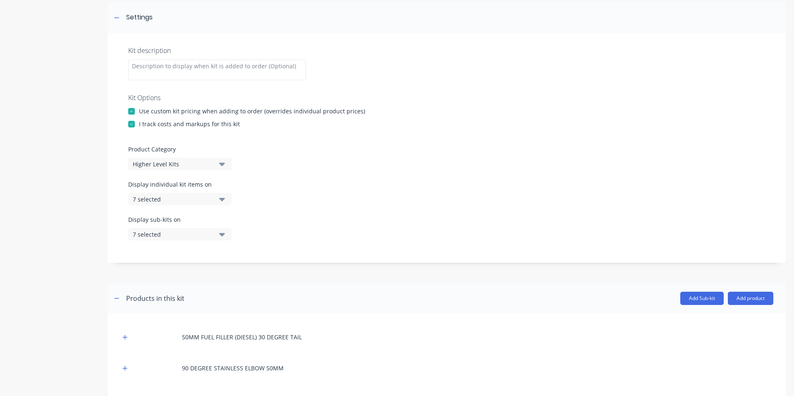
click at [131, 103] on div at bounding box center [131, 111] width 17 height 17
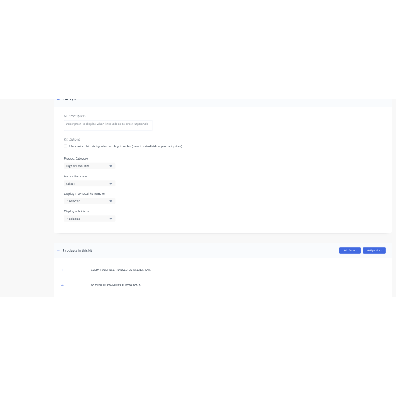
scroll to position [11, 0]
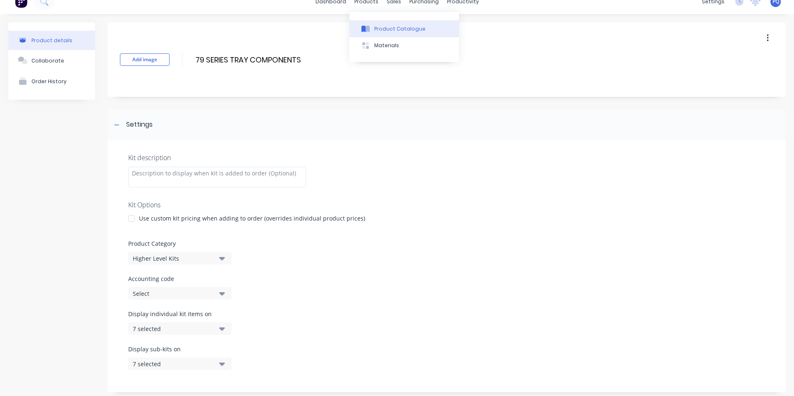
click at [369, 23] on button "Product Catalogue" at bounding box center [405, 28] width 110 height 17
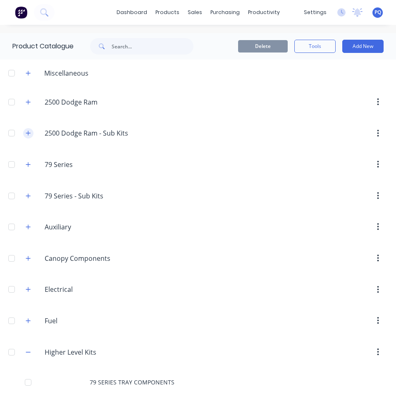
click at [31, 137] on button "button" at bounding box center [28, 133] width 10 height 10
click at [27, 165] on icon "button" at bounding box center [28, 164] width 5 height 5
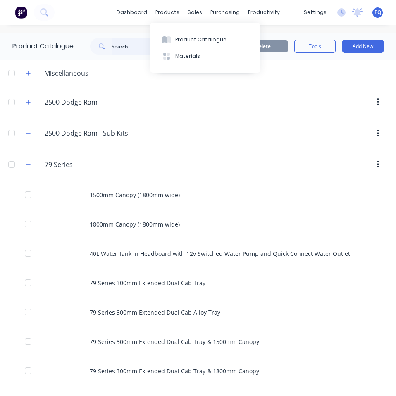
click at [130, 48] on input "text" at bounding box center [153, 46] width 82 height 17
paste input "79 Series Dual Cab Alloy Tray"
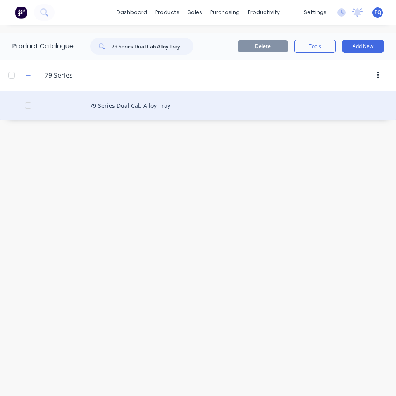
type input "79 Series Dual Cab Alloy Tray"
click at [123, 112] on div "79 Series Dual Cab Alloy Tray" at bounding box center [198, 105] width 396 height 29
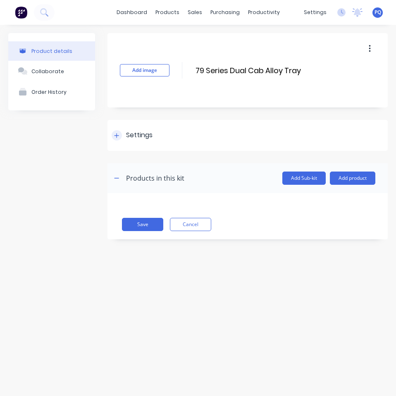
click at [136, 128] on div "Settings" at bounding box center [248, 135] width 281 height 31
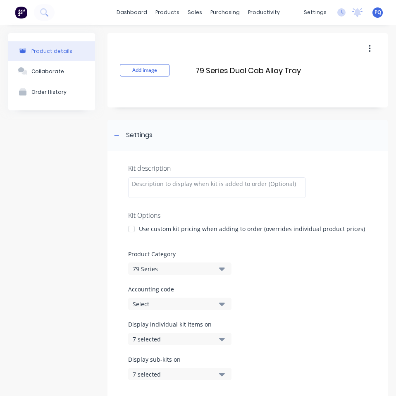
scroll to position [41, 0]
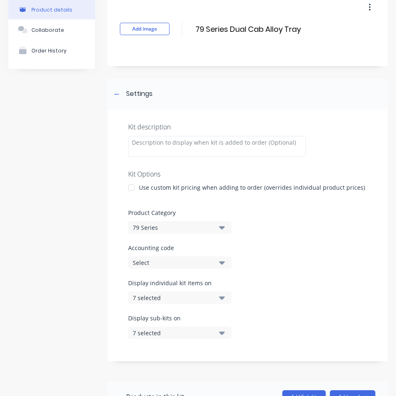
click at [165, 228] on div "79 Series" at bounding box center [173, 227] width 80 height 9
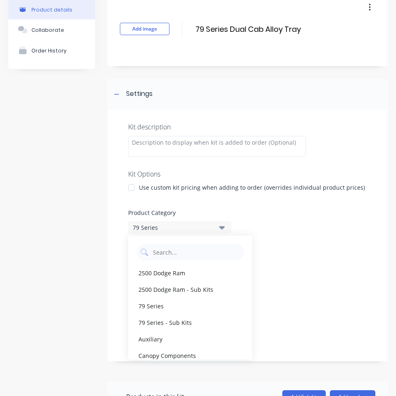
click at [167, 324] on div "79 Series - Sub Kits" at bounding box center [190, 322] width 124 height 17
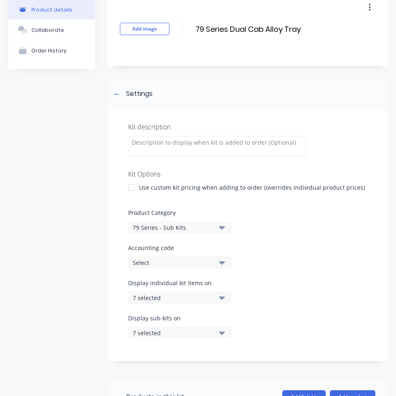
scroll to position [124, 0]
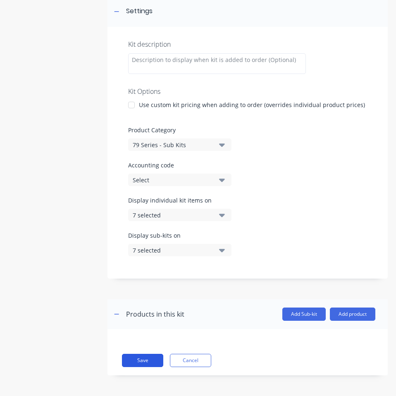
click at [150, 365] on button "Save" at bounding box center [142, 360] width 41 height 13
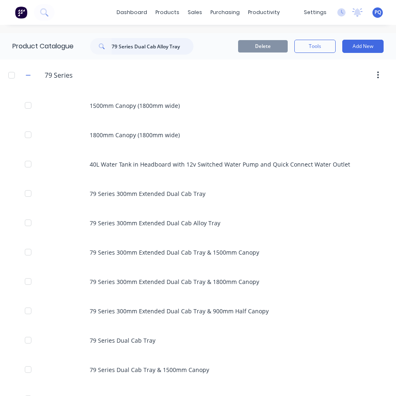
click at [122, 45] on input "79 Series Dual Cab Alloy Tray" at bounding box center [153, 46] width 82 height 17
paste input "Slide Out Trundle Drawer with Gas Strut Assisted Lid/Table at Rear"
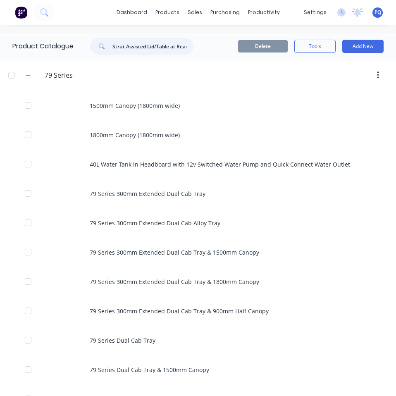
type input "Slide Out Trundle Drawer with Gas Strut Assisted Lid/Table at Rear"
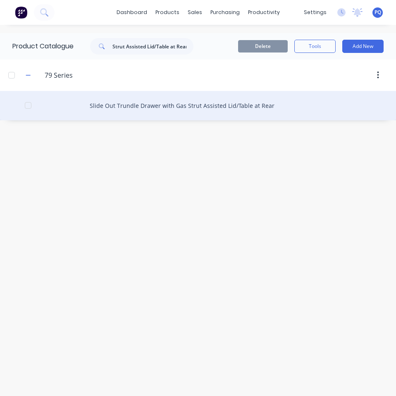
click at [144, 112] on div "Slide Out Trundle Drawer with Gas Strut Assisted Lid/Table at Rear" at bounding box center [198, 105] width 396 height 29
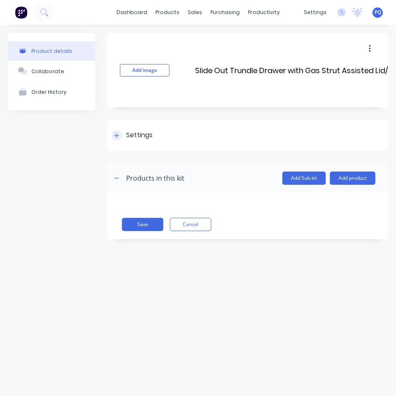
click at [137, 132] on div "Settings" at bounding box center [139, 135] width 26 height 10
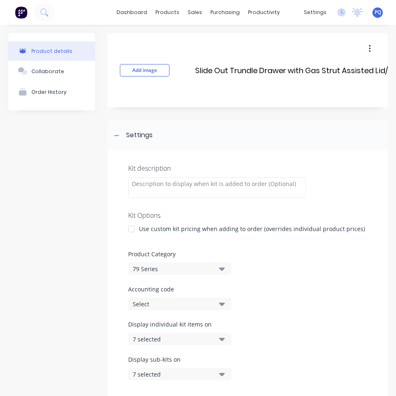
scroll to position [41, 0]
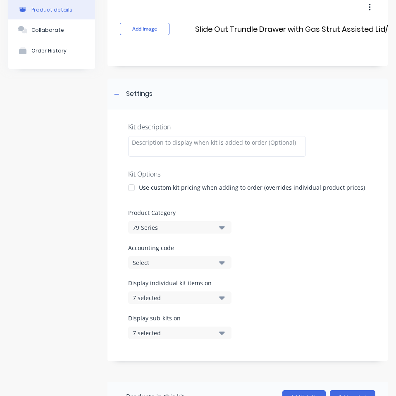
click at [155, 227] on div "79 Series" at bounding box center [173, 227] width 80 height 9
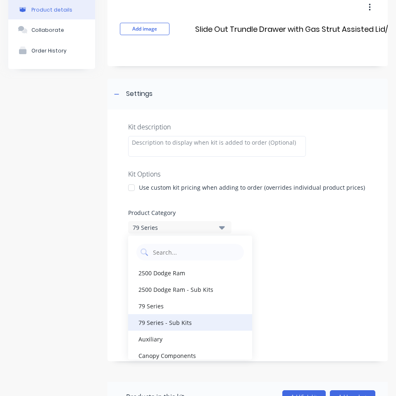
click at [175, 328] on div "79 Series - Sub Kits" at bounding box center [190, 322] width 124 height 17
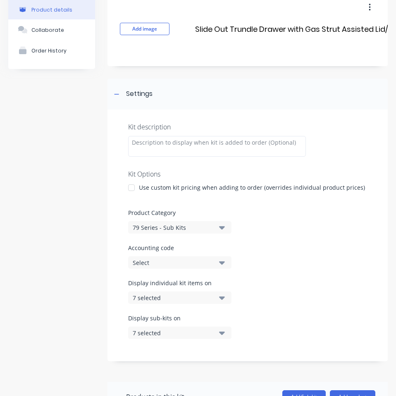
scroll to position [130, 0]
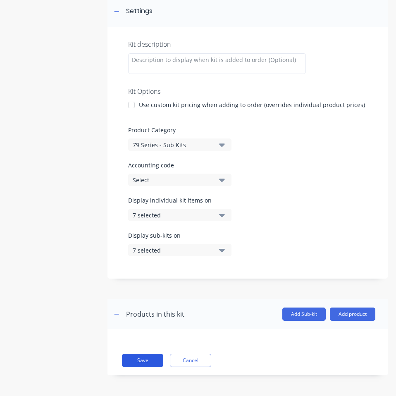
click at [136, 354] on button "Save" at bounding box center [142, 360] width 41 height 13
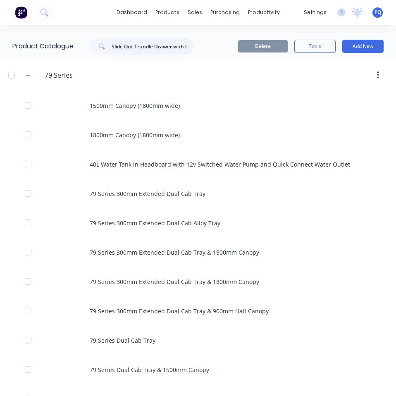
click at [170, 43] on input "Slide Out Trundle Drawer with Gas Strut Assisted Lid/Table at Rear" at bounding box center [153, 46] width 82 height 17
paste input "pare Wheel Mount"
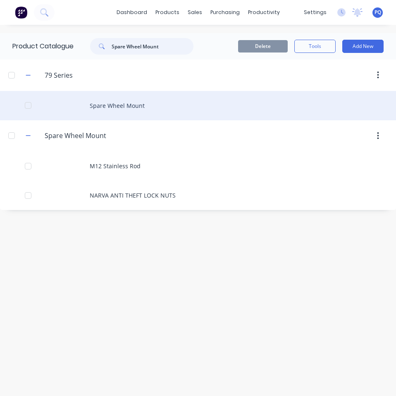
type input "Spare Wheel Mount"
click at [120, 107] on div "Spare Wheel Mount" at bounding box center [198, 105] width 396 height 29
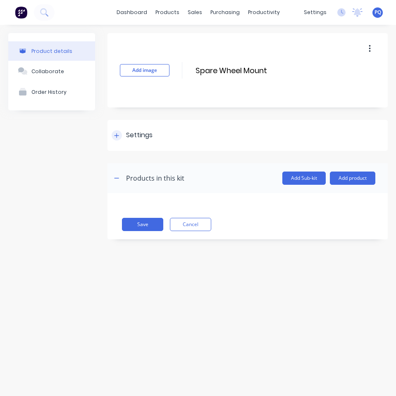
click at [134, 134] on div "Settings" at bounding box center [139, 135] width 26 height 10
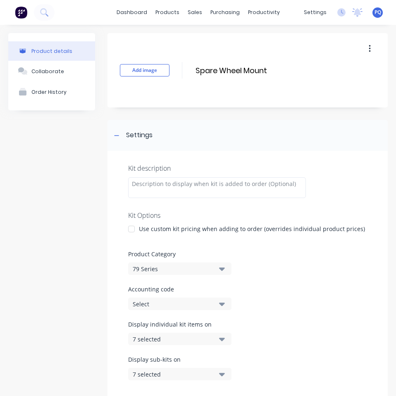
click at [179, 269] on div "79 Series" at bounding box center [173, 269] width 80 height 9
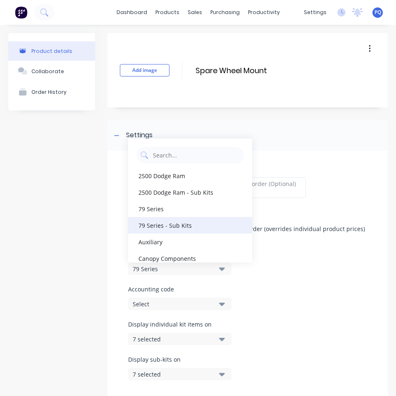
click at [173, 224] on div "79 Series - Sub Kits" at bounding box center [190, 225] width 124 height 17
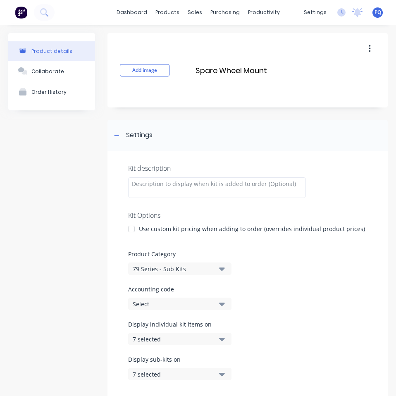
scroll to position [124, 0]
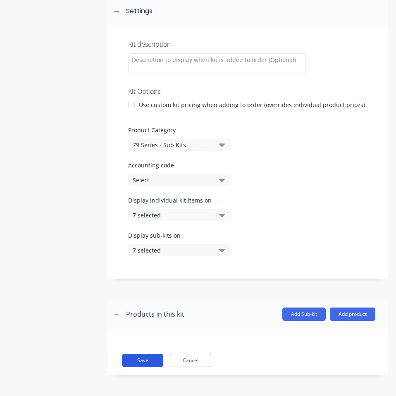
click at [153, 360] on button "Save" at bounding box center [142, 360] width 41 height 13
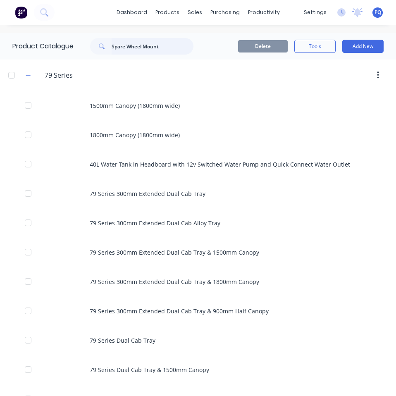
click at [129, 48] on input "Spare Wheel Mount" at bounding box center [153, 46] width 82 height 17
paste input "40L Water Tank in Headboard with 12v Switched Water Pump and Quick Connect Wate…"
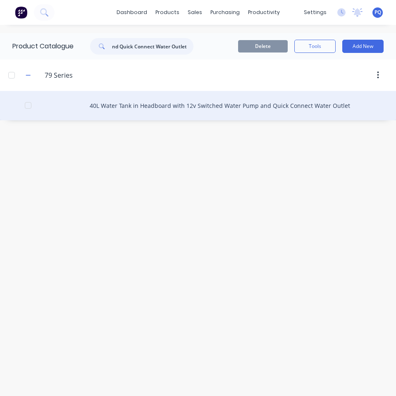
type input "40L Water Tank in Headboard with 12v Switched Water Pump and Quick Connect Wate…"
click at [84, 109] on div "40L Water Tank in Headboard with 12v Switched Water Pump and Quick Connect Wate…" at bounding box center [198, 105] width 396 height 29
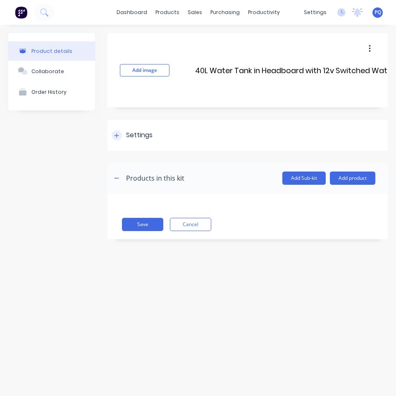
click at [147, 129] on div "Settings" at bounding box center [248, 135] width 281 height 31
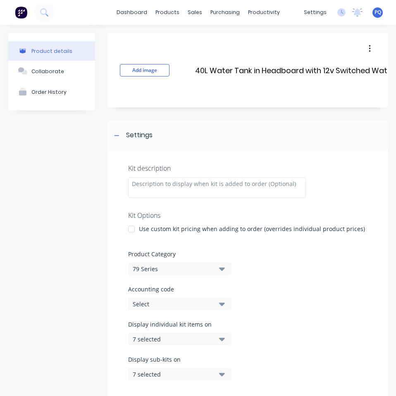
click at [144, 270] on div "79 Series" at bounding box center [173, 269] width 80 height 9
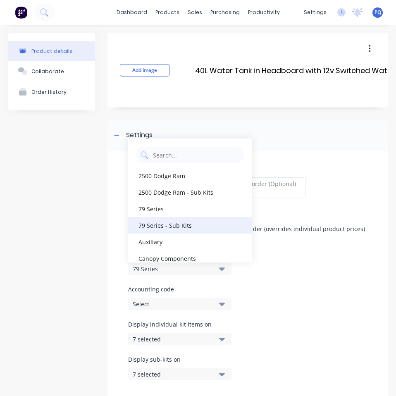
click at [165, 228] on div "79 Series - Sub Kits" at bounding box center [190, 225] width 124 height 17
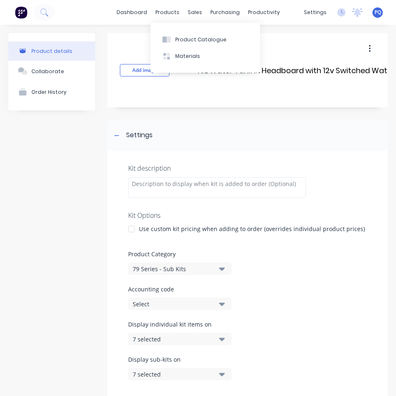
scroll to position [130, 0]
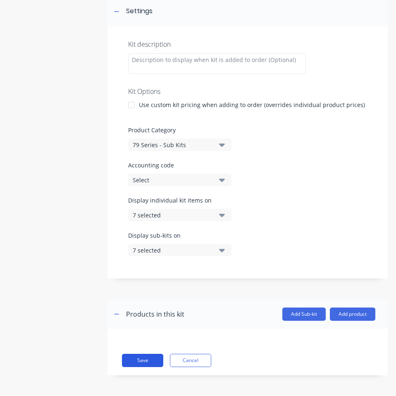
click at [153, 354] on button "Save" at bounding box center [142, 360] width 41 height 13
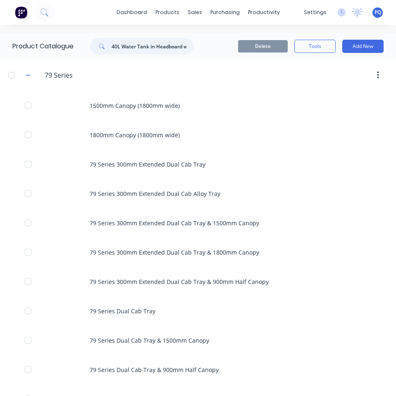
click at [149, 45] on input "40L Water Tank in Headboard with 12v Switched Water Pump and Quick Connect Wate…" at bounding box center [153, 46] width 82 height 17
paste
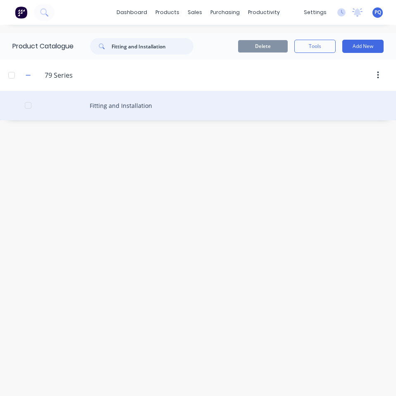
type input "Fitting and Installation"
click at [126, 103] on div "Fitting and Installation" at bounding box center [198, 105] width 396 height 29
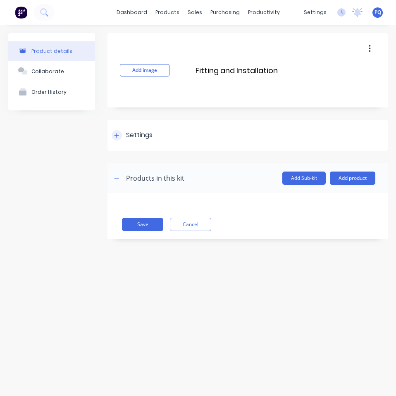
click at [129, 132] on div "Settings" at bounding box center [139, 135] width 26 height 10
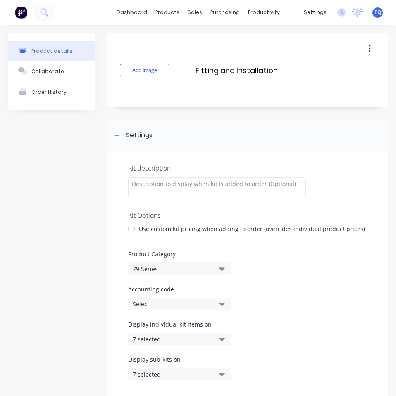
drag, startPoint x: 160, startPoint y: 269, endPoint x: 163, endPoint y: 295, distance: 26.3
click at [160, 269] on div "79 Series" at bounding box center [173, 269] width 80 height 9
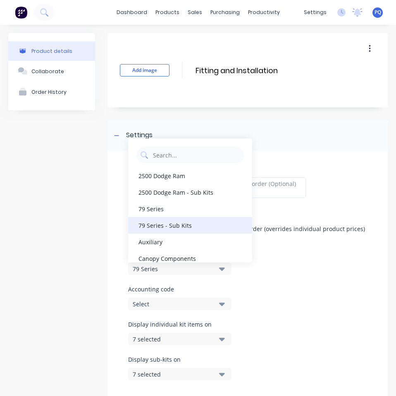
click at [173, 228] on div "79 Series - Sub Kits" at bounding box center [190, 225] width 124 height 17
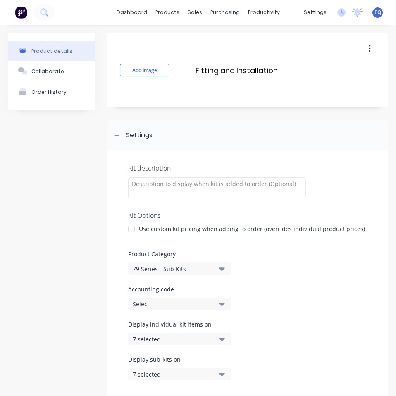
scroll to position [124, 0]
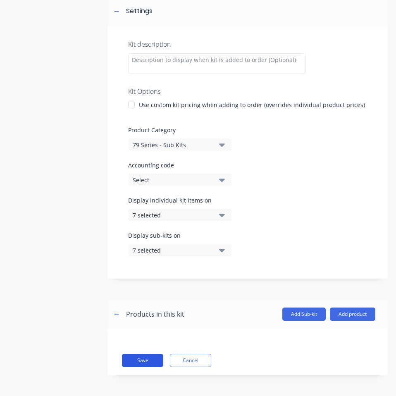
click at [139, 355] on button "Save" at bounding box center [142, 360] width 41 height 13
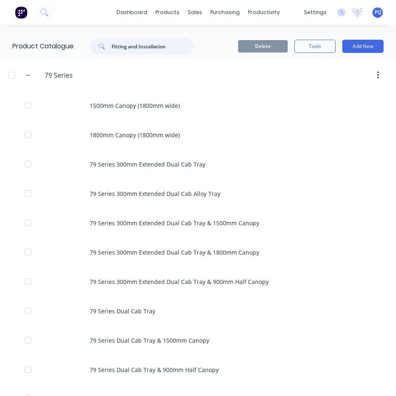
click at [144, 51] on input "Fitting and Installation" at bounding box center [153, 46] width 82 height 17
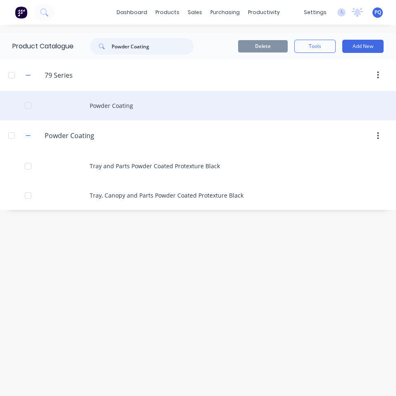
type input "Powder Coating"
click at [103, 110] on div "Powder Coating" at bounding box center [198, 105] width 396 height 29
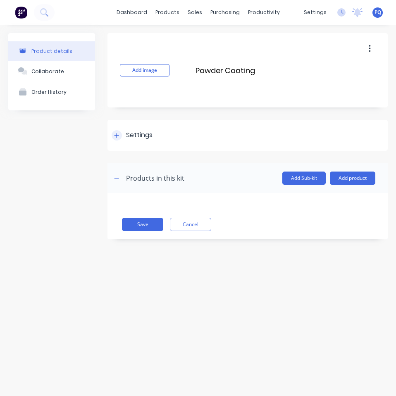
click at [134, 136] on div "Settings" at bounding box center [139, 135] width 26 height 10
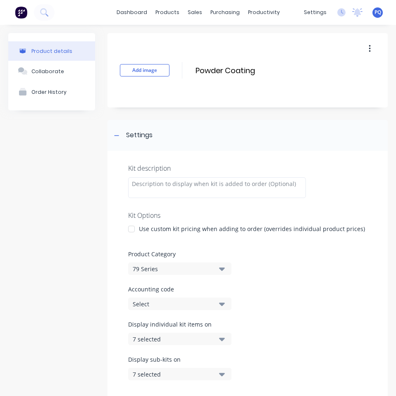
click at [147, 265] on div "79 Series" at bounding box center [173, 269] width 80 height 9
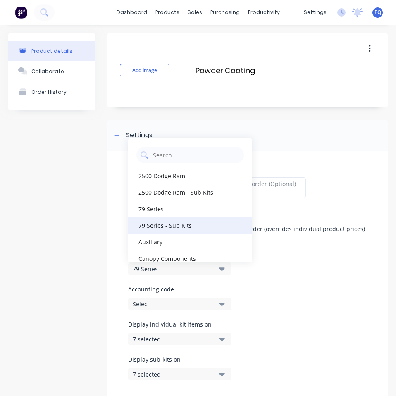
click at [177, 227] on div "79 Series - Sub Kits" at bounding box center [190, 225] width 124 height 17
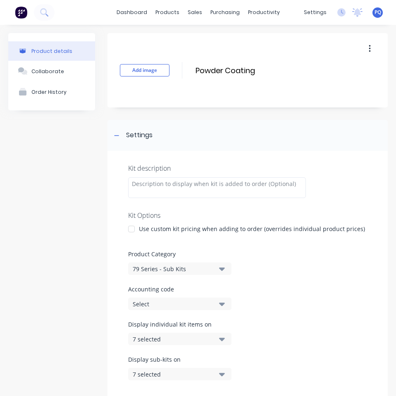
scroll to position [124, 0]
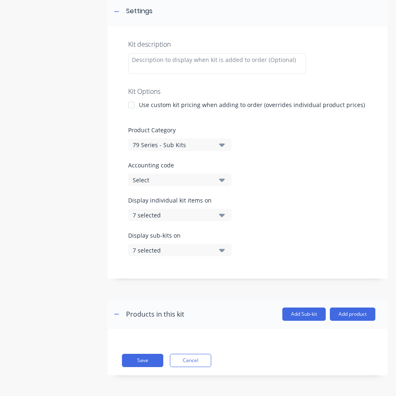
drag, startPoint x: 151, startPoint y: 359, endPoint x: 249, endPoint y: 340, distance: 99.9
click at [152, 359] on button "Save" at bounding box center [142, 360] width 41 height 13
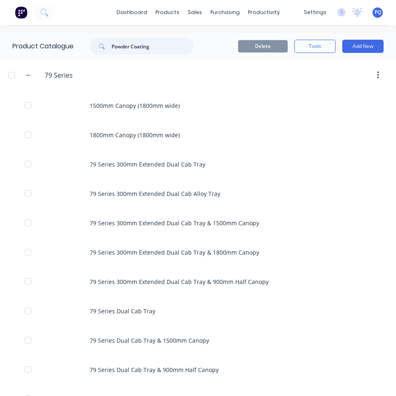
click at [138, 53] on input "Powder Coating" at bounding box center [153, 46] width 82 height 17
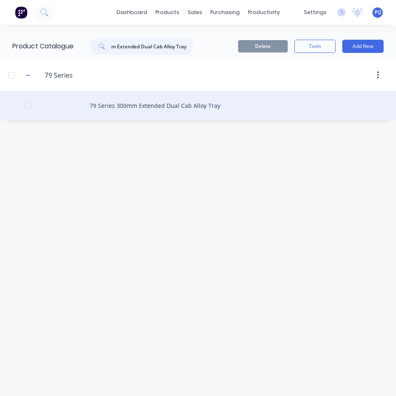
type input "79 Series 300mm Extended Dual Cab Alloy Tray"
click at [91, 103] on div "79 Series 300mm Extended Dual Cab Alloy Tray" at bounding box center [198, 105] width 396 height 29
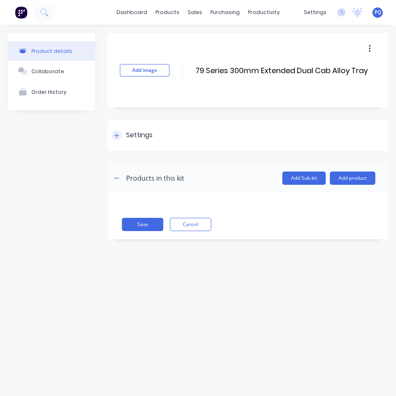
click at [127, 137] on div "Settings" at bounding box center [139, 135] width 26 height 10
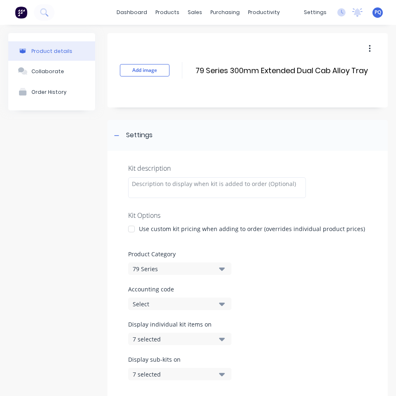
drag, startPoint x: 154, startPoint y: 271, endPoint x: 170, endPoint y: 323, distance: 54.2
click at [154, 271] on div "79 Series" at bounding box center [173, 269] width 80 height 9
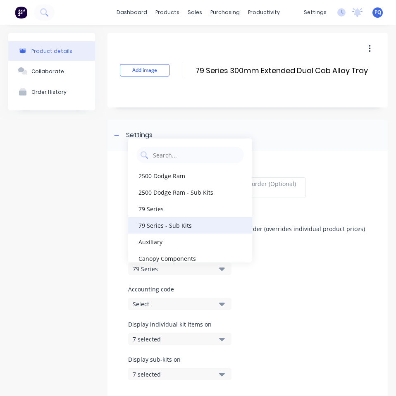
click at [182, 225] on div "79 Series - Sub Kits" at bounding box center [190, 225] width 124 height 17
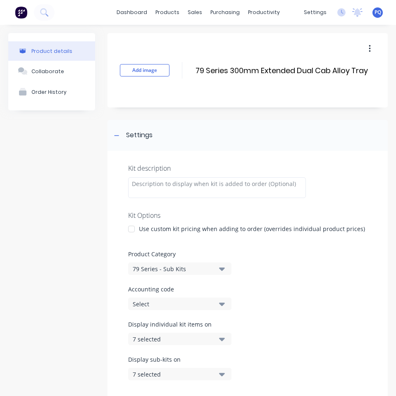
scroll to position [124, 0]
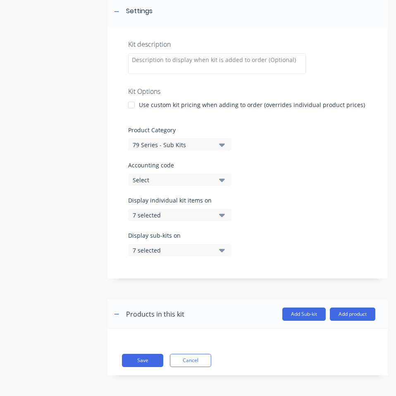
drag, startPoint x: 145, startPoint y: 368, endPoint x: 299, endPoint y: 331, distance: 158.9
click at [145, 368] on div "Save Cancel" at bounding box center [248, 352] width 281 height 46
drag, startPoint x: 145, startPoint y: 365, endPoint x: 159, endPoint y: 364, distance: 14.1
click at [146, 365] on button "Save" at bounding box center [142, 360] width 41 height 13
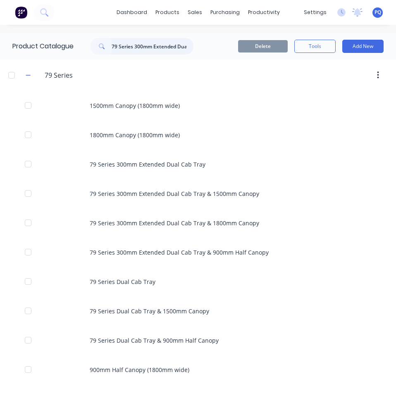
click at [161, 51] on input "79 Series 300mm Extended Dual Cab Alloy Tray" at bounding box center [153, 46] width 82 height 17
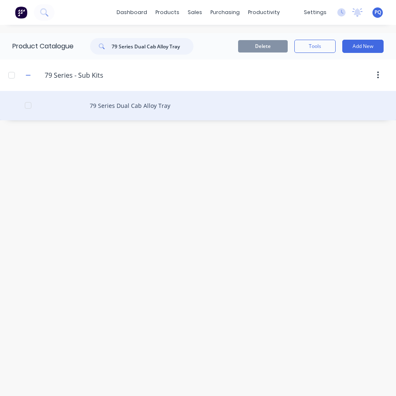
type input "79 Series Dual Cab Alloy Tray"
click at [149, 109] on div "79 Series Dual Cab Alloy Tray" at bounding box center [198, 105] width 396 height 29
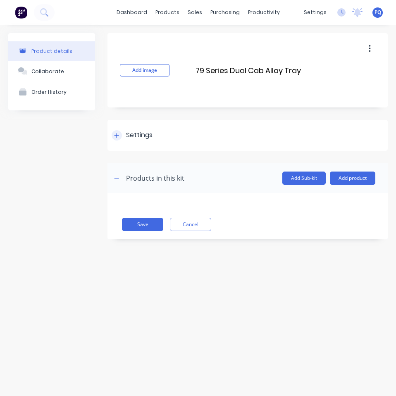
click at [139, 146] on div "Settings" at bounding box center [248, 135] width 281 height 31
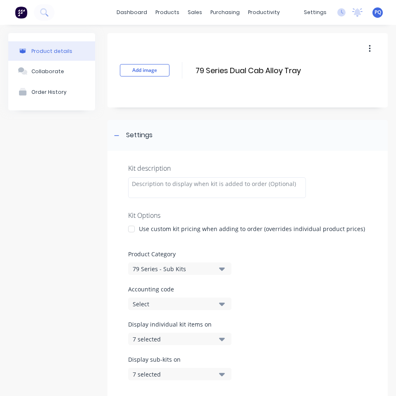
click at [167, 274] on button "79 Series - Sub Kits" at bounding box center [179, 269] width 103 height 12
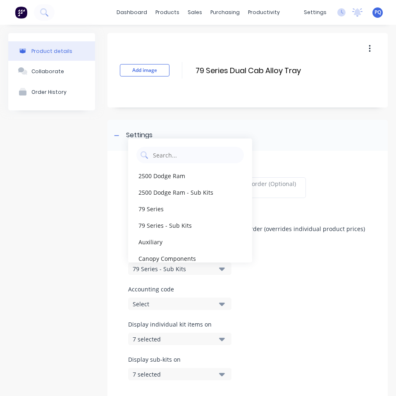
click at [320, 290] on label "Accounting code" at bounding box center [247, 289] width 239 height 9
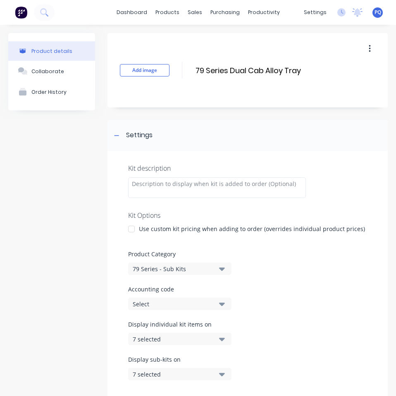
scroll to position [124, 0]
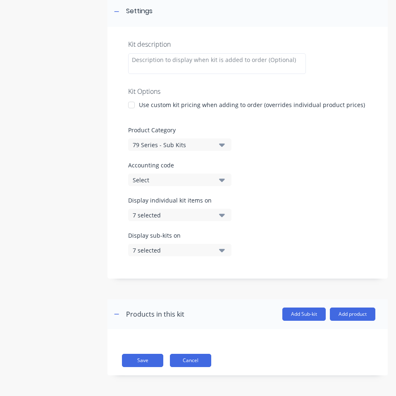
click at [195, 363] on button "Cancel" at bounding box center [190, 360] width 41 height 13
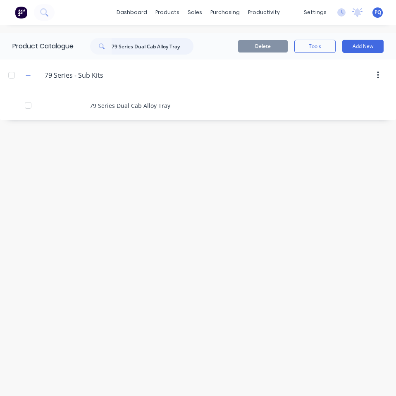
click at [177, 50] on input "79 Series Dual Cab Alloy Tray" at bounding box center [153, 46] width 82 height 17
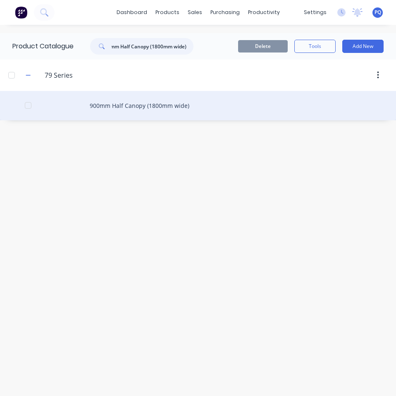
type input "900mm Half Canopy (1800mm wide)"
click at [62, 110] on div "900mm Half Canopy (1800mm wide)" at bounding box center [198, 105] width 396 height 29
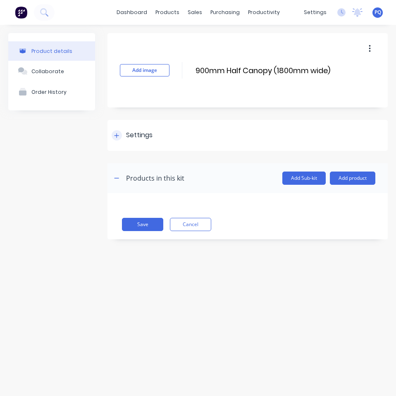
click at [142, 136] on div "Settings" at bounding box center [139, 135] width 26 height 10
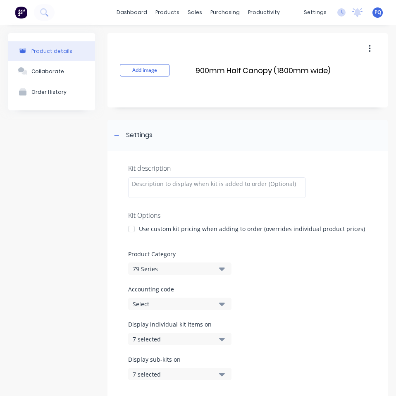
click at [154, 265] on div "79 Series" at bounding box center [173, 269] width 80 height 9
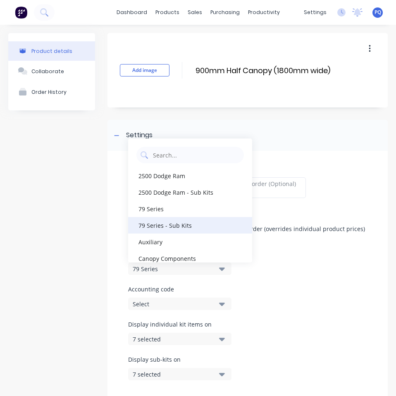
click at [176, 229] on div "79 Series - Sub Kits" at bounding box center [190, 225] width 124 height 17
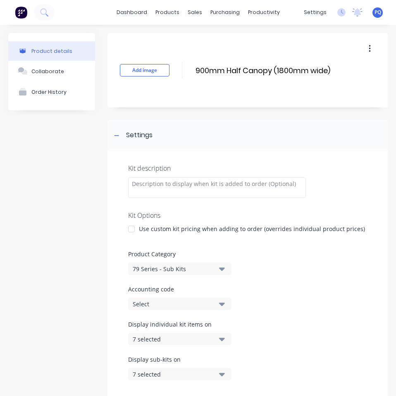
scroll to position [124, 0]
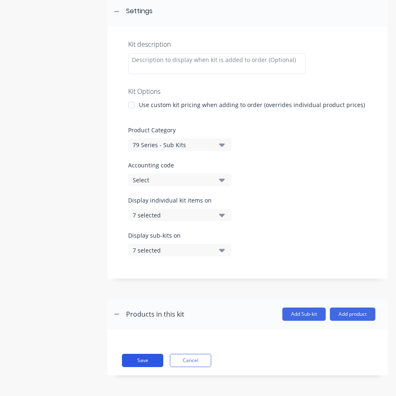
click at [149, 363] on button "Save" at bounding box center [142, 360] width 41 height 13
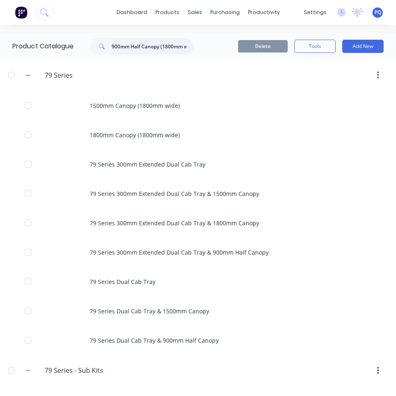
click at [153, 46] on input "900mm Half Canopy (1800mm wide)" at bounding box center [153, 46] width 82 height 17
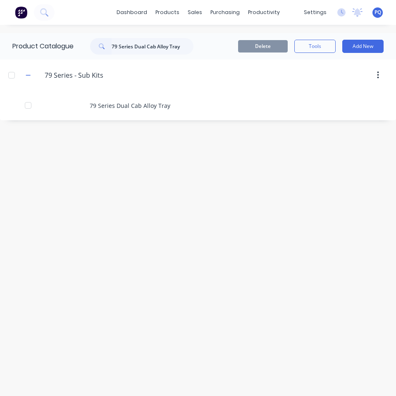
click at [199, 55] on div "Product Catalogue 79 Series Dual Cab Alloy Tray" at bounding box center [107, 46] width 214 height 26
click at [189, 47] on input "79 Series Dual Cab Alloy Tray" at bounding box center [153, 46] width 82 height 17
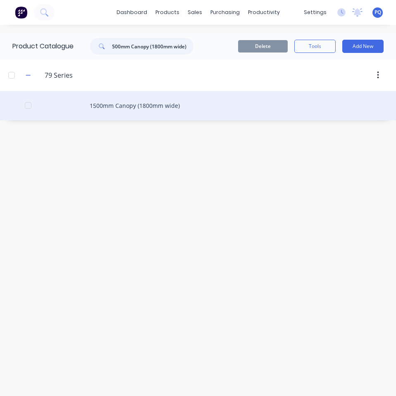
type input "1500mm Canopy (1800mm wide)"
click at [124, 114] on div "1500mm Canopy (1800mm wide)" at bounding box center [198, 105] width 396 height 29
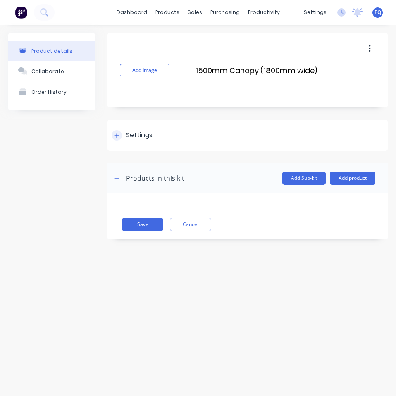
click at [128, 140] on div "Settings" at bounding box center [139, 135] width 26 height 10
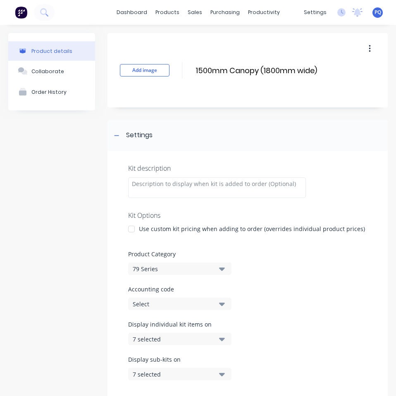
drag, startPoint x: 165, startPoint y: 265, endPoint x: 165, endPoint y: 302, distance: 37.7
click at [165, 266] on div "79 Series" at bounding box center [173, 269] width 80 height 9
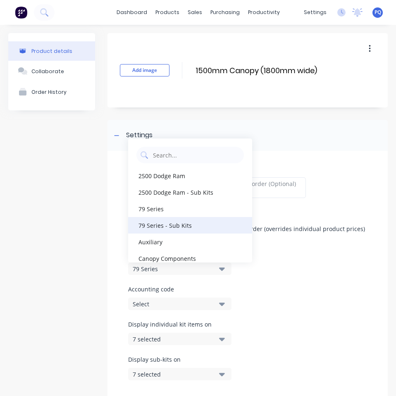
click at [177, 228] on div "79 Series - Sub Kits" at bounding box center [190, 225] width 124 height 17
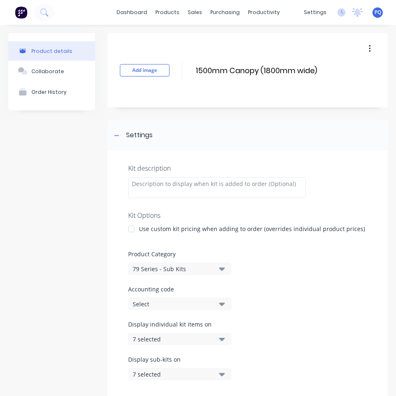
scroll to position [124, 0]
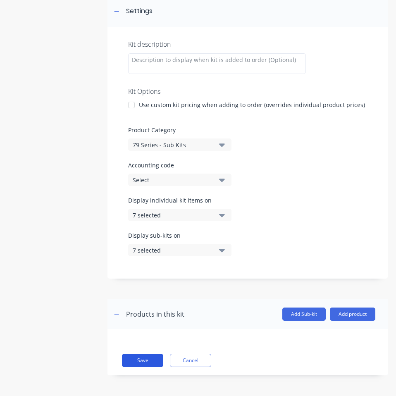
click at [149, 364] on button "Save" at bounding box center [142, 360] width 41 height 13
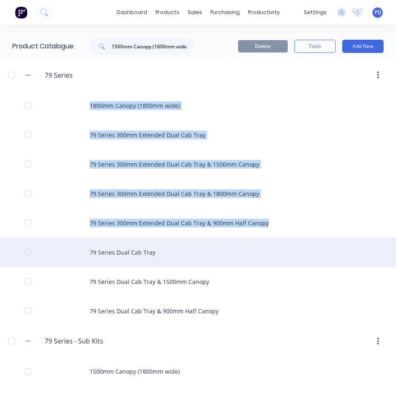
drag, startPoint x: 152, startPoint y: 108, endPoint x: 145, endPoint y: 253, distance: 145.0
click at [145, 253] on div "1800mm Canopy (1800mm wide) 79 Series 300mm Extended Dual Cab Tray 79 Series 30…" at bounding box center [198, 208] width 396 height 235
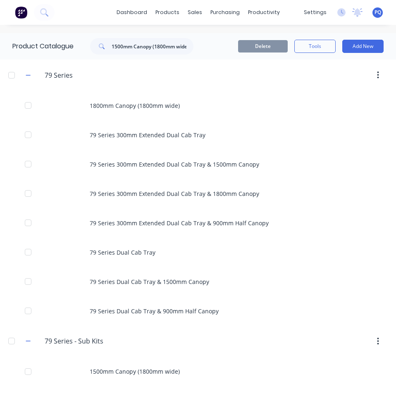
drag, startPoint x: 216, startPoint y: 71, endPoint x: 324, endPoint y: 72, distance: 108.0
click at [216, 72] on div at bounding box center [268, 75] width 239 height 15
click at [375, 73] on button "button" at bounding box center [378, 75] width 19 height 15
click at [124, 46] on input "1500mm Canopy (1800mm wide)" at bounding box center [153, 46] width 82 height 17
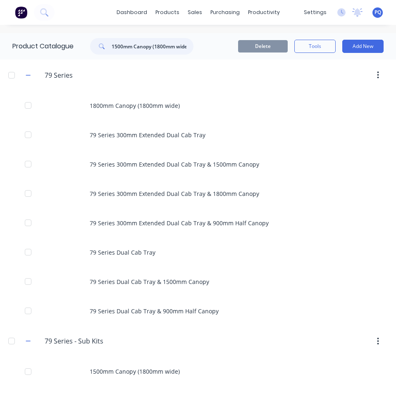
click at [124, 46] on input "1500mm Canopy (1800mm wide)" at bounding box center [153, 46] width 82 height 17
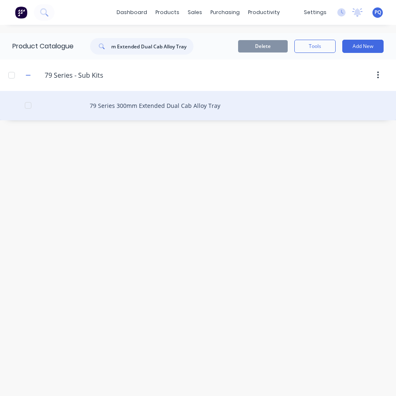
type input "79 Series 300mm Extended Dual Cab Alloy Tray"
click at [129, 114] on div "79 Series 300mm Extended Dual Cab Alloy Tray" at bounding box center [198, 105] width 396 height 29
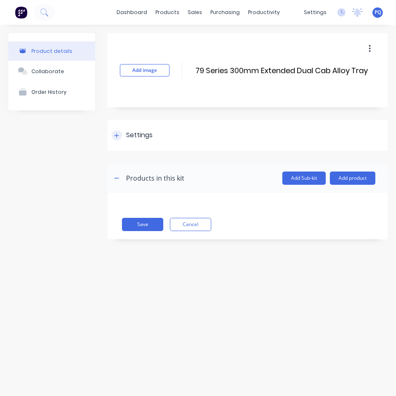
click at [138, 130] on div "Settings" at bounding box center [248, 135] width 281 height 31
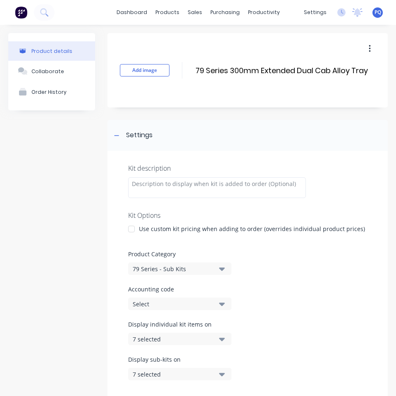
click at [156, 264] on button "79 Series - Sub Kits" at bounding box center [179, 269] width 103 height 12
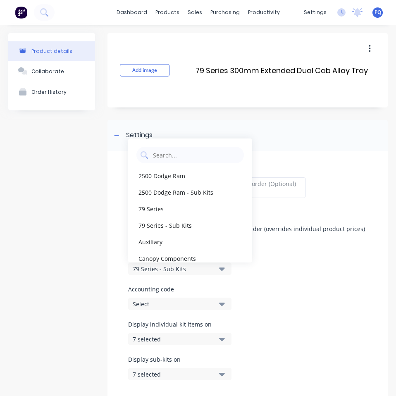
click at [297, 283] on div "Kit description Kit Options Use custom kit pricing when adding to order (overri…" at bounding box center [248, 277] width 281 height 252
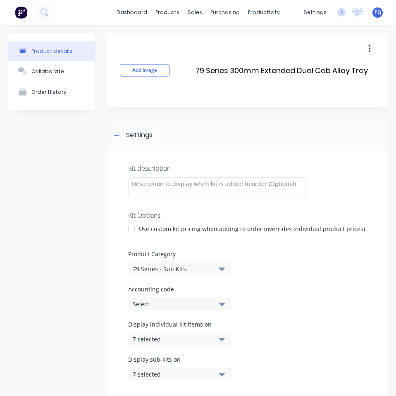
scroll to position [124, 0]
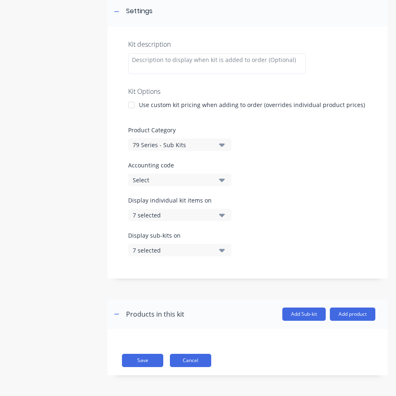
click at [182, 360] on button "Cancel" at bounding box center [190, 360] width 41 height 13
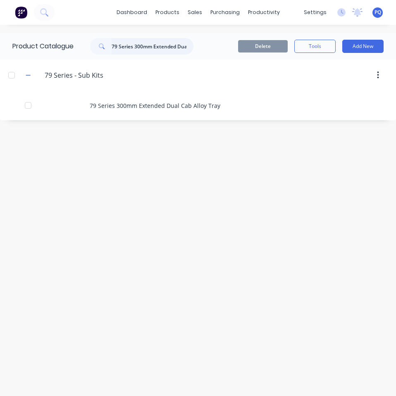
click at [144, 47] on input "79 Series 300mm Extended Dual Cab Alloy Tray" at bounding box center [153, 46] width 82 height 17
click at [177, 47] on input "900mm Half Canopy (1800mm wide)" at bounding box center [153, 46] width 82 height 17
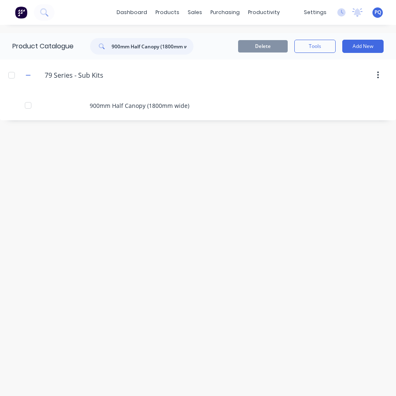
click at [177, 47] on input "900mm Half Canopy (1800mm wide)" at bounding box center [153, 46] width 82 height 17
click at [174, 50] on input "1500mm Canopy (1800mm wide)" at bounding box center [153, 46] width 82 height 17
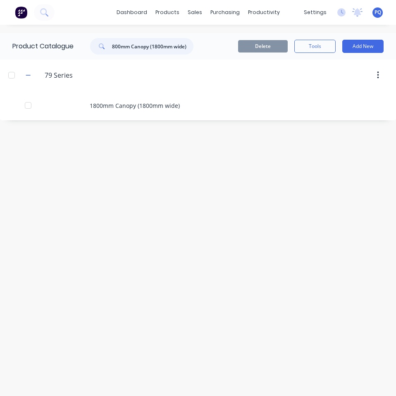
type input "1800mm Canopy (1800mm wide)"
click at [146, 98] on div "1800mm Canopy (1800mm wide)" at bounding box center [198, 105] width 396 height 29
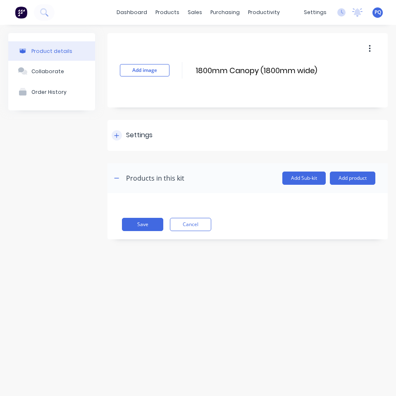
click at [134, 137] on div "Settings" at bounding box center [139, 135] width 26 height 10
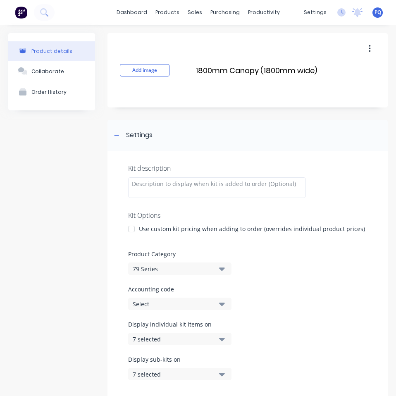
click at [133, 266] on div "79 Series" at bounding box center [173, 269] width 80 height 9
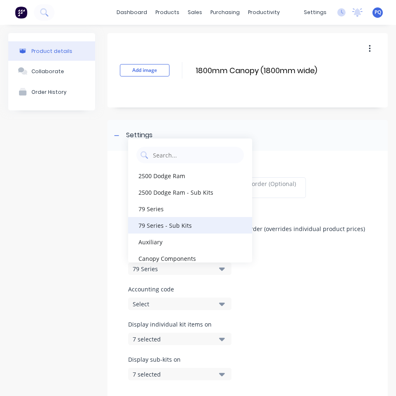
click at [177, 230] on div "79 Series - Sub Kits" at bounding box center [190, 225] width 124 height 17
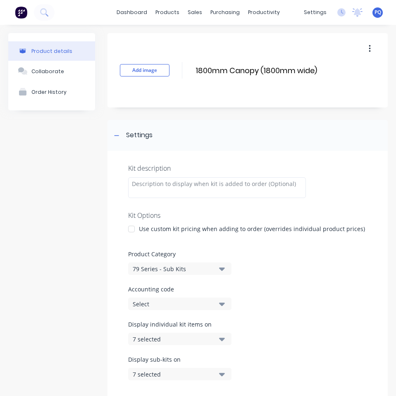
scroll to position [124, 0]
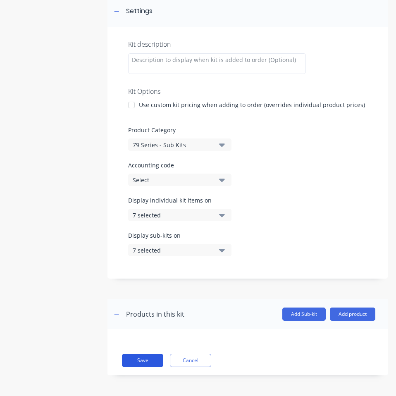
click at [155, 361] on button "Save" at bounding box center [142, 360] width 41 height 13
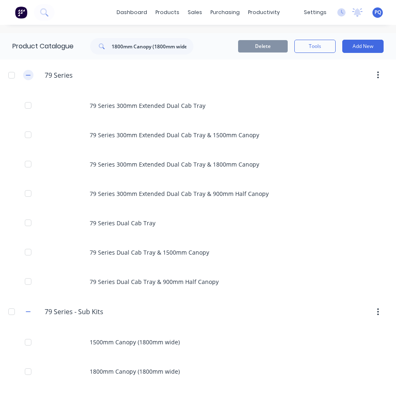
click at [28, 77] on icon "button" at bounding box center [28, 75] width 5 height 6
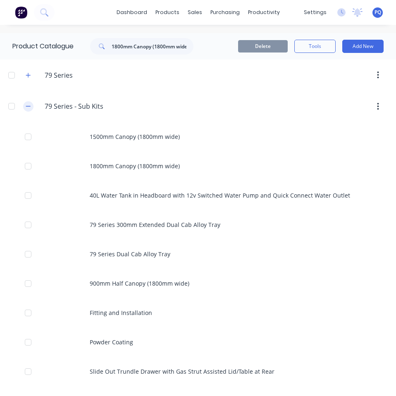
click at [28, 105] on icon "button" at bounding box center [28, 106] width 5 height 6
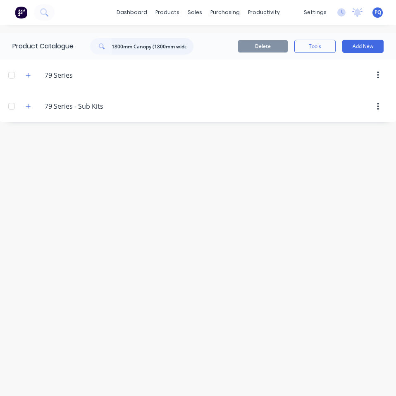
click at [147, 46] on input "1800mm Canopy (1800mm wide)" at bounding box center [153, 46] width 82 height 17
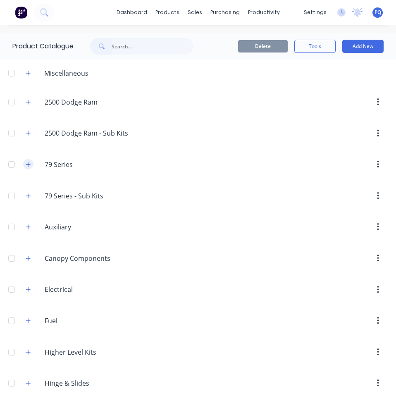
click at [30, 164] on icon "button" at bounding box center [28, 165] width 5 height 6
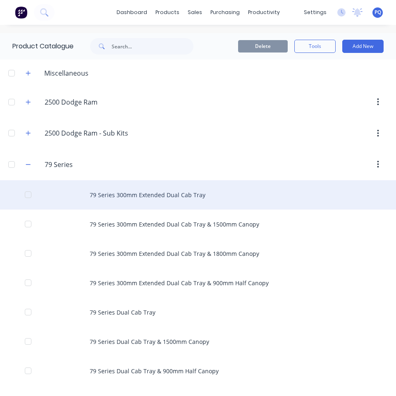
scroll to position [41, 0]
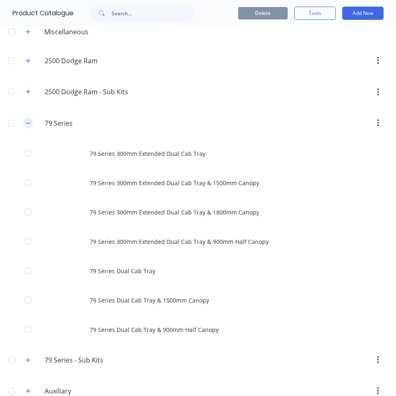
click at [26, 124] on icon "button" at bounding box center [28, 123] width 5 height 6
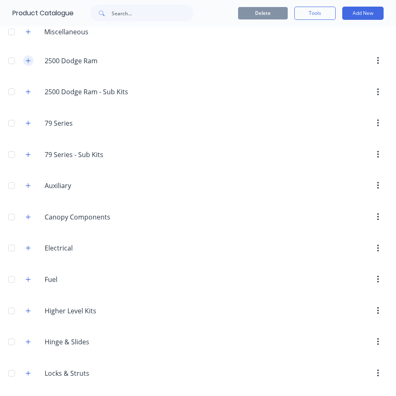
click at [24, 60] on button "button" at bounding box center [28, 60] width 10 height 10
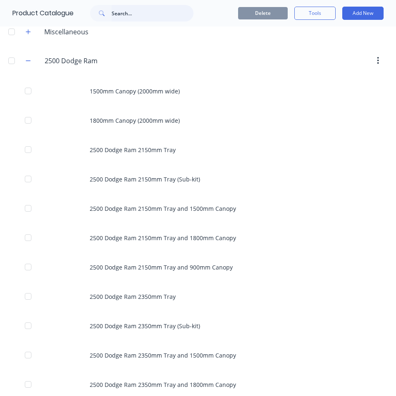
click at [138, 13] on input "text" at bounding box center [153, 13] width 82 height 17
type input "2500 Dodge Ram 2150mm Tray"
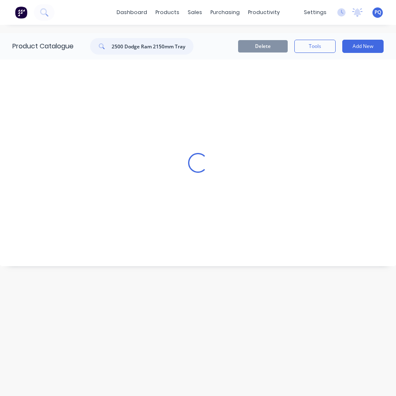
scroll to position [0, 0]
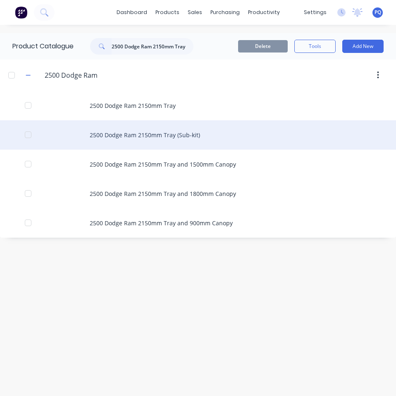
click at [123, 139] on div "2500 Dodge Ram 2150mm Tray (Sub-kit)" at bounding box center [198, 134] width 396 height 29
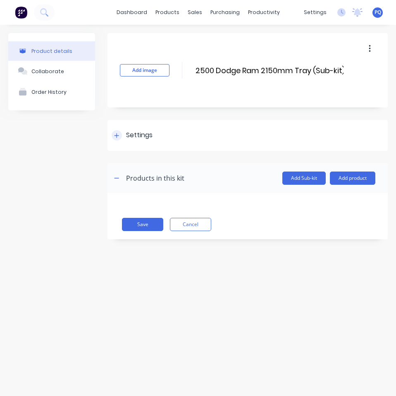
click at [144, 139] on div "Settings" at bounding box center [139, 135] width 26 height 10
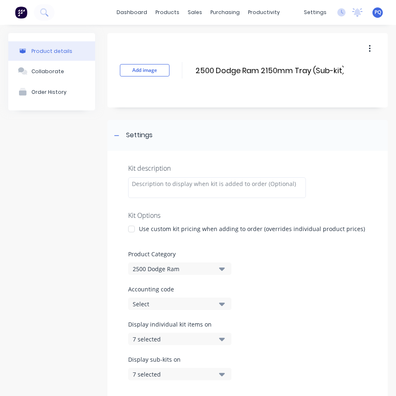
scroll to position [41, 0]
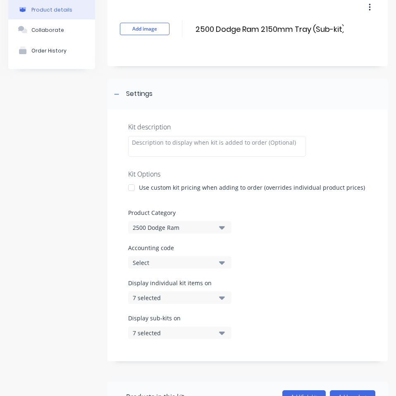
click at [163, 225] on div "2500 Dodge Ram" at bounding box center [173, 227] width 80 height 9
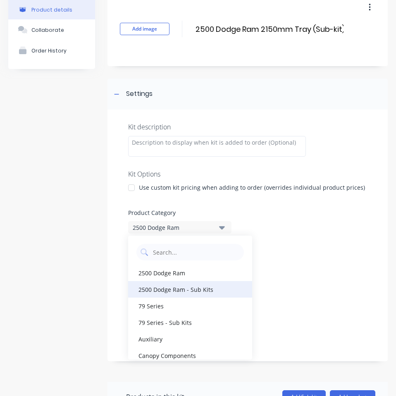
click at [176, 290] on div "2500 Dodge Ram - Sub Kits" at bounding box center [190, 289] width 124 height 17
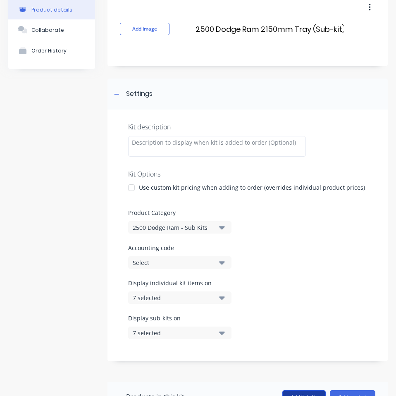
scroll to position [124, 0]
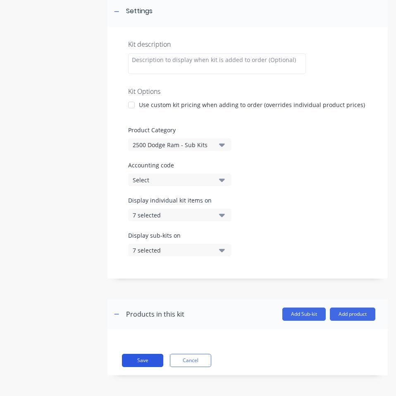
click at [139, 357] on button "Save" at bounding box center [142, 360] width 41 height 13
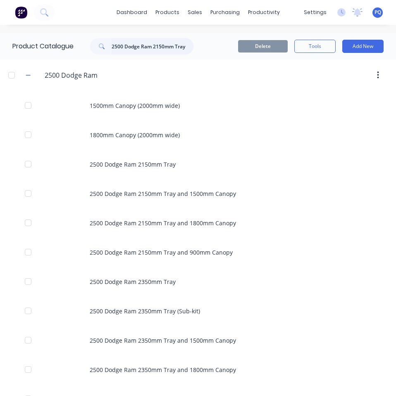
click at [169, 47] on input "2500 Dodge Ram 2150mm Tray" at bounding box center [153, 46] width 82 height 17
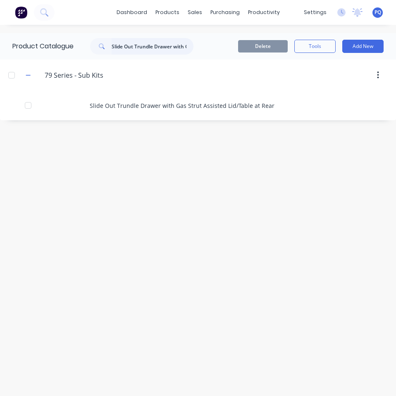
click at [141, 47] on input "Slide Out Trundle Drawer with Gas Strut Assisted Lid/Table at Rear" at bounding box center [153, 46] width 82 height 17
type input "50L Under Tray Water Tank with 12v Switched Water Pump and Quick Connect Water …"
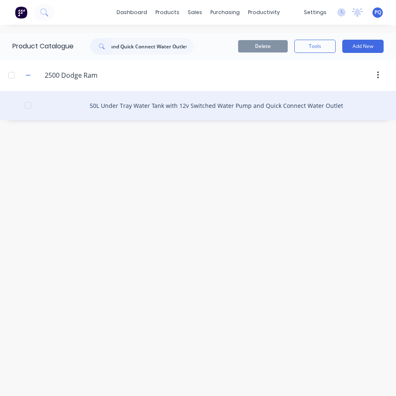
scroll to position [0, 0]
click at [104, 109] on div "50L Under Tray Water Tank with 12v Switched Water Pump and Quick Connect Water …" at bounding box center [198, 105] width 396 height 29
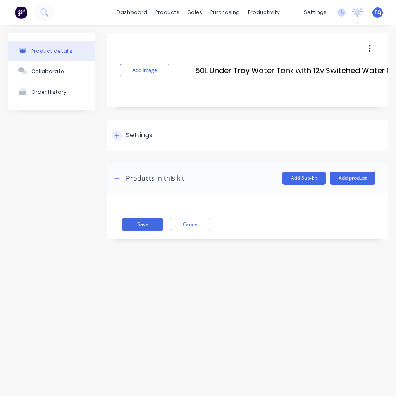
click at [132, 139] on div "Settings" at bounding box center [139, 135] width 26 height 10
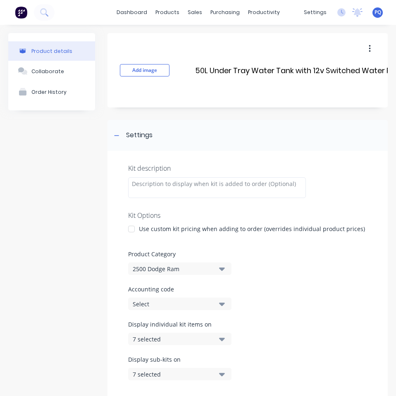
scroll to position [41, 0]
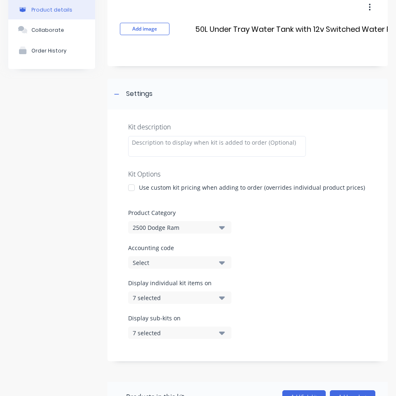
click at [183, 223] on div "2500 Dodge Ram" at bounding box center [173, 227] width 80 height 9
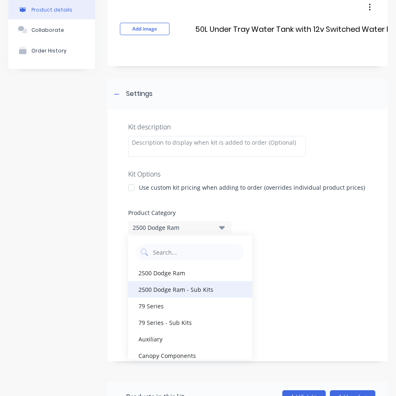
click at [190, 292] on div "2500 Dodge Ram - Sub Kits" at bounding box center [190, 289] width 124 height 17
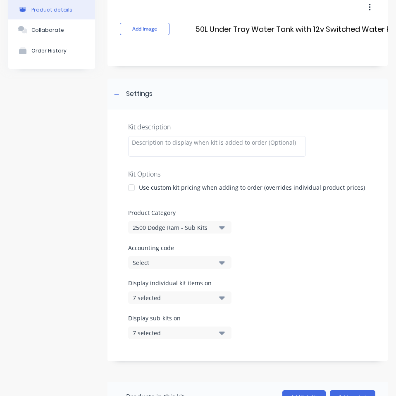
scroll to position [130, 0]
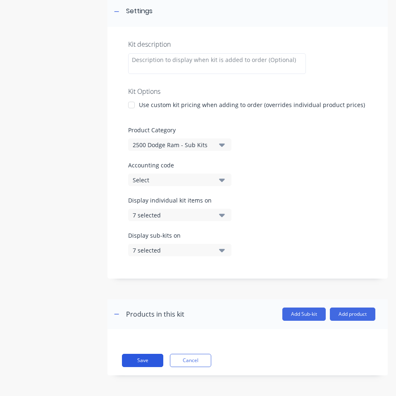
click at [157, 354] on button "Save" at bounding box center [142, 360] width 41 height 13
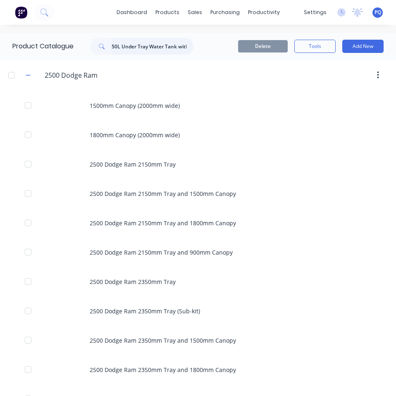
click at [123, 50] on input "50L Under Tray Water Tank with 12v Switched Water Pump and Quick Connect Water …" at bounding box center [153, 46] width 82 height 17
type input "2500 Dodge Ram 2350mm Tray"
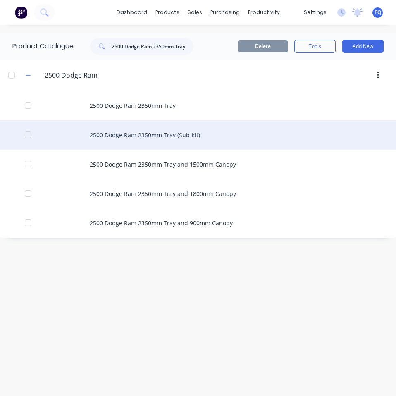
click at [105, 143] on div "2500 Dodge Ram 2350mm Tray (Sub-kit)" at bounding box center [198, 134] width 396 height 29
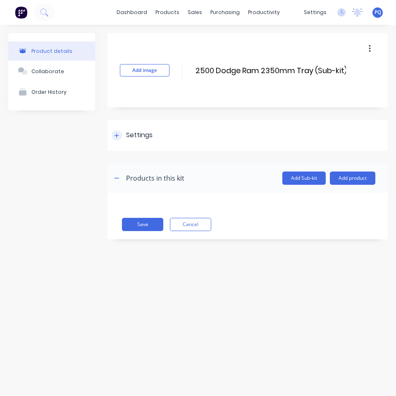
click at [118, 130] on div "Settings" at bounding box center [248, 135] width 281 height 31
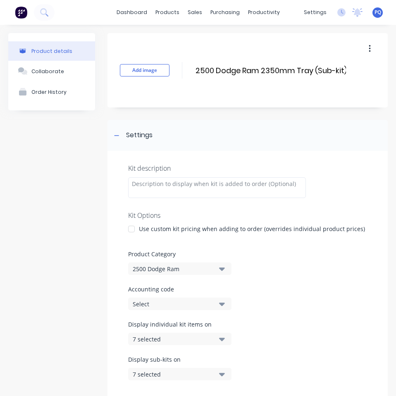
click at [158, 272] on div "2500 Dodge Ram" at bounding box center [173, 269] width 80 height 9
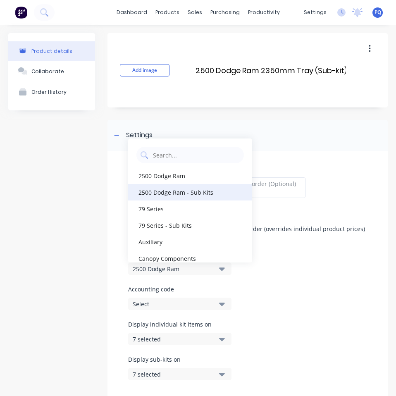
click at [184, 198] on div "2500 Dodge Ram - Sub Kits" at bounding box center [190, 192] width 124 height 17
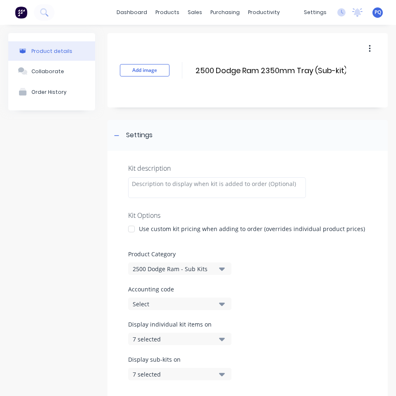
scroll to position [124, 0]
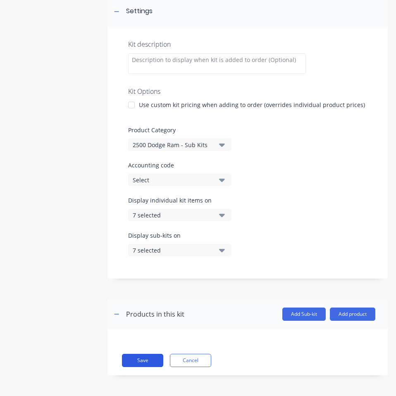
click at [139, 359] on button "Save" at bounding box center [142, 360] width 41 height 13
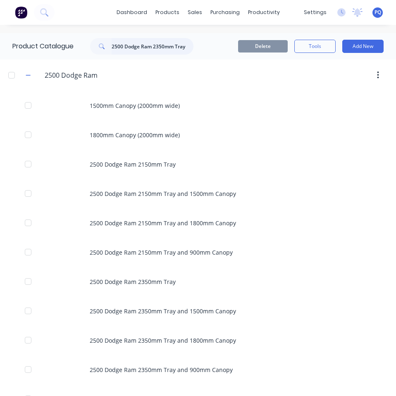
click at [159, 45] on input "2500 Dodge Ram 2350mm Tray" at bounding box center [153, 46] width 82 height 17
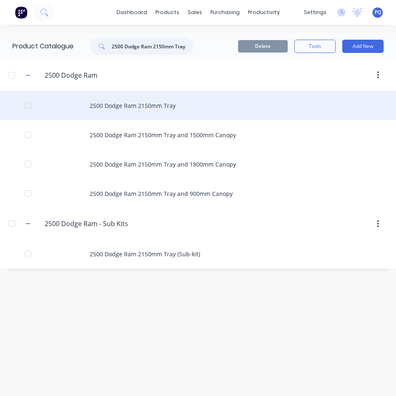
type input "2500 Dodge Ram 2150mm Tray"
click at [153, 115] on div "2500 Dodge Ram 2150mm Tray" at bounding box center [198, 105] width 396 height 29
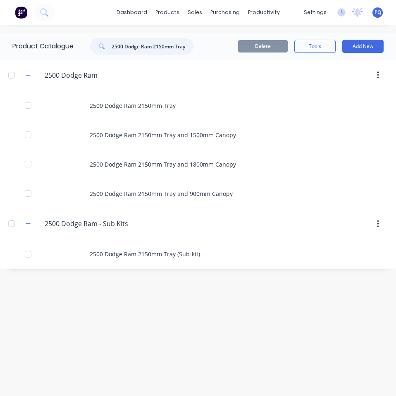
click at [153, 45] on input "2500 Dodge Ram 2150mm Tray" at bounding box center [153, 46] width 82 height 17
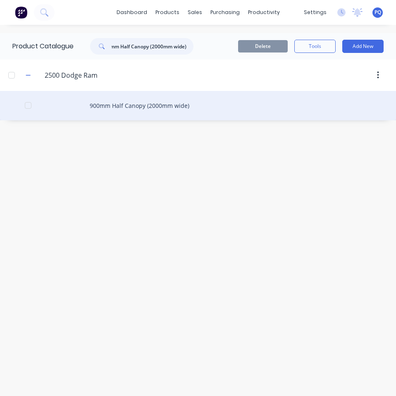
type input "900mm Half Canopy (2000mm wide)"
click at [135, 110] on div "900mm Half Canopy (2000mm wide)" at bounding box center [198, 105] width 396 height 29
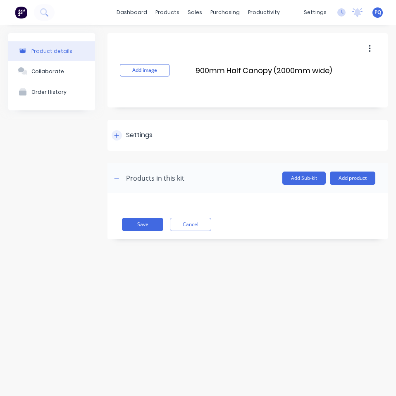
click at [143, 136] on div "Settings" at bounding box center [139, 135] width 26 height 10
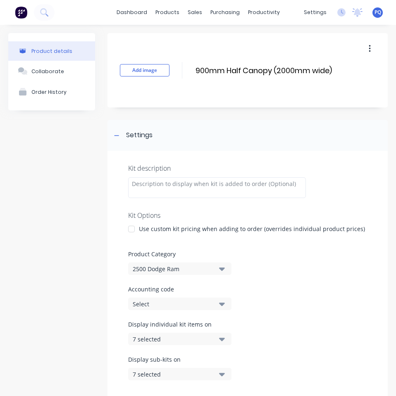
click at [152, 268] on div "2500 Dodge Ram" at bounding box center [173, 269] width 80 height 9
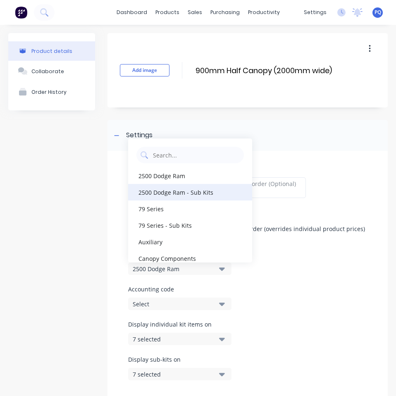
click at [187, 191] on div "2500 Dodge Ram - Sub Kits" at bounding box center [190, 192] width 124 height 17
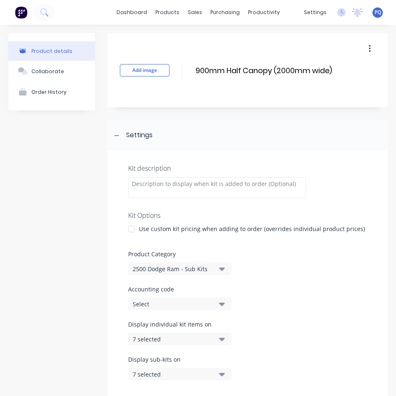
scroll to position [124, 0]
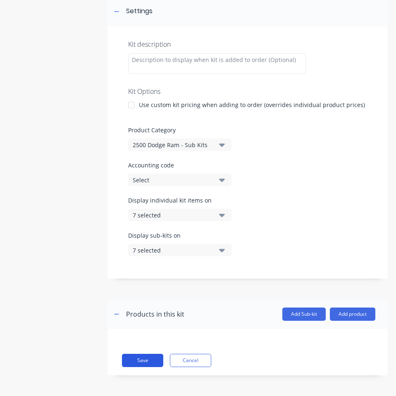
click at [143, 356] on button "Save" at bounding box center [142, 360] width 41 height 13
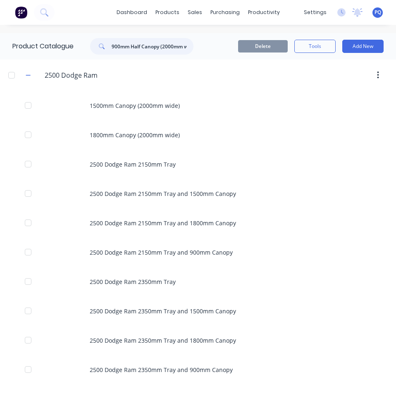
click at [145, 41] on input "900mm Half Canopy (2000mm wide)" at bounding box center [153, 46] width 82 height 17
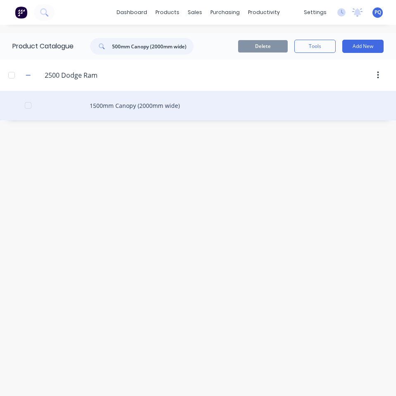
type input "1500mm Canopy (2000mm wide)"
click at [131, 115] on div "1500mm Canopy (2000mm wide)" at bounding box center [198, 105] width 396 height 29
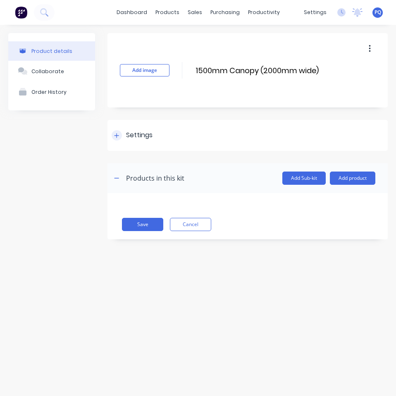
click at [128, 140] on div "Settings" at bounding box center [139, 135] width 26 height 10
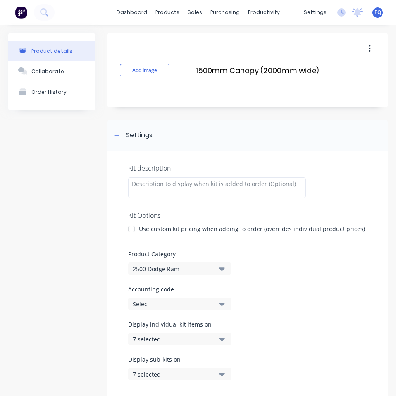
click at [142, 268] on div "2500 Dodge Ram" at bounding box center [173, 269] width 80 height 9
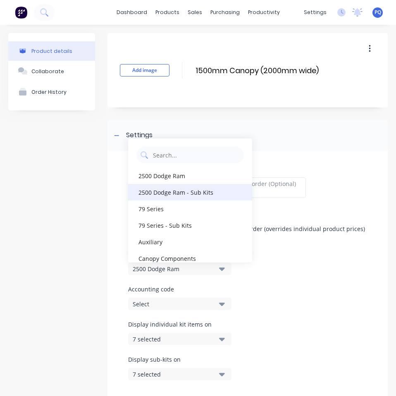
click at [201, 188] on div "2500 Dodge Ram - Sub Kits" at bounding box center [190, 192] width 124 height 17
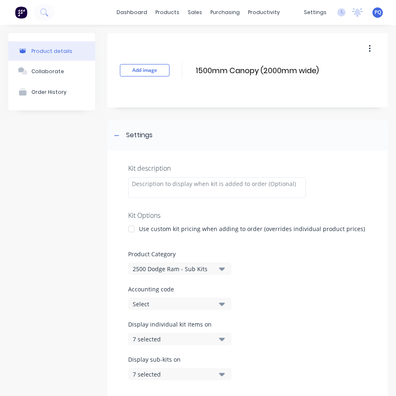
scroll to position [124, 0]
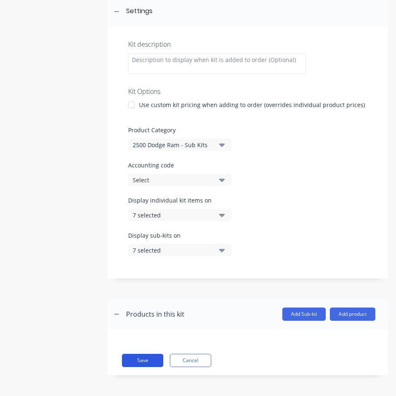
click at [144, 362] on button "Save" at bounding box center [142, 360] width 41 height 13
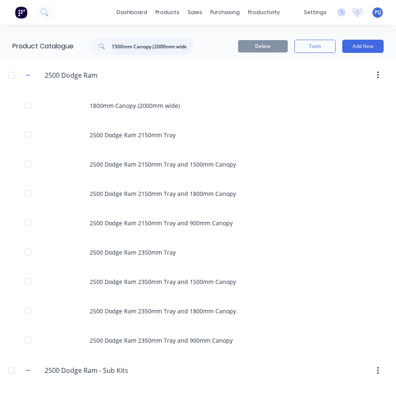
click at [188, 46] on input "1500mm Canopy (2000mm wide)" at bounding box center [153, 46] width 82 height 17
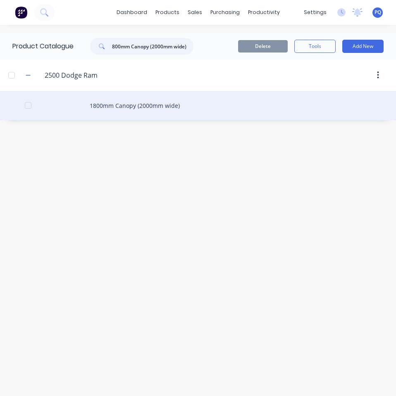
type input "1800mm Canopy (2000mm wide)"
click at [109, 95] on div "1800mm Canopy (2000mm wide)" at bounding box center [198, 105] width 396 height 29
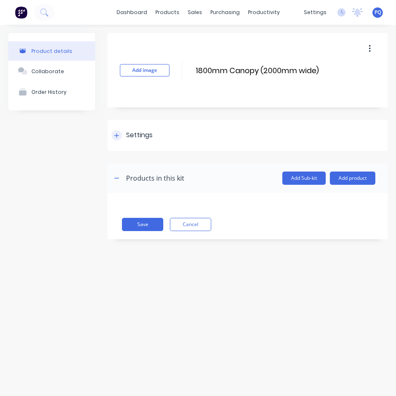
click at [135, 134] on div "Settings" at bounding box center [139, 135] width 26 height 10
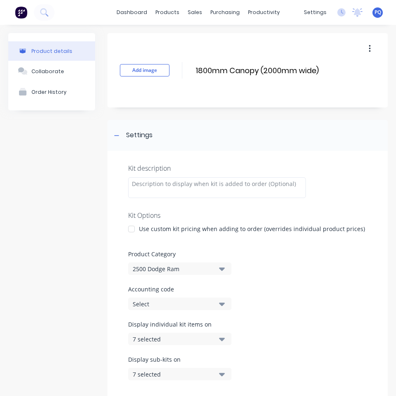
click at [160, 265] on div "2500 Dodge Ram" at bounding box center [173, 269] width 80 height 9
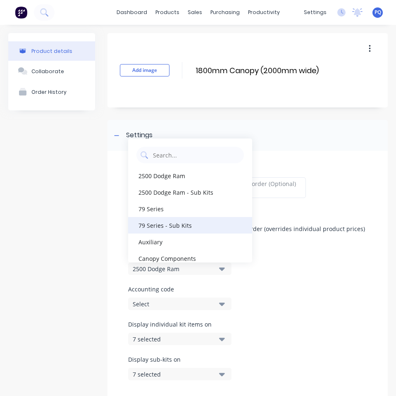
click at [170, 227] on div "79 Series - Sub Kits" at bounding box center [190, 225] width 124 height 17
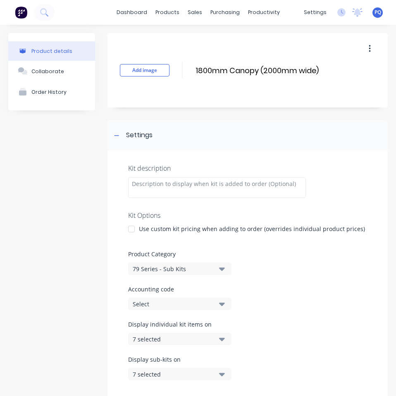
scroll to position [124, 0]
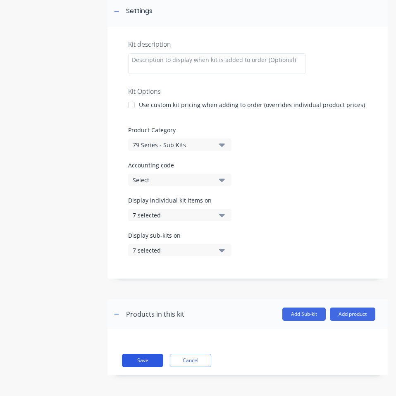
click at [139, 356] on button "Save" at bounding box center [142, 360] width 41 height 13
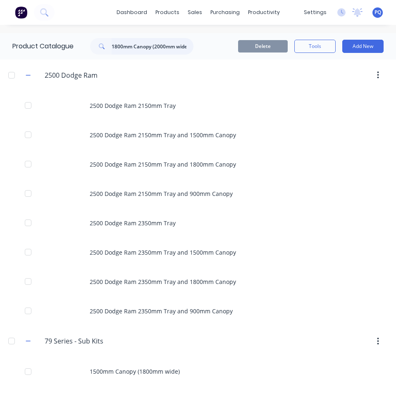
click at [154, 53] on input "1800mm Canopy (2000mm wide)" at bounding box center [153, 46] width 82 height 17
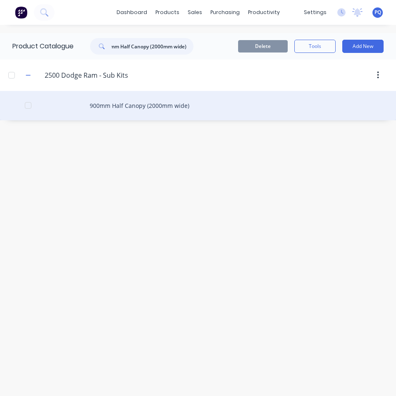
type input "900mm Half Canopy (2000mm wide)"
click at [136, 103] on div "900mm Half Canopy (2000mm wide)" at bounding box center [198, 105] width 396 height 29
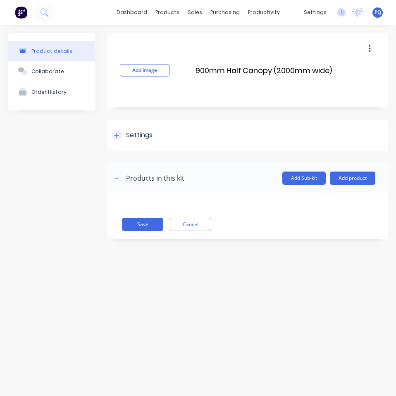
click at [137, 137] on div "Settings" at bounding box center [139, 135] width 26 height 10
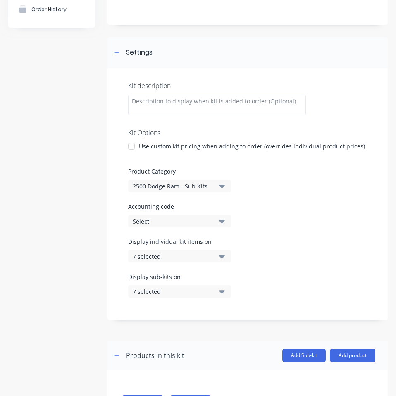
scroll to position [124, 0]
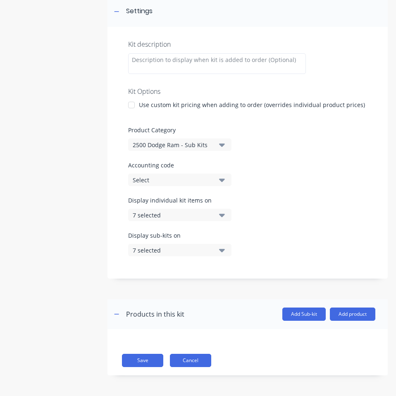
click at [209, 359] on button "Cancel" at bounding box center [190, 360] width 41 height 13
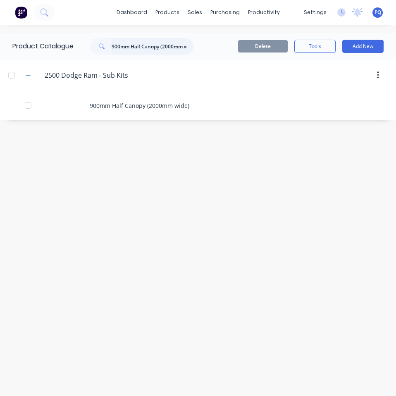
click at [140, 50] on input "900mm Half Canopy (2000mm wide)" at bounding box center [153, 46] width 82 height 17
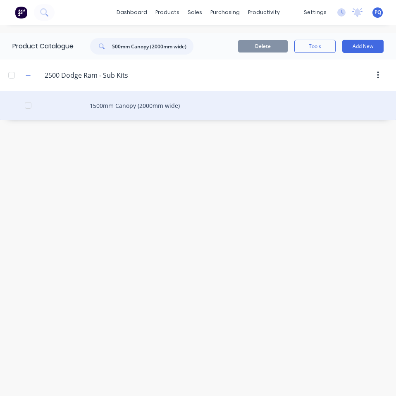
type input "1500mm Canopy (2000mm wide)"
click at [141, 105] on div "1500mm Canopy (2000mm wide)" at bounding box center [198, 105] width 396 height 29
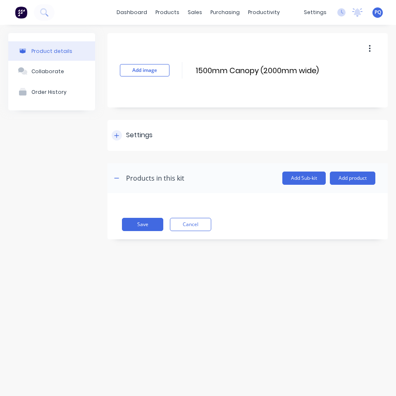
click at [135, 135] on div "Settings" at bounding box center [139, 135] width 26 height 10
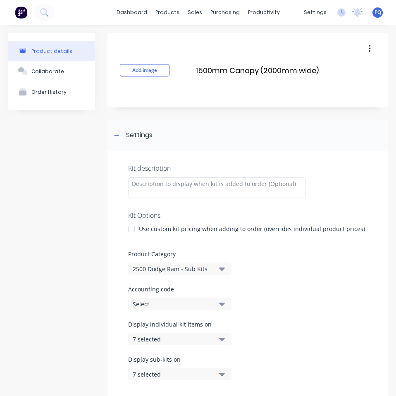
scroll to position [124, 0]
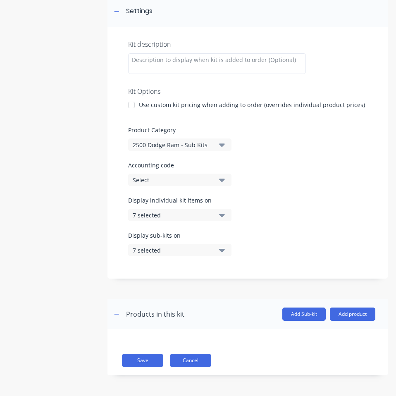
click at [185, 362] on button "Cancel" at bounding box center [190, 360] width 41 height 13
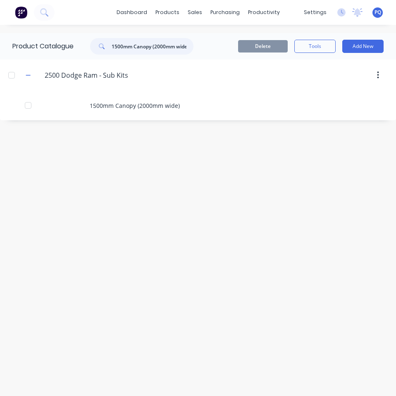
click at [173, 47] on input "1500mm Canopy (2000mm wide)" at bounding box center [153, 46] width 82 height 17
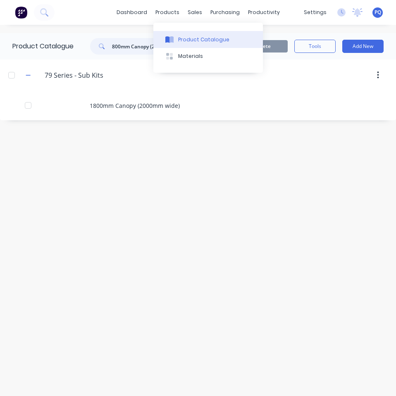
type input "1800mm Canopy (2000mm wide)"
click at [187, 41] on div "Product Catalogue" at bounding box center [203, 39] width 51 height 7
click at [187, 35] on button "Product Catalogue" at bounding box center [208, 39] width 110 height 17
click at [175, 45] on button "Product Catalogue" at bounding box center [208, 39] width 110 height 17
click at [141, 46] on input "1800mm Canopy (2000mm wide)" at bounding box center [153, 46] width 82 height 17
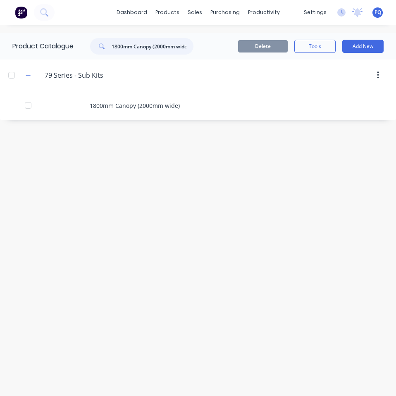
click at [141, 46] on input "1800mm Canopy (2000mm wide)" at bounding box center [153, 46] width 82 height 17
click at [133, 201] on div "Product Catalogue Delete Tools Add New 79.Series.-.Sub.Kits 79 Series - Sub Kit…" at bounding box center [198, 210] width 396 height 355
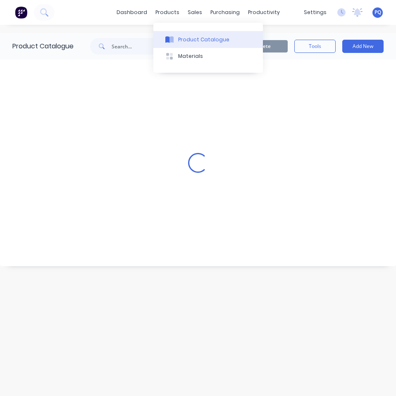
click at [173, 41] on icon at bounding box center [172, 39] width 4 height 7
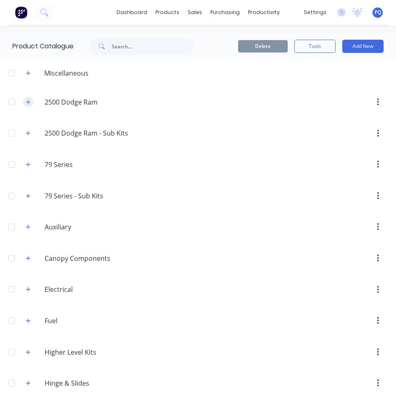
click at [31, 105] on button "button" at bounding box center [28, 102] width 10 height 10
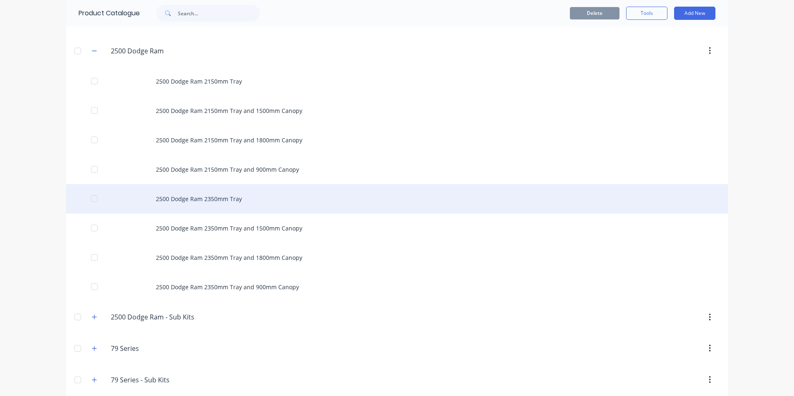
scroll to position [10, 0]
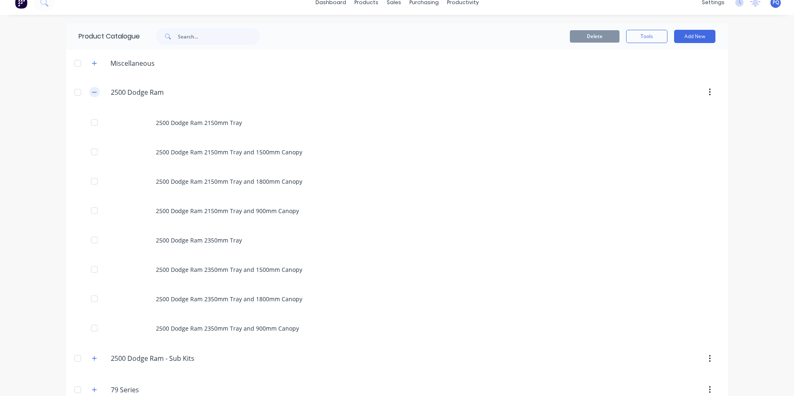
click at [92, 95] on icon "button" at bounding box center [94, 92] width 5 height 6
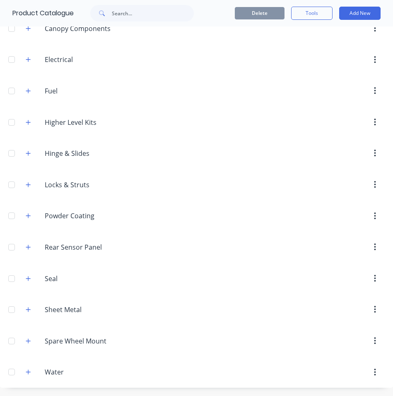
scroll to position [230, 0]
